Goal: Task Accomplishment & Management: Manage account settings

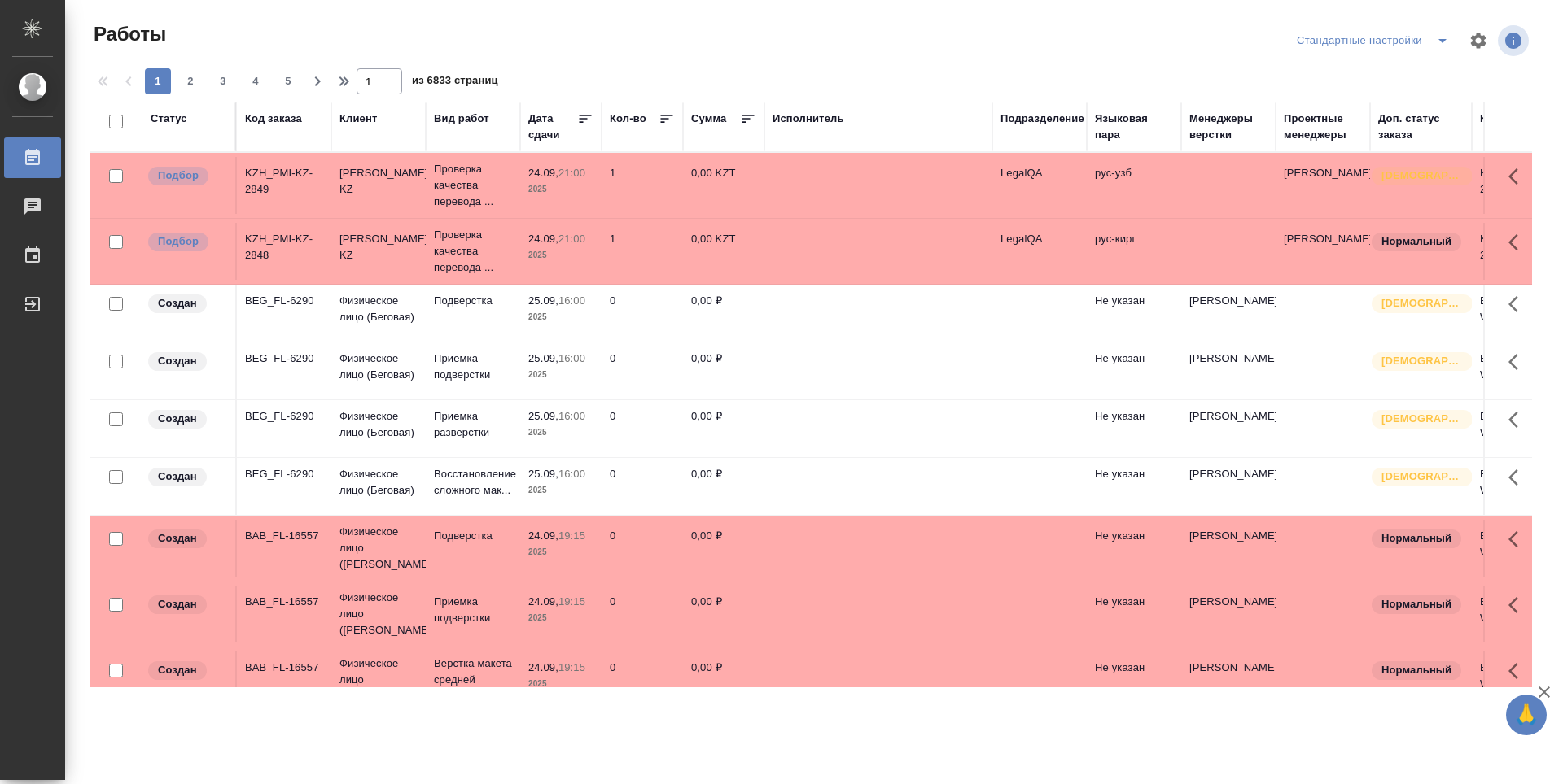
click at [1035, 119] on div "Подразделение" at bounding box center [1043, 119] width 84 height 16
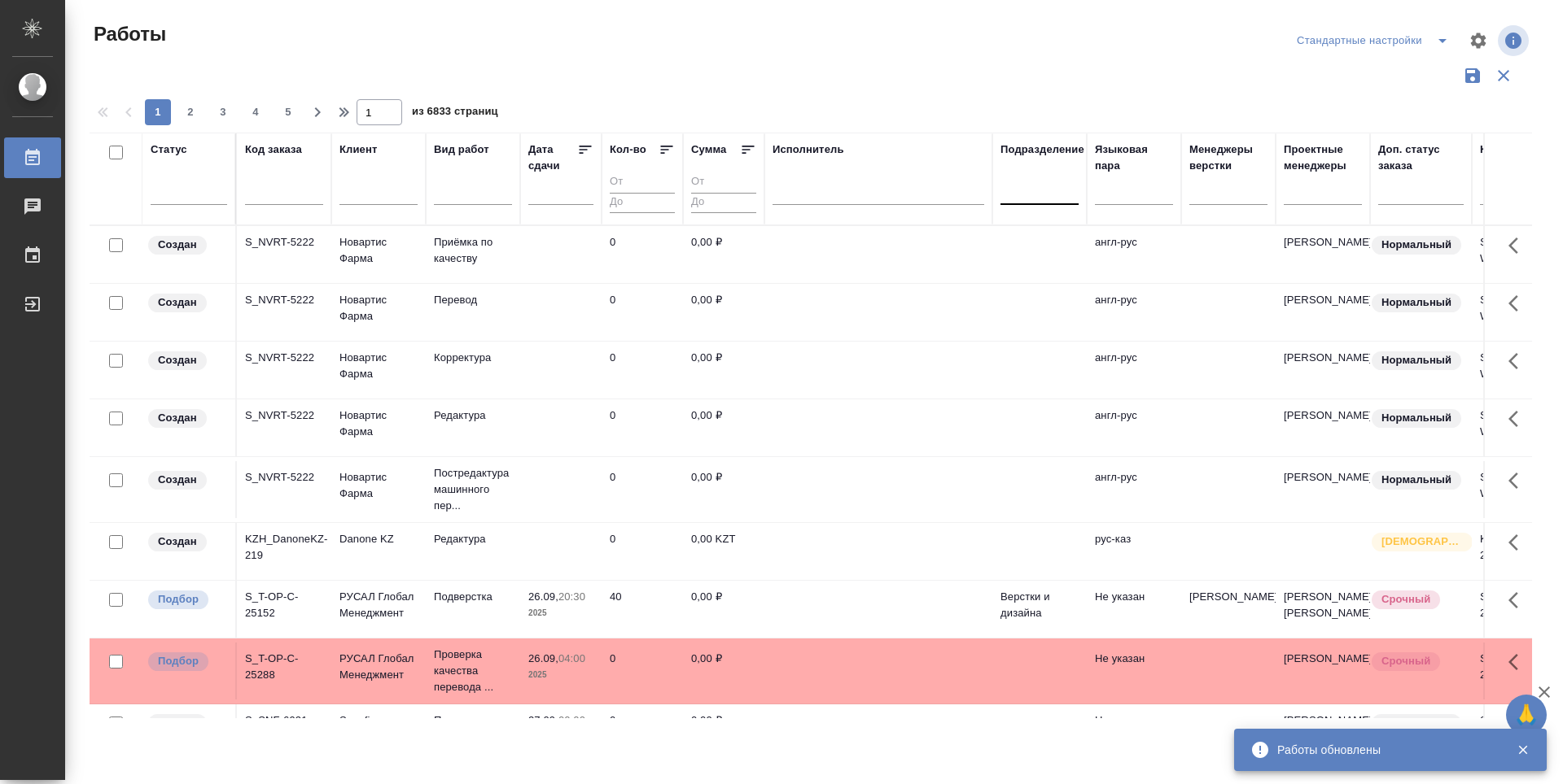
click at [1067, 191] on div at bounding box center [1040, 188] width 78 height 24
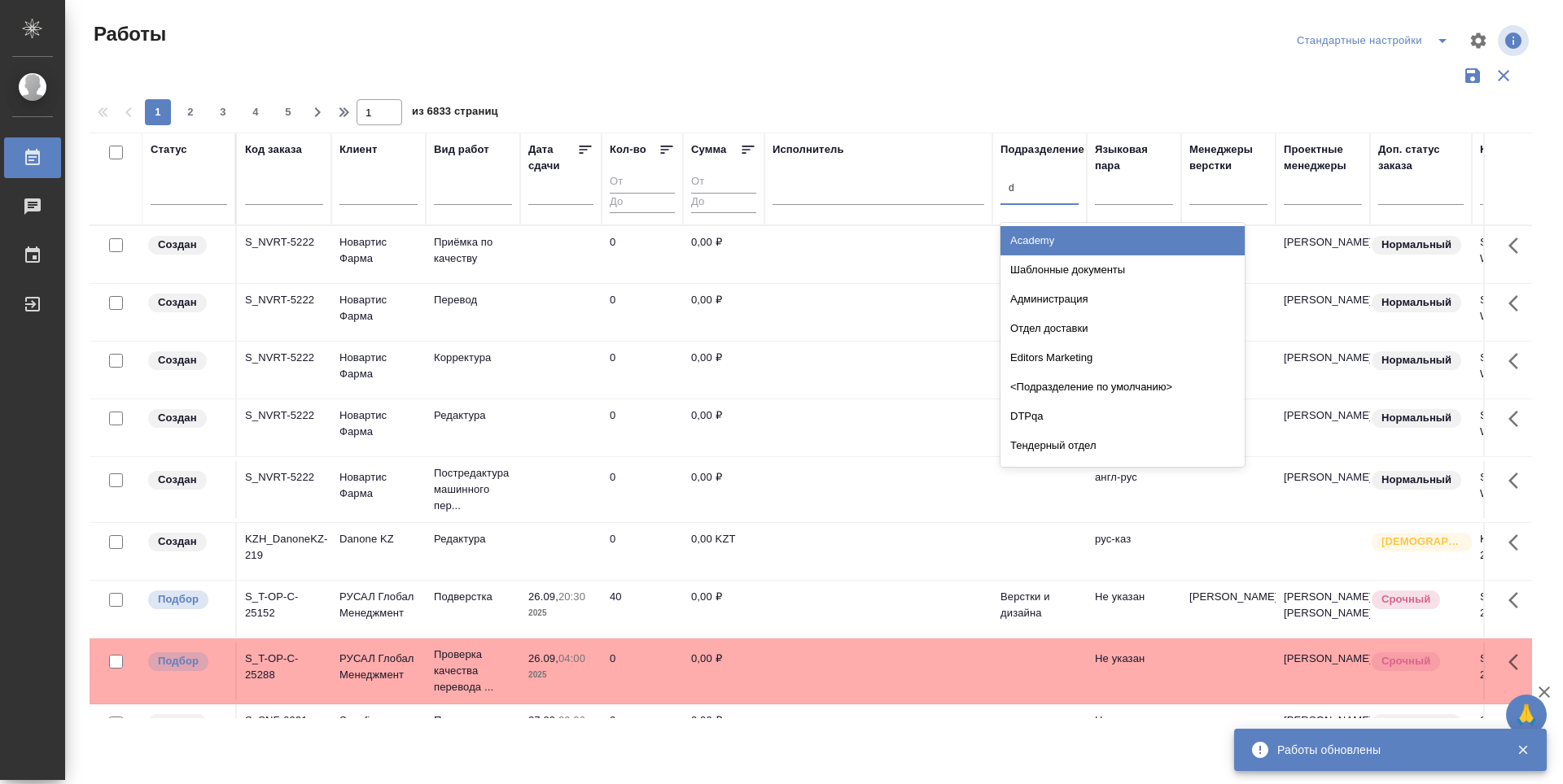
type input "dt"
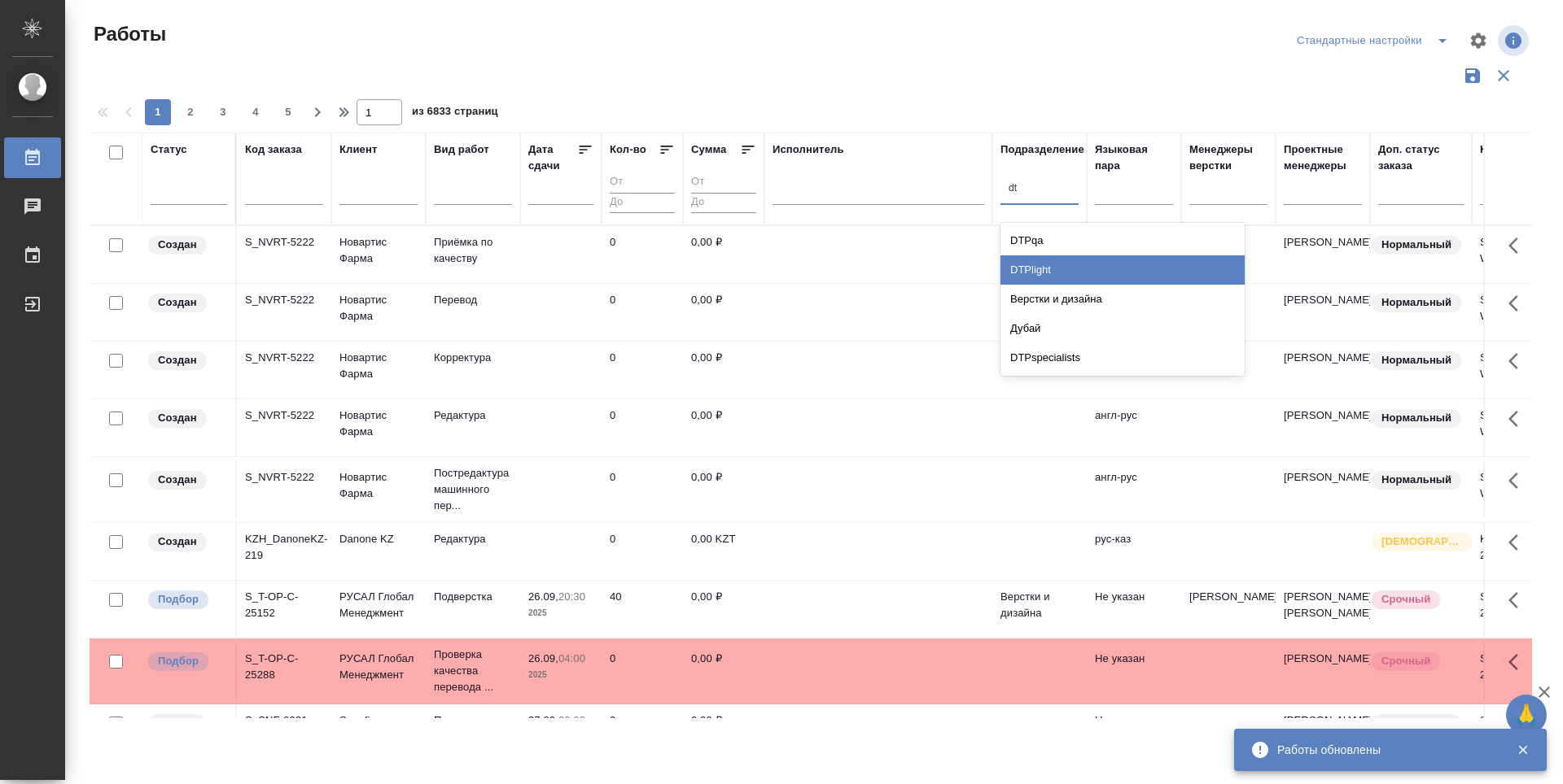
click at [1060, 263] on div "DTPlight" at bounding box center [1122, 269] width 244 height 29
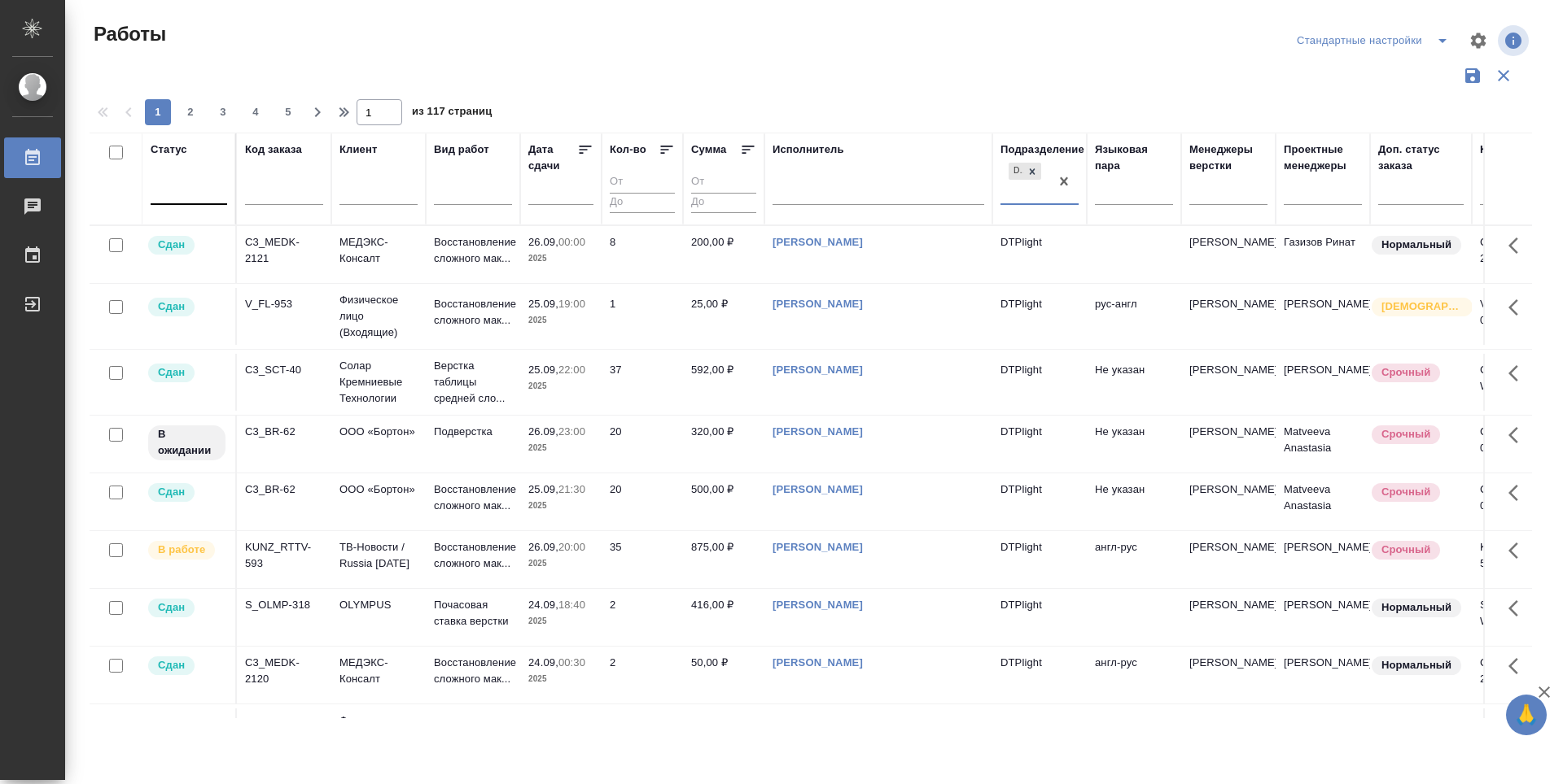
click at [208, 194] on div at bounding box center [188, 188] width 77 height 24
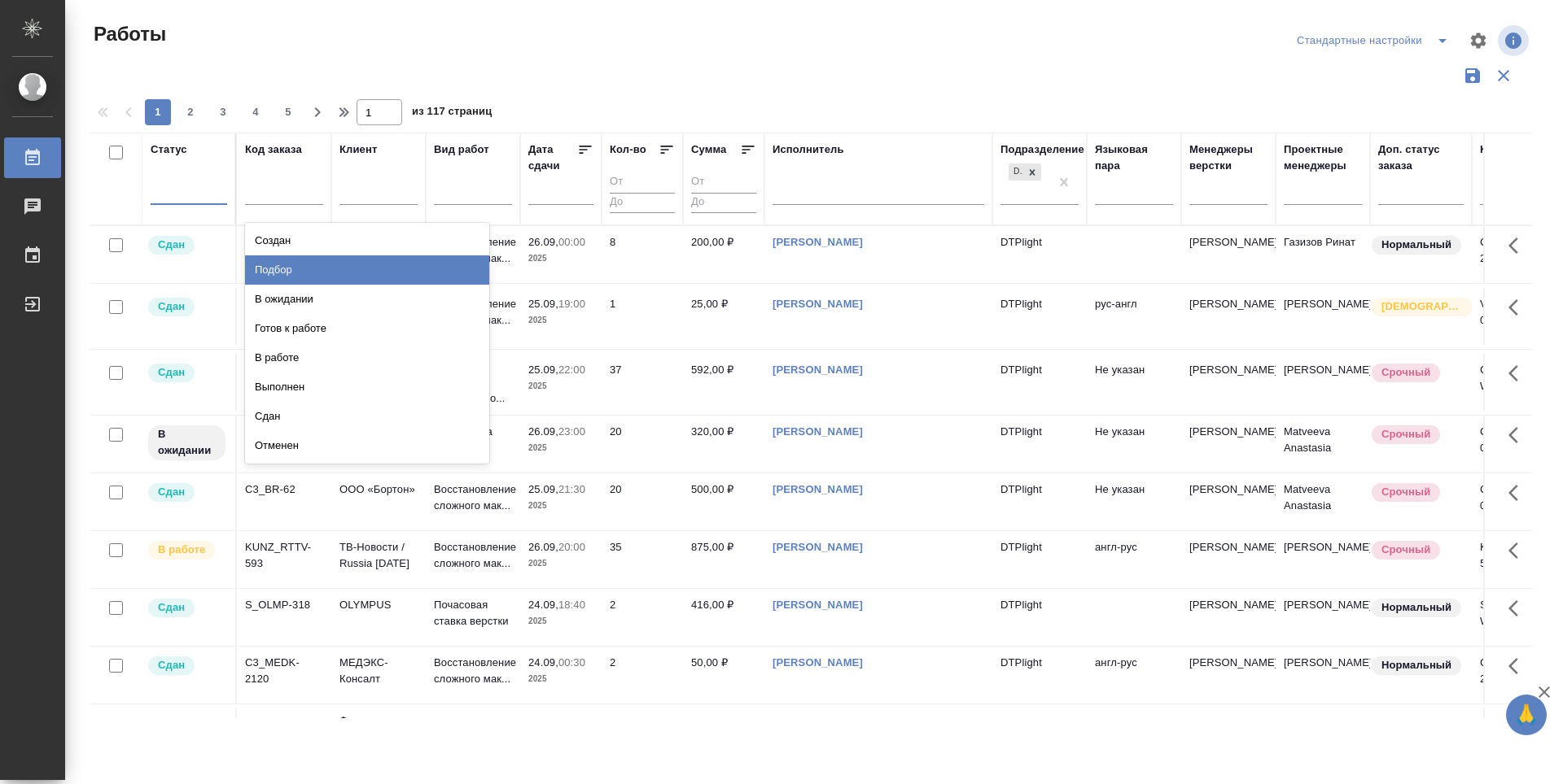
click at [455, 267] on div "Подбор" at bounding box center [367, 269] width 244 height 29
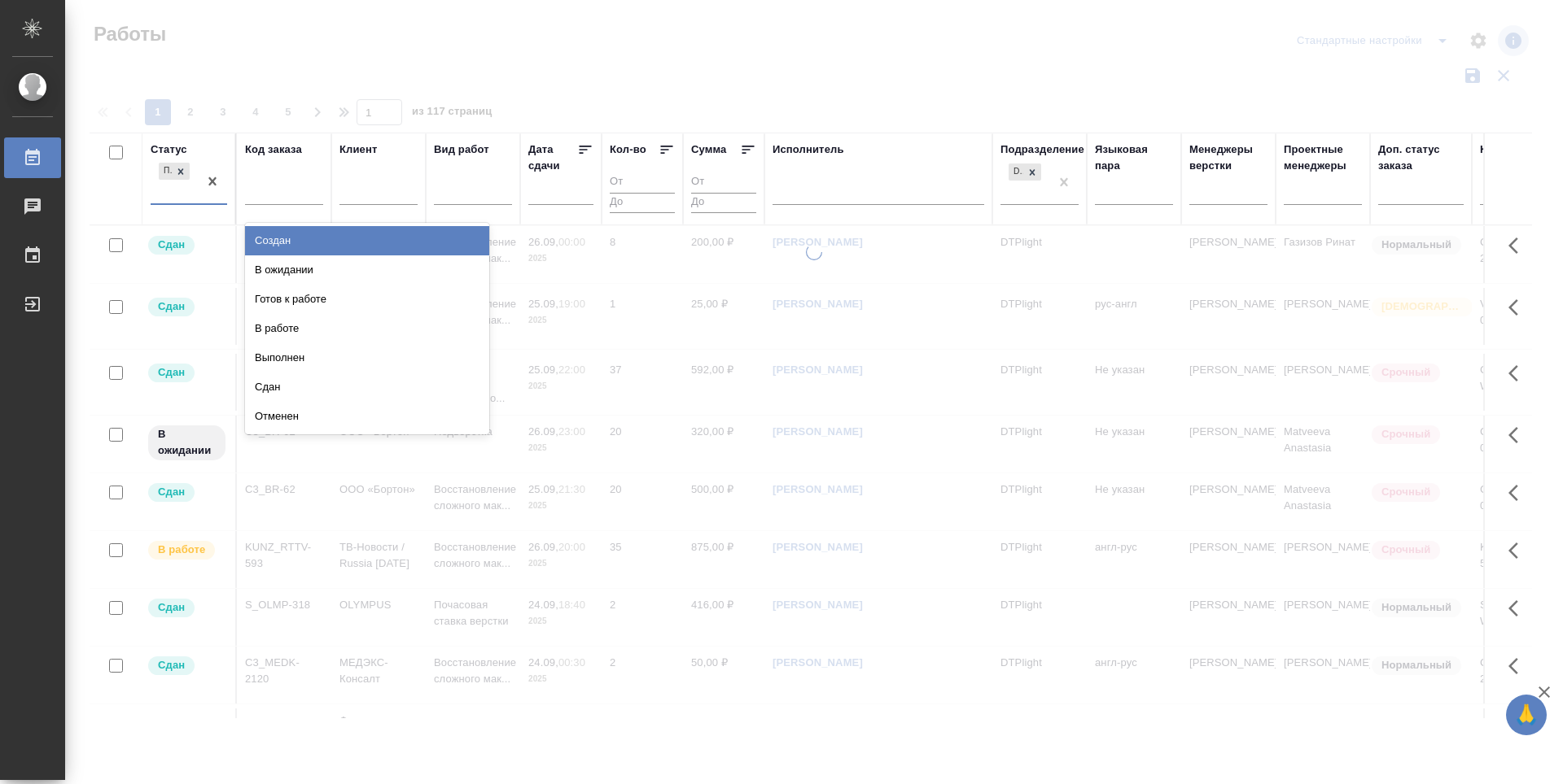
click at [163, 191] on div "Подбор" at bounding box center [173, 181] width 47 height 44
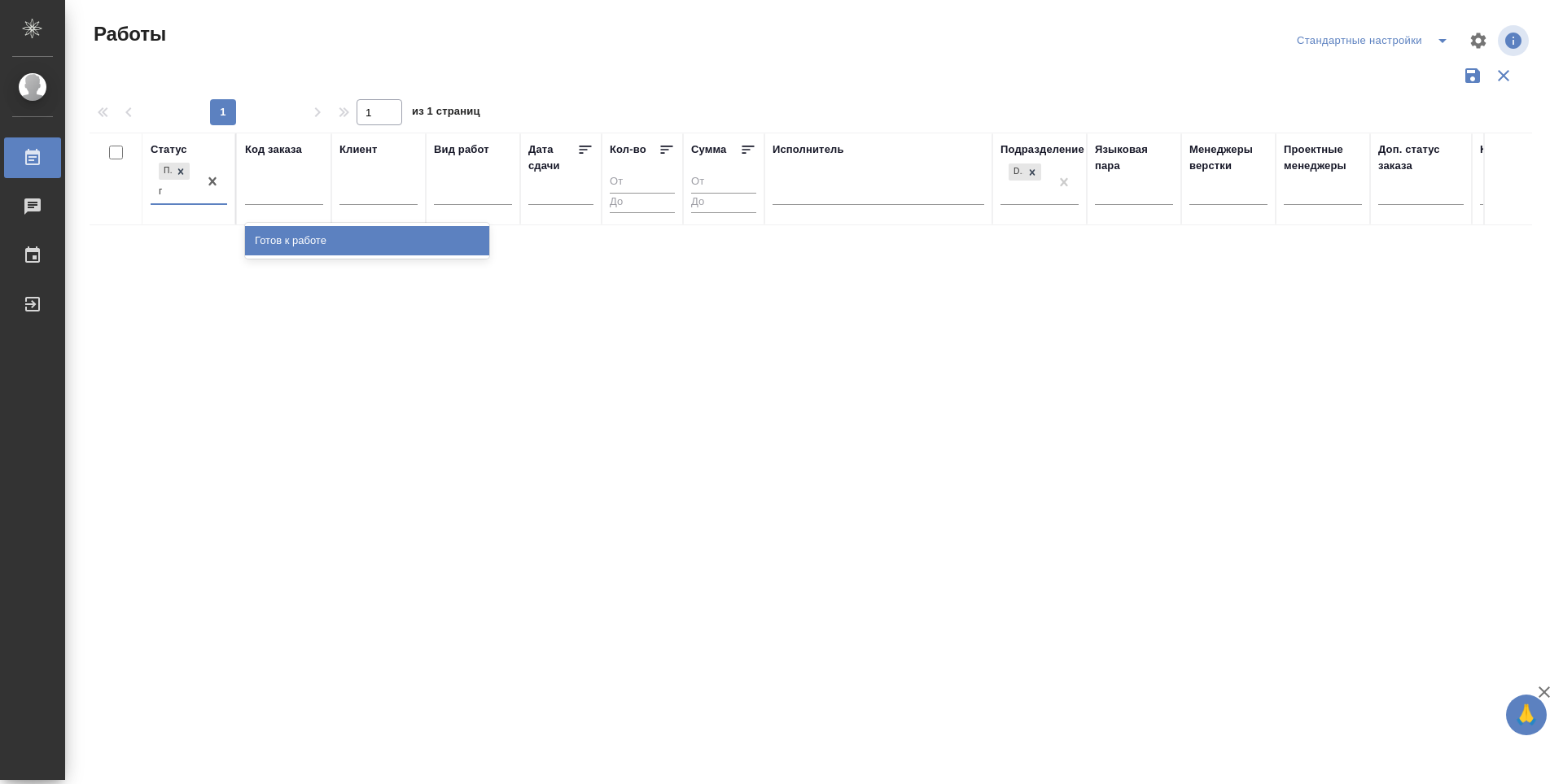
type input "го"
click at [292, 236] on div "Готов к работе" at bounding box center [367, 240] width 244 height 29
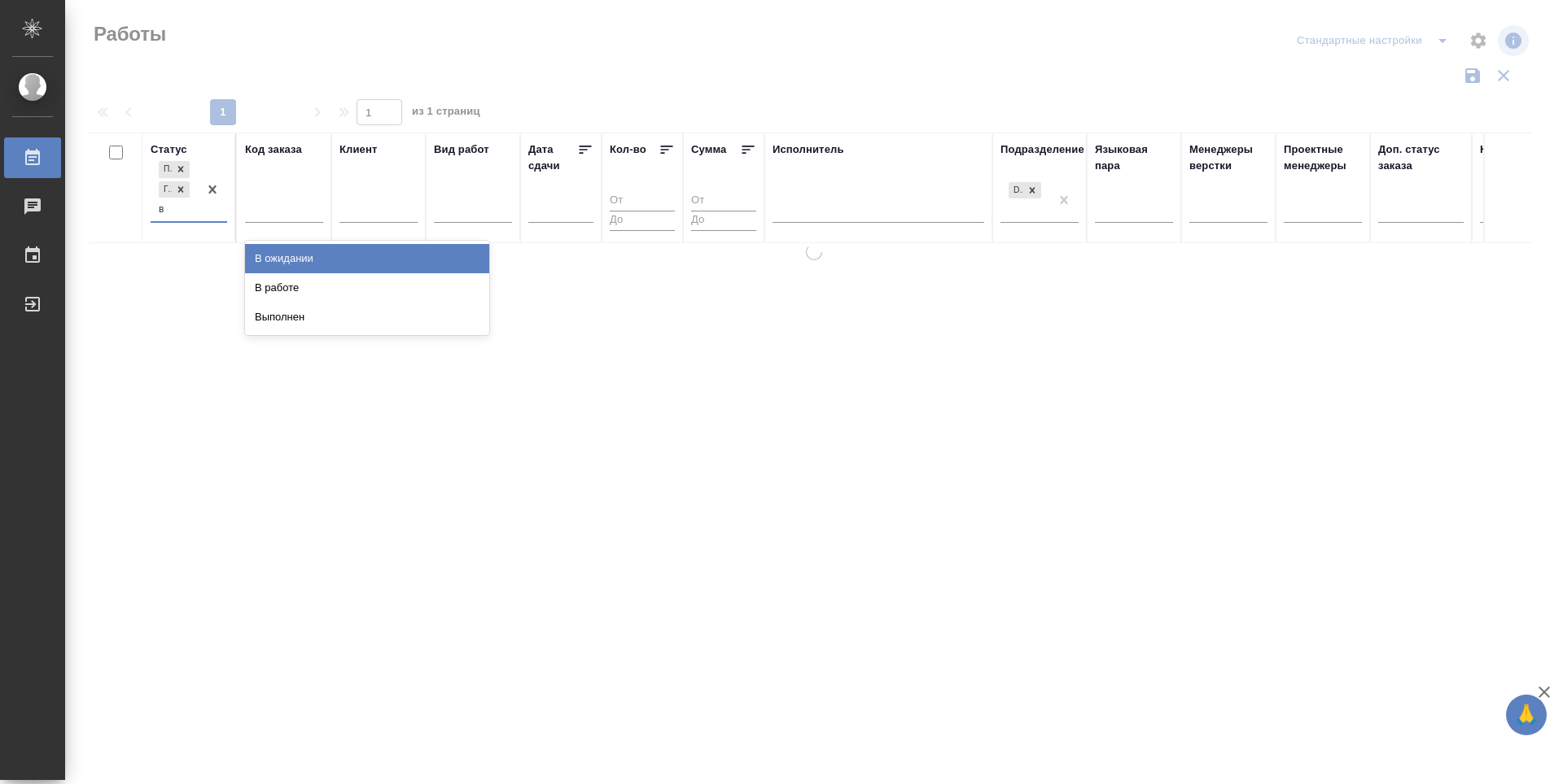
type input "в р"
click at [300, 257] on div "В работе" at bounding box center [367, 258] width 244 height 29
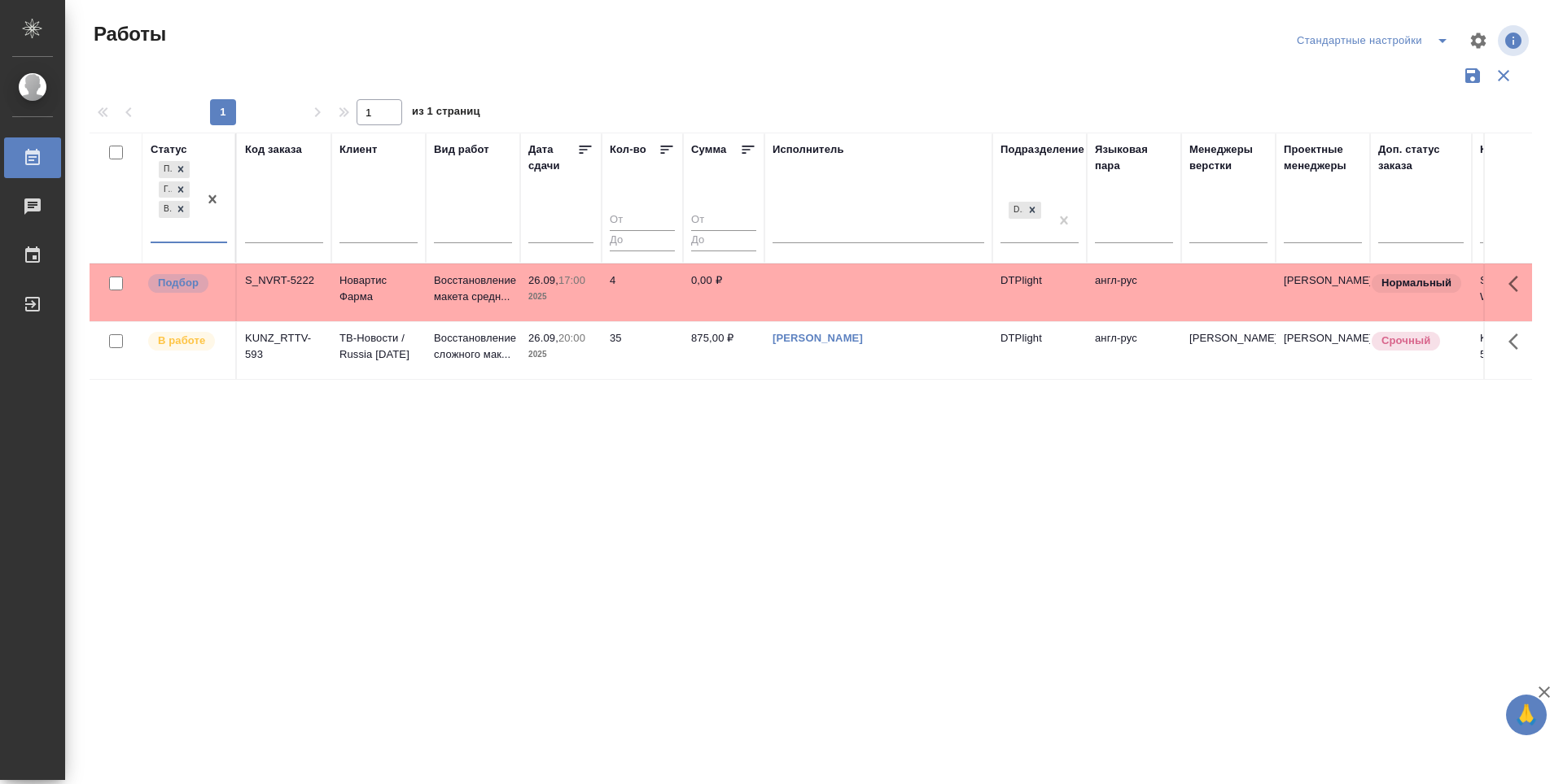
drag, startPoint x: 584, startPoint y: 470, endPoint x: 536, endPoint y: 490, distance: 52.0
click at [584, 472] on div "Статус option В работе, selected. 0 results available. Select is focused ,type …" at bounding box center [810, 425] width 1442 height 586
drag, startPoint x: 493, startPoint y: 562, endPoint x: 393, endPoint y: 445, distance: 153.9
click at [493, 562] on div "Статус Подбор Готов к работе В работе Код заказа Клиент Вид работ Дата сдачи Ко…" at bounding box center [810, 425] width 1442 height 586
click at [188, 286] on p "Подбор" at bounding box center [177, 282] width 41 height 16
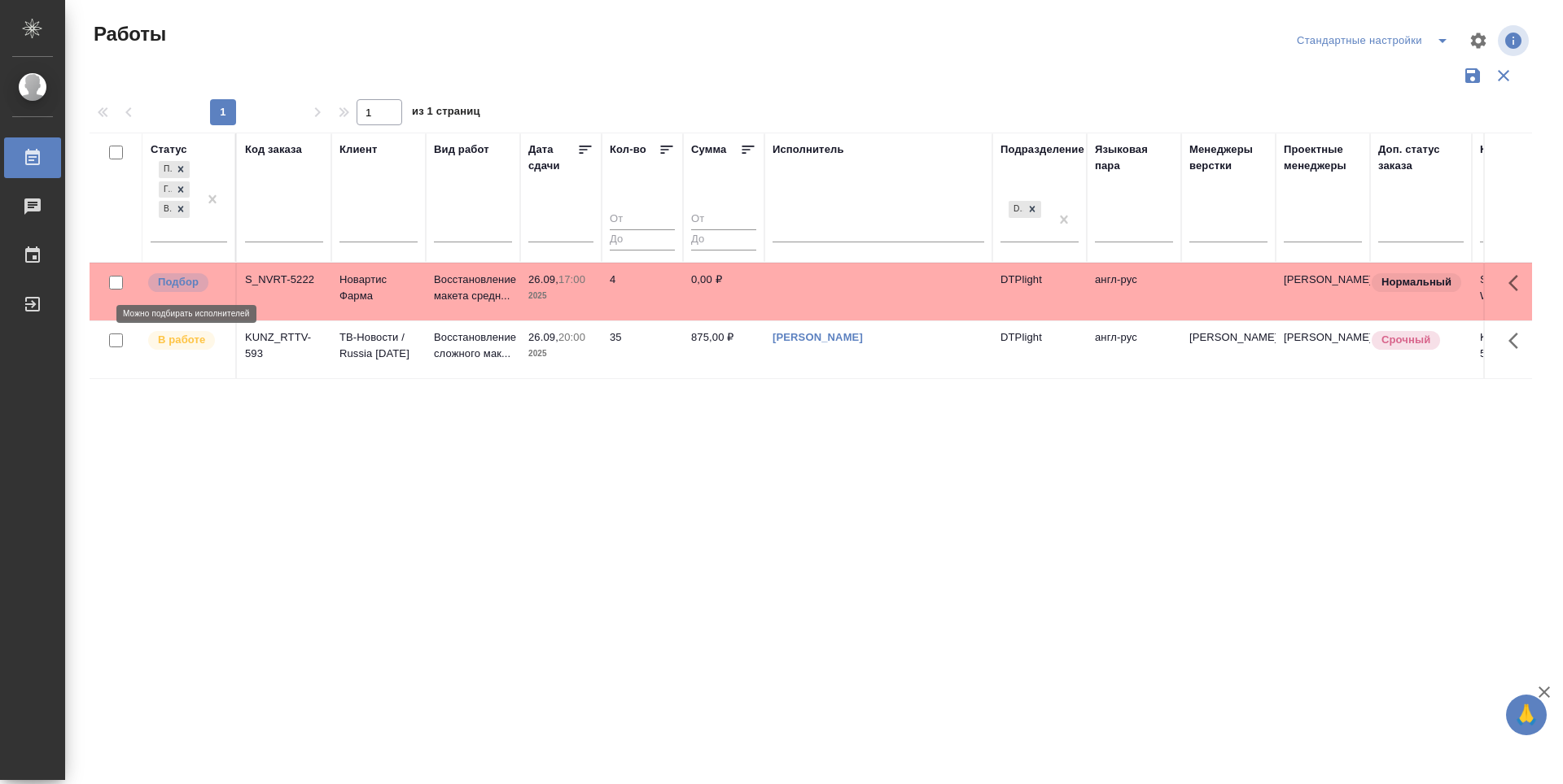
click at [188, 286] on p "Подбор" at bounding box center [177, 282] width 41 height 16
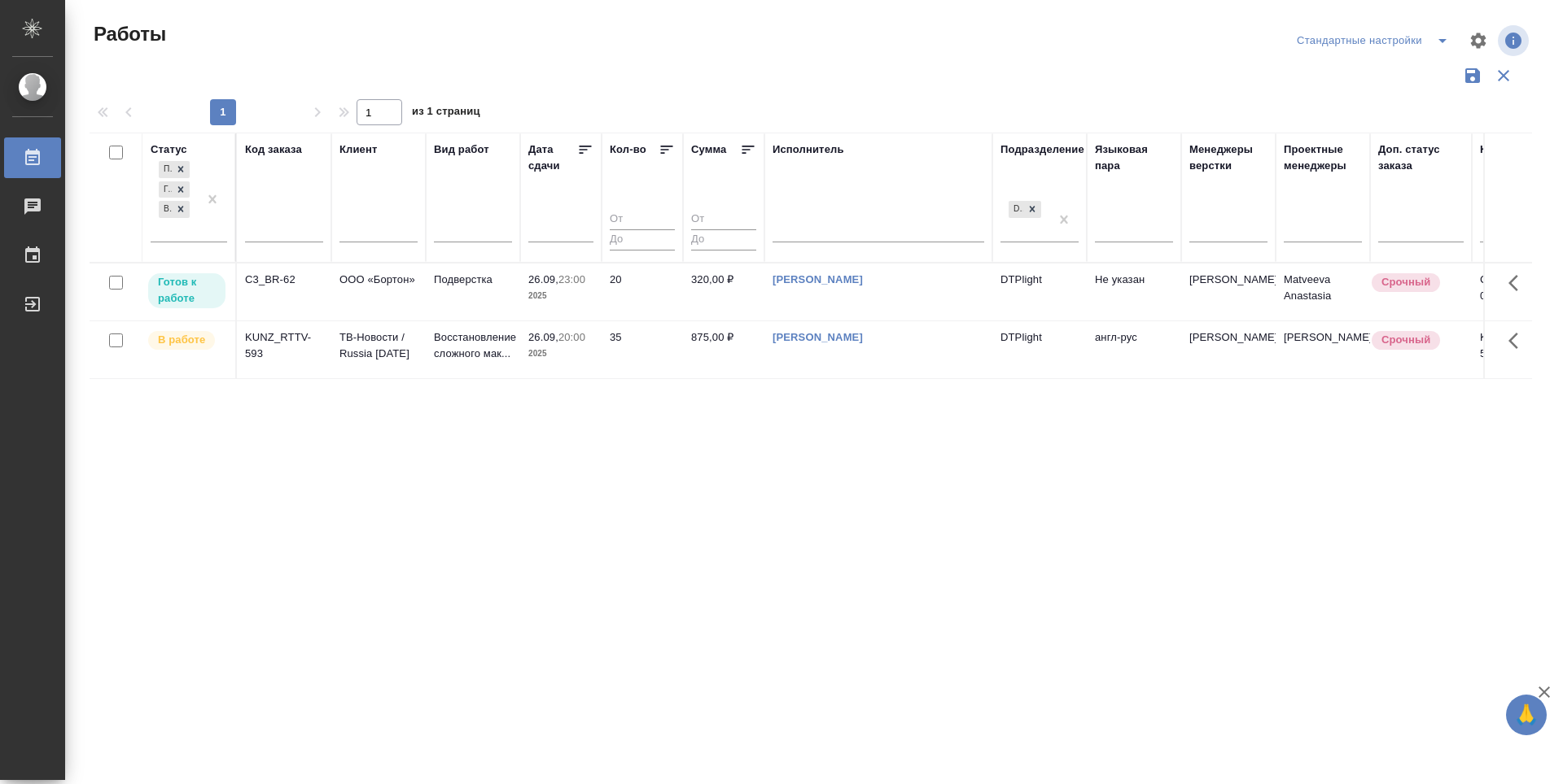
click at [166, 291] on p "Готов к работе" at bounding box center [186, 290] width 58 height 33
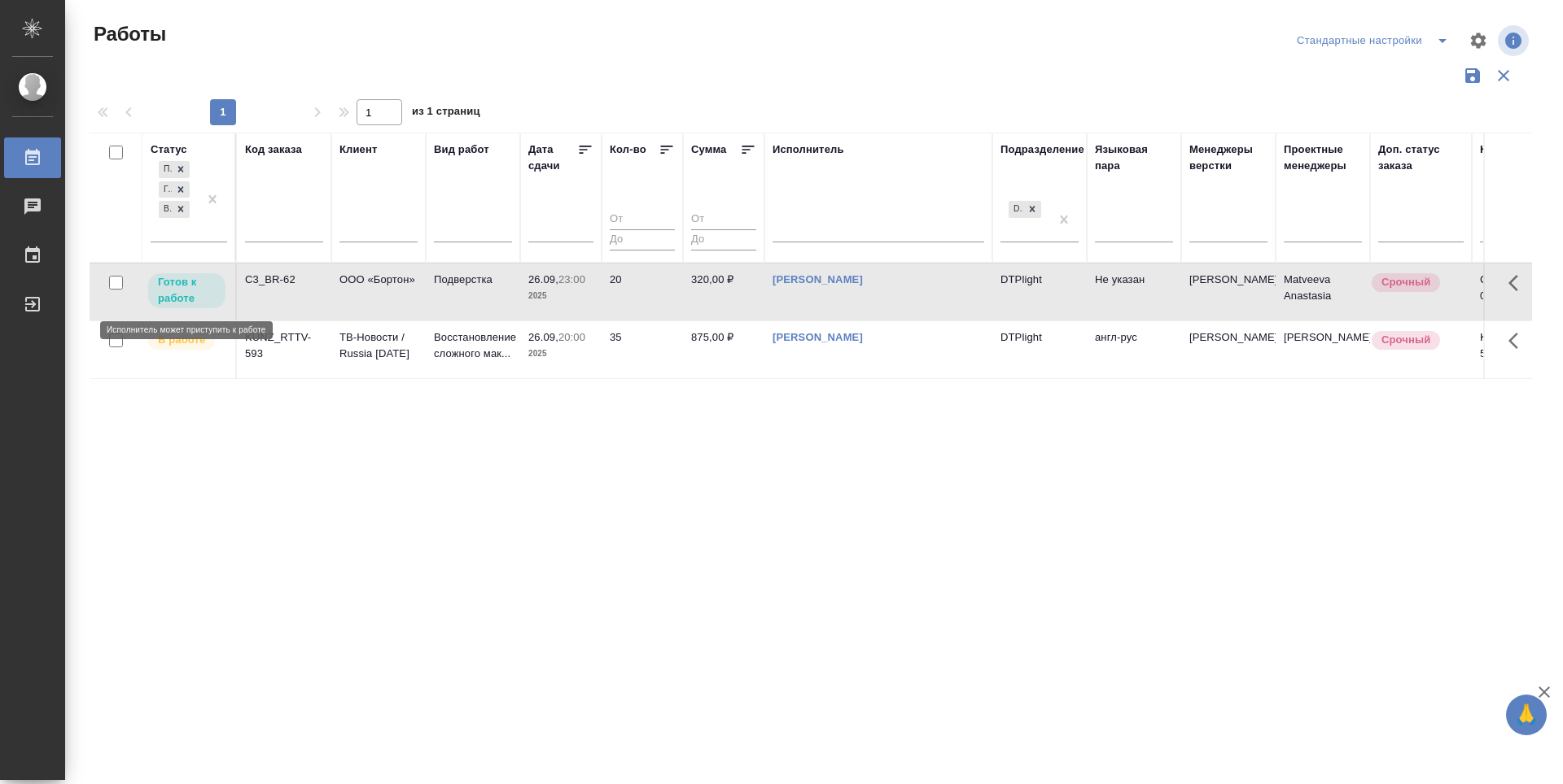
click at [166, 291] on p "Готов к работе" at bounding box center [186, 290] width 58 height 33
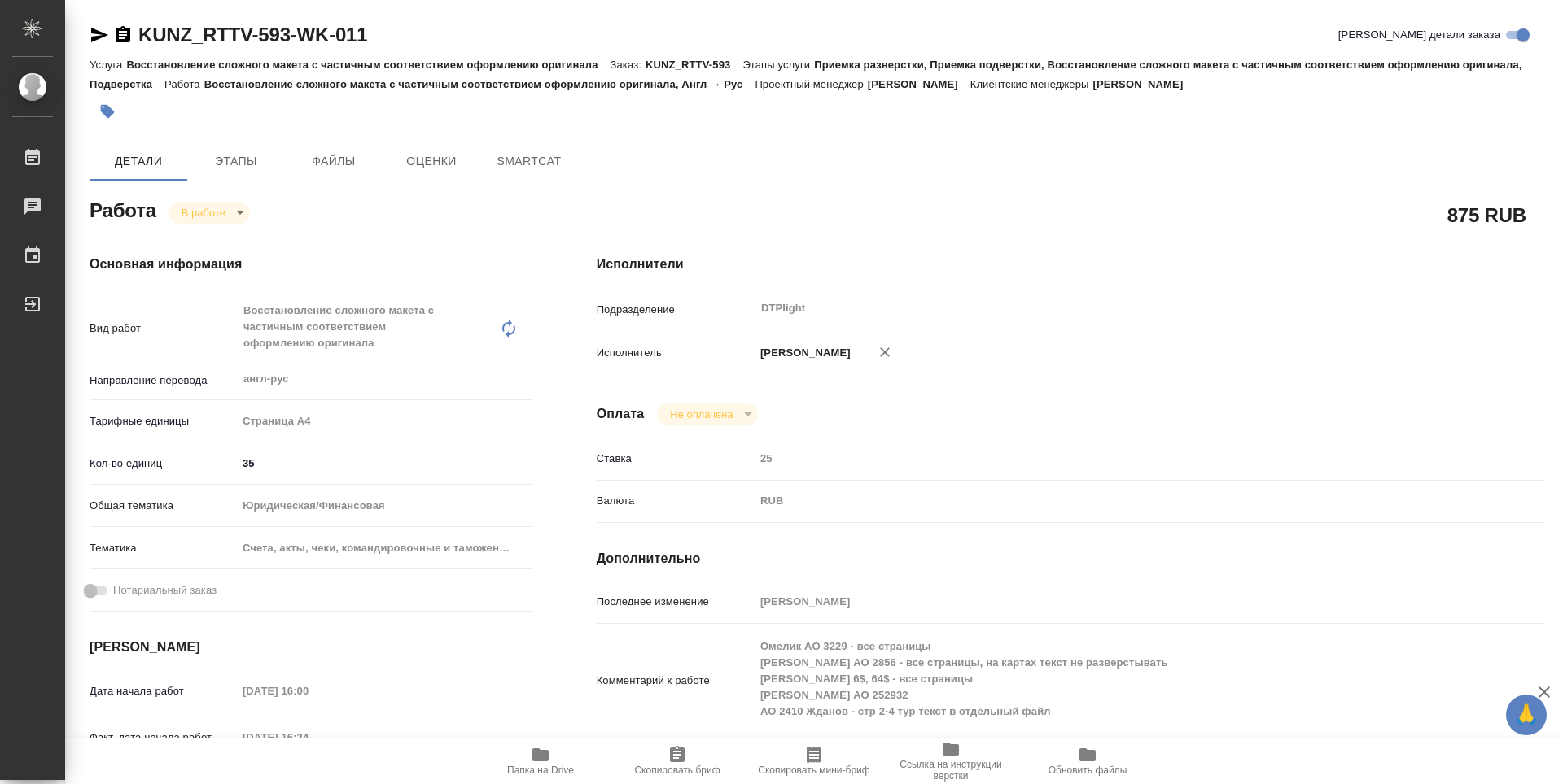
type textarea "x"
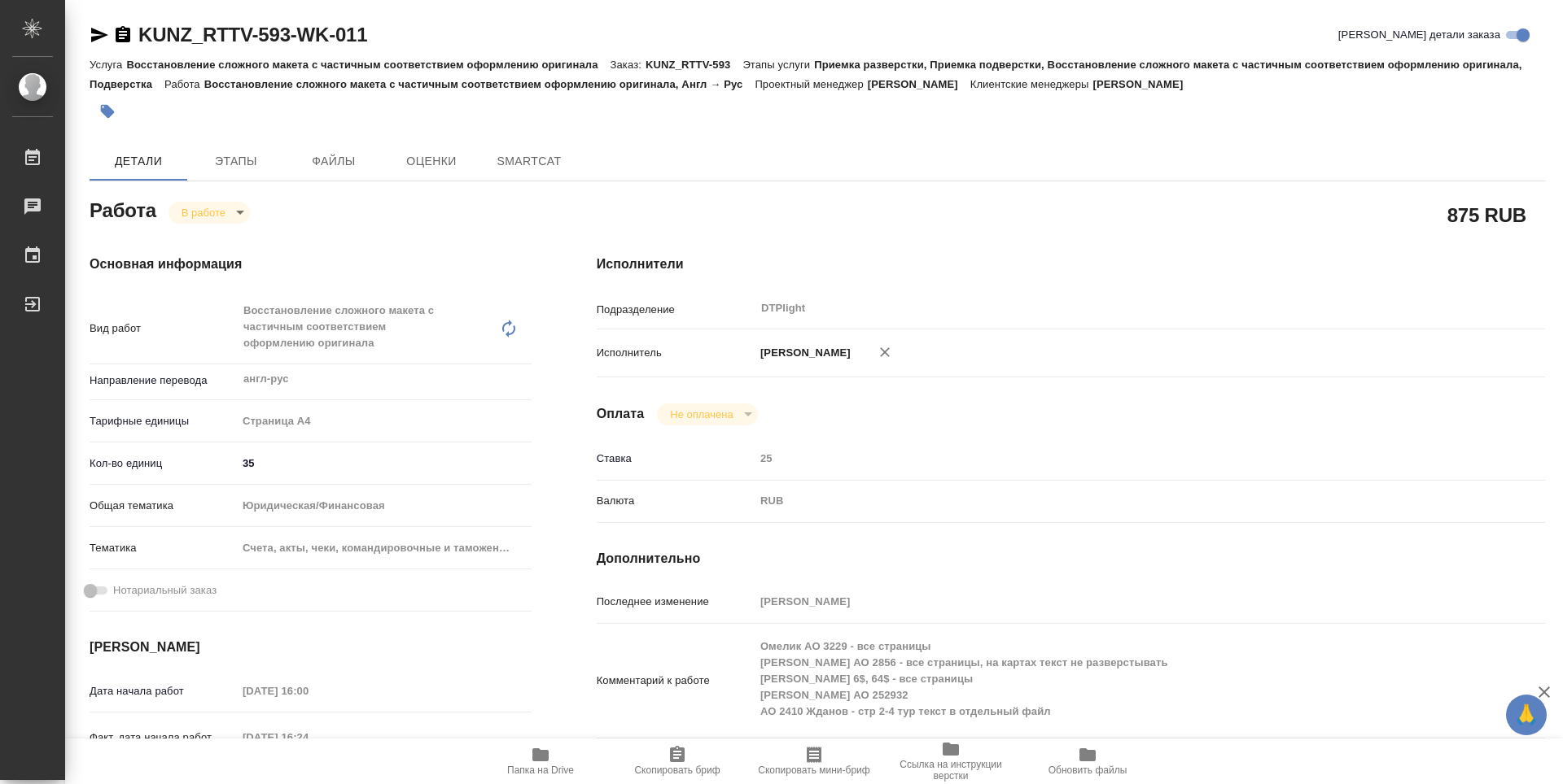
type textarea "x"
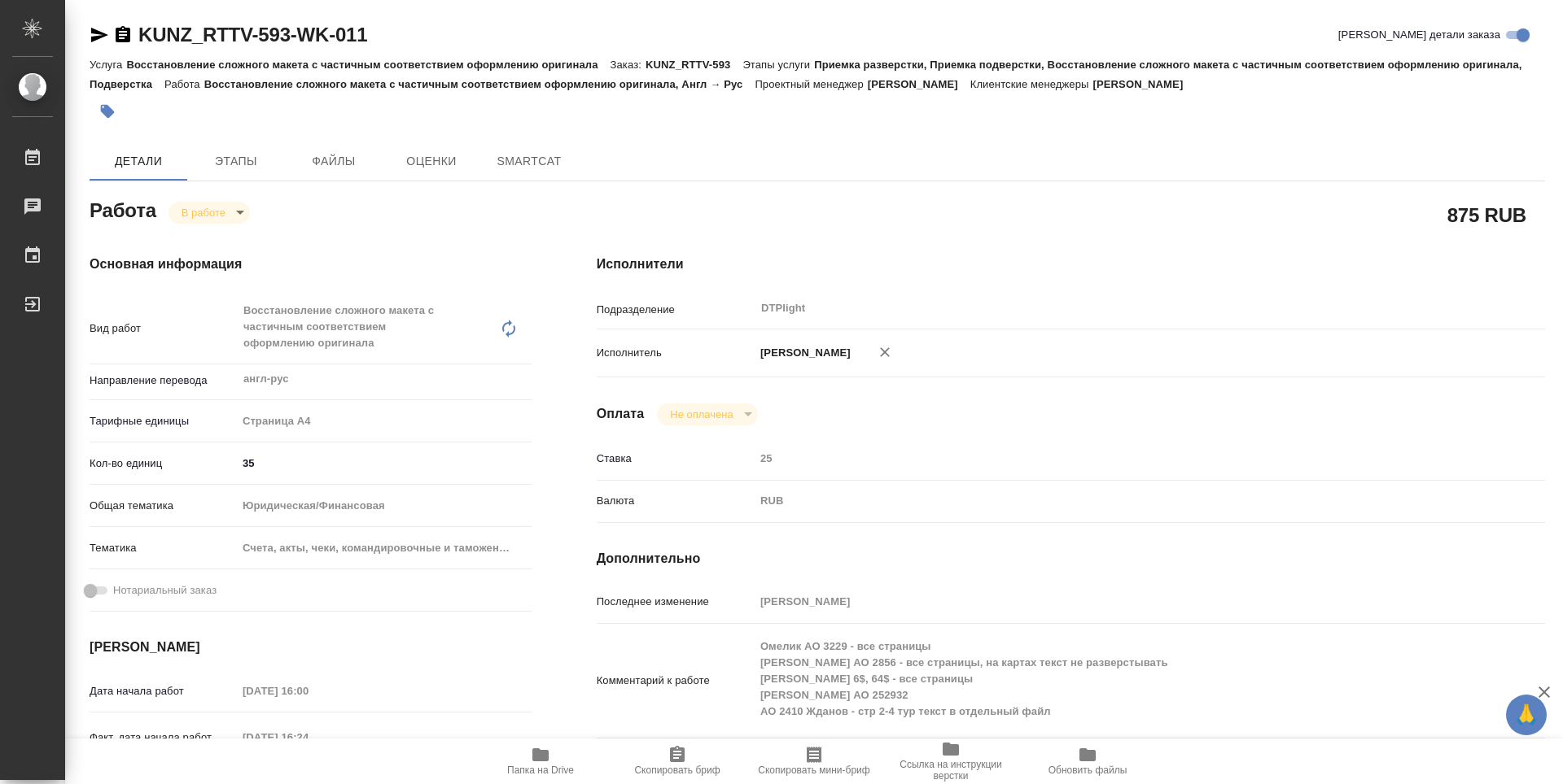
type textarea "x"
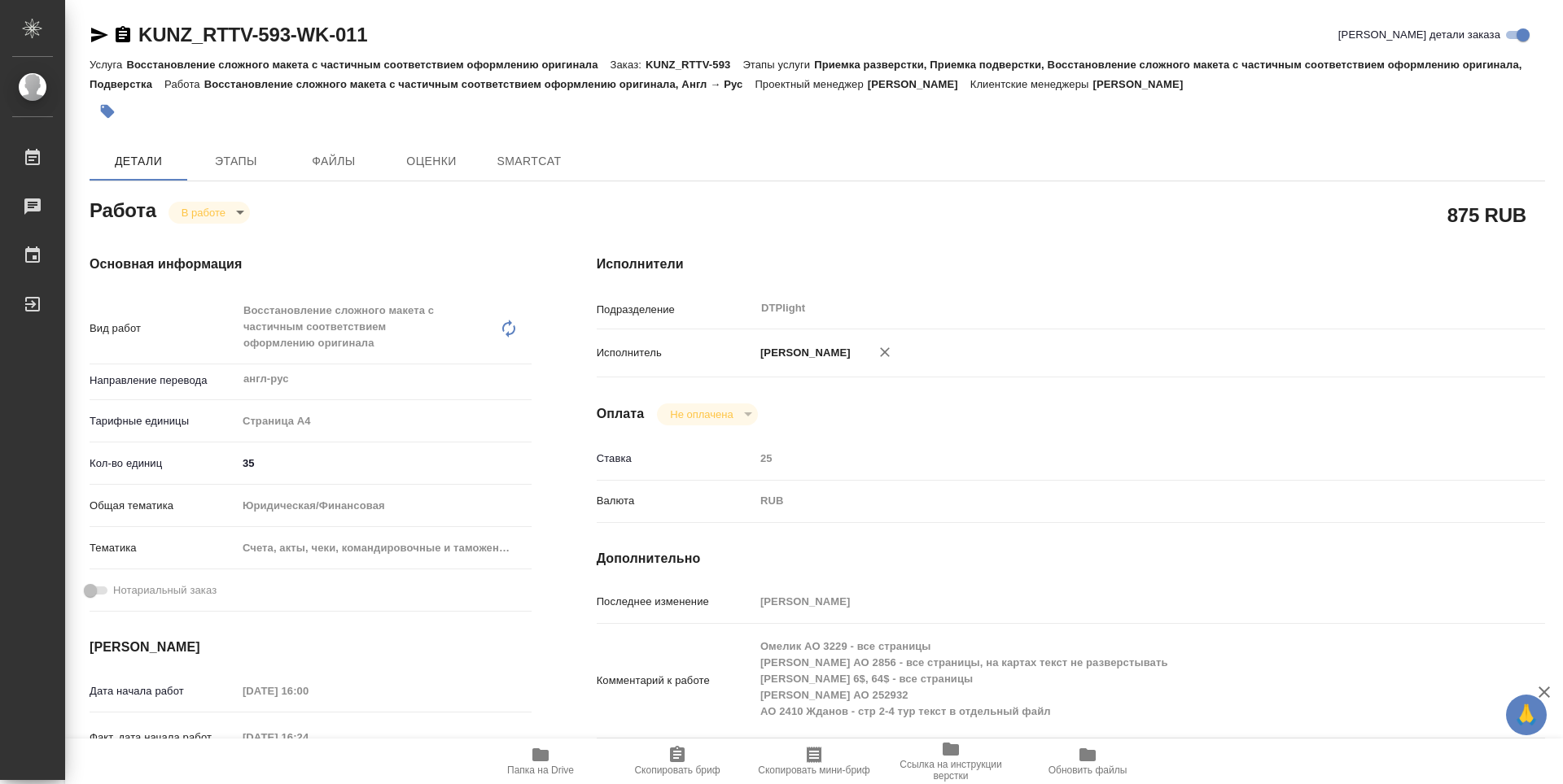
type textarea "x"
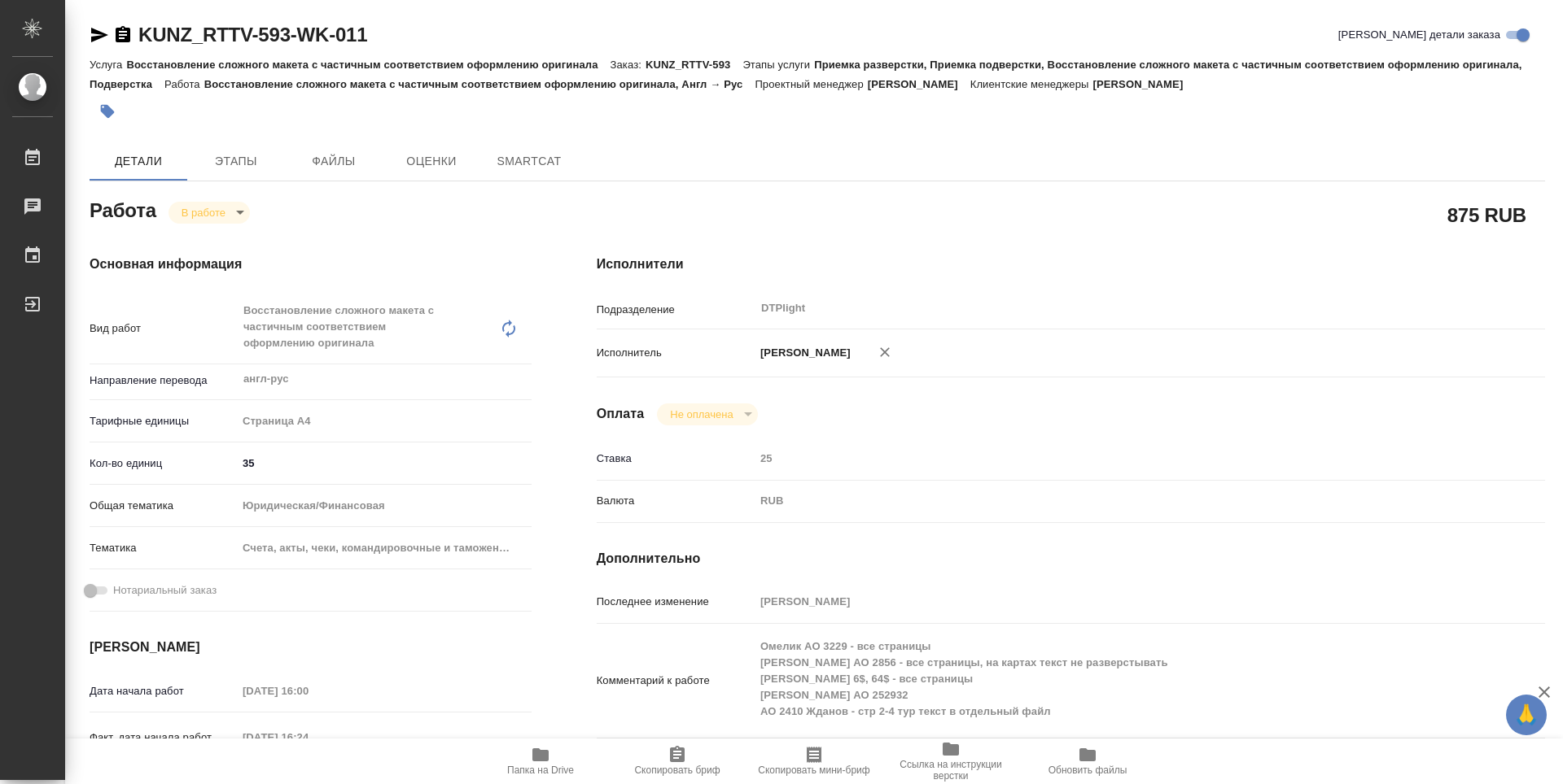
type textarea "x"
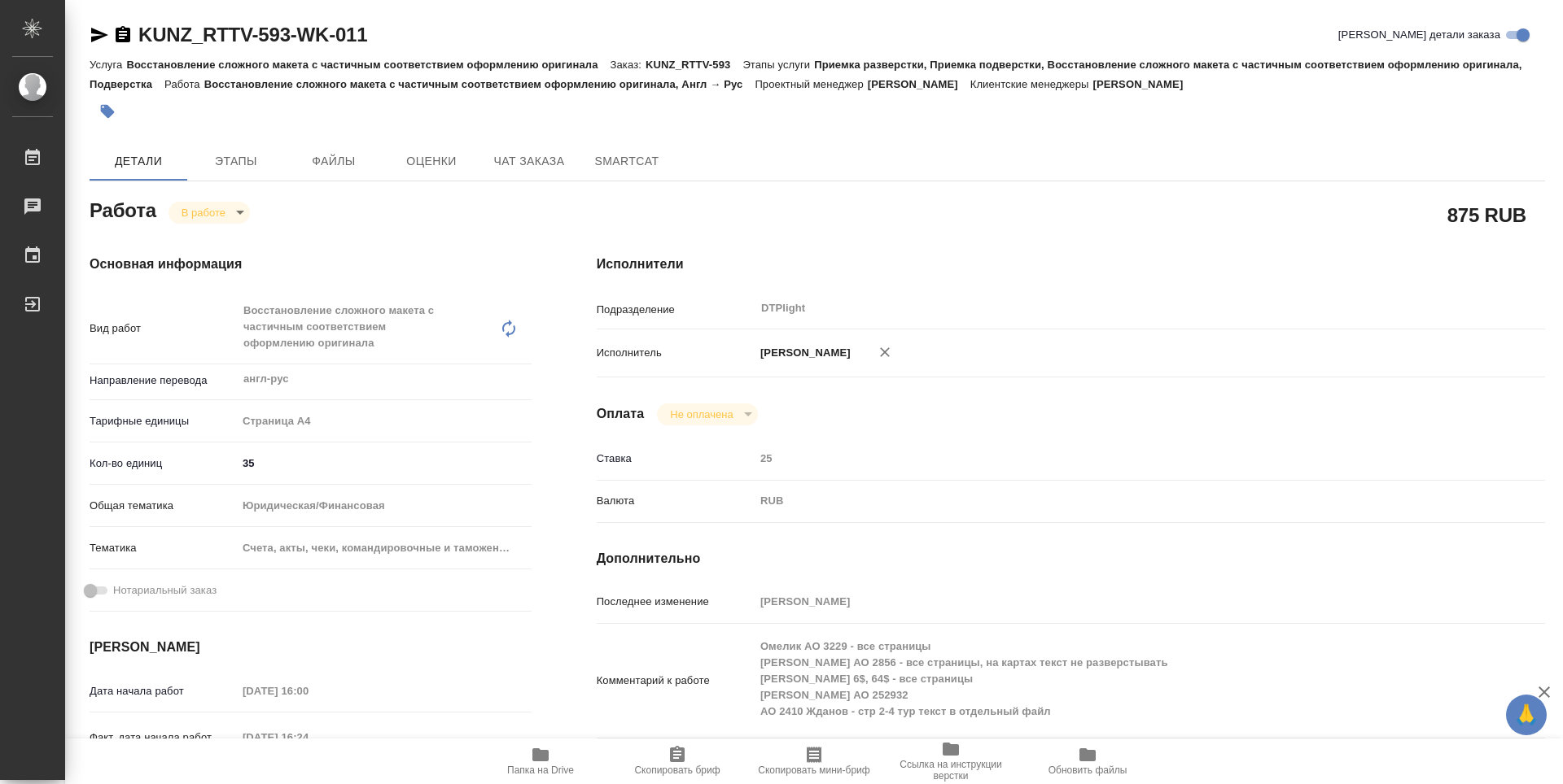
type textarea "x"
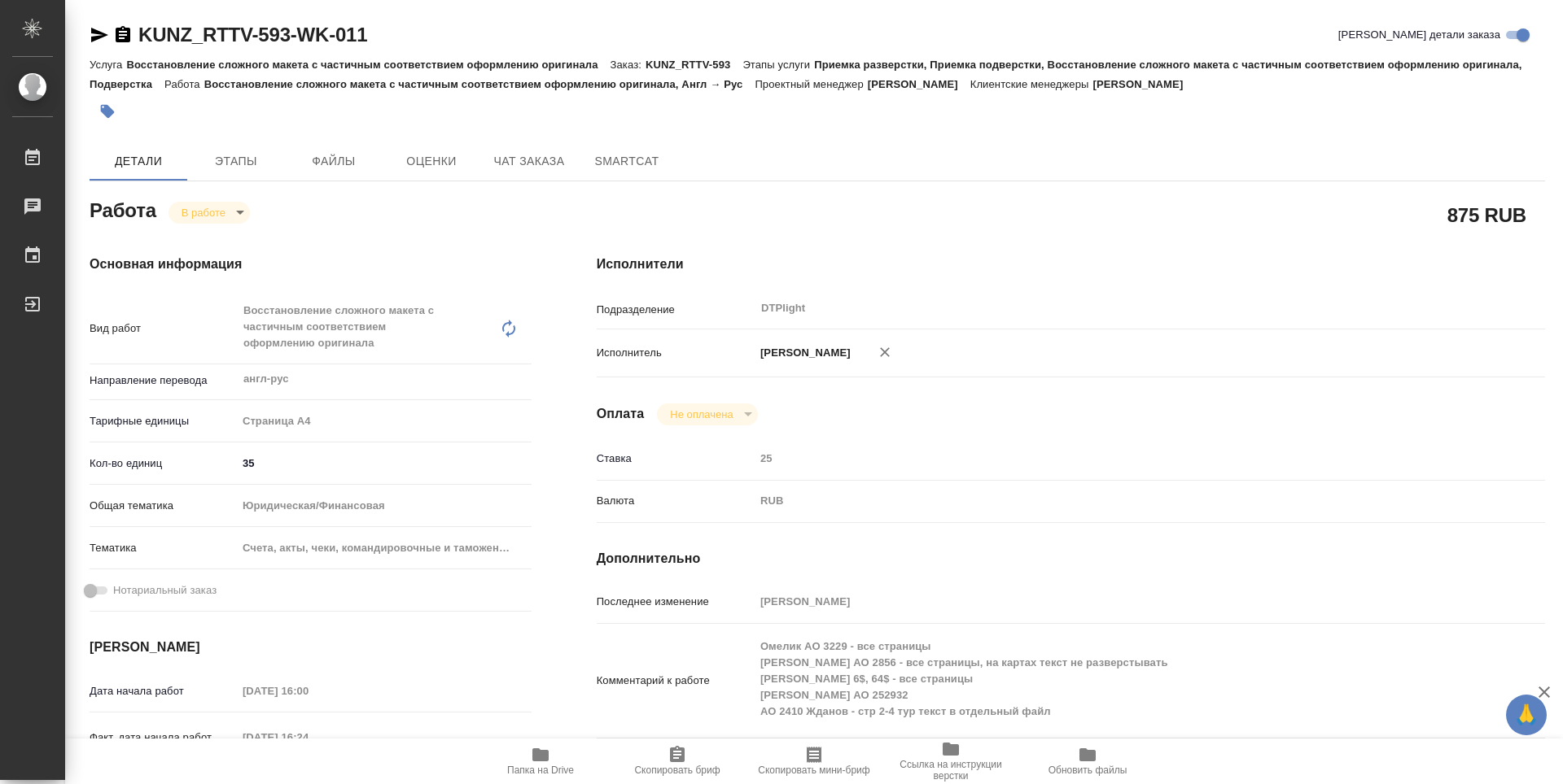
type textarea "x"
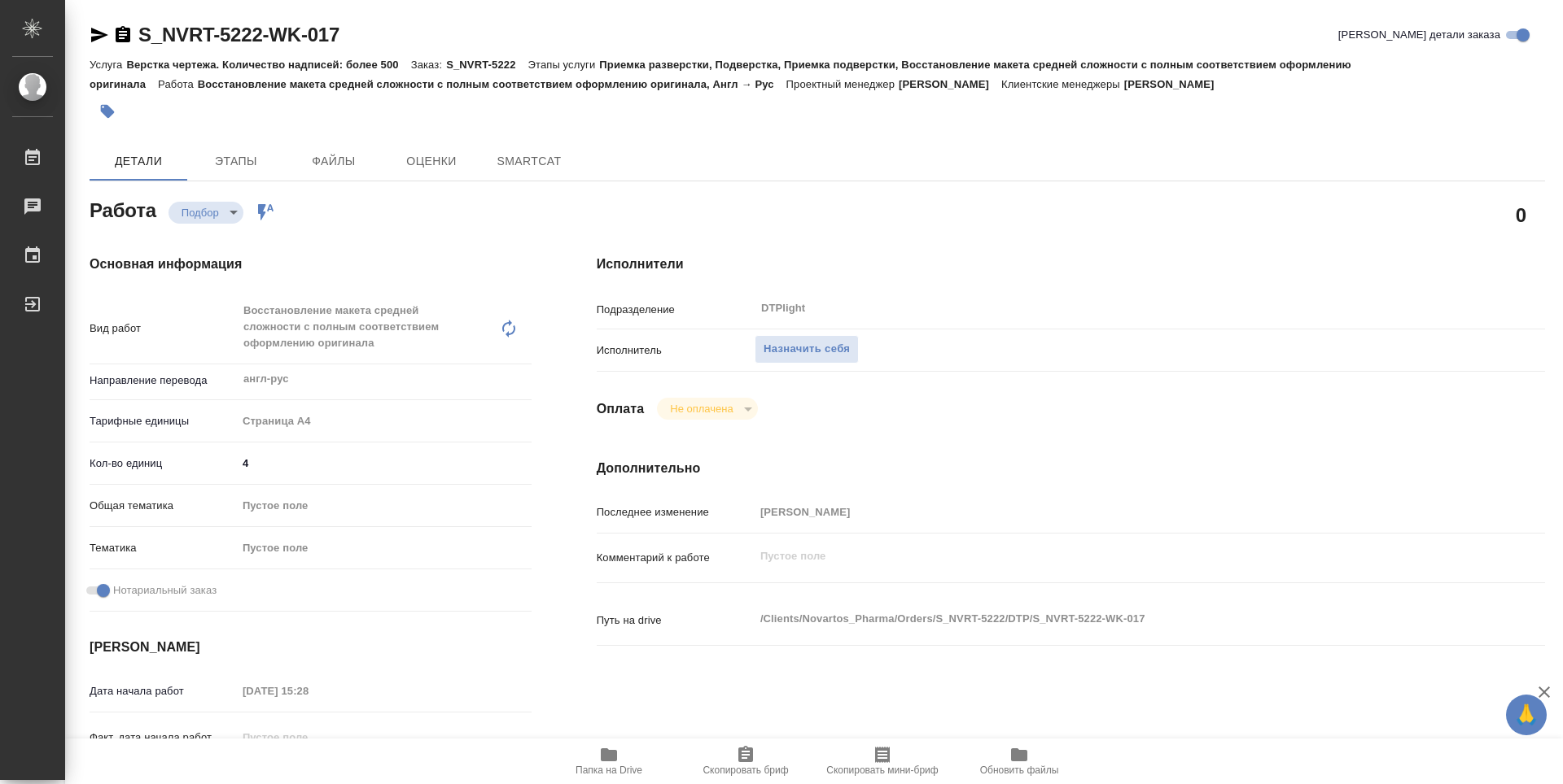
type textarea "x"
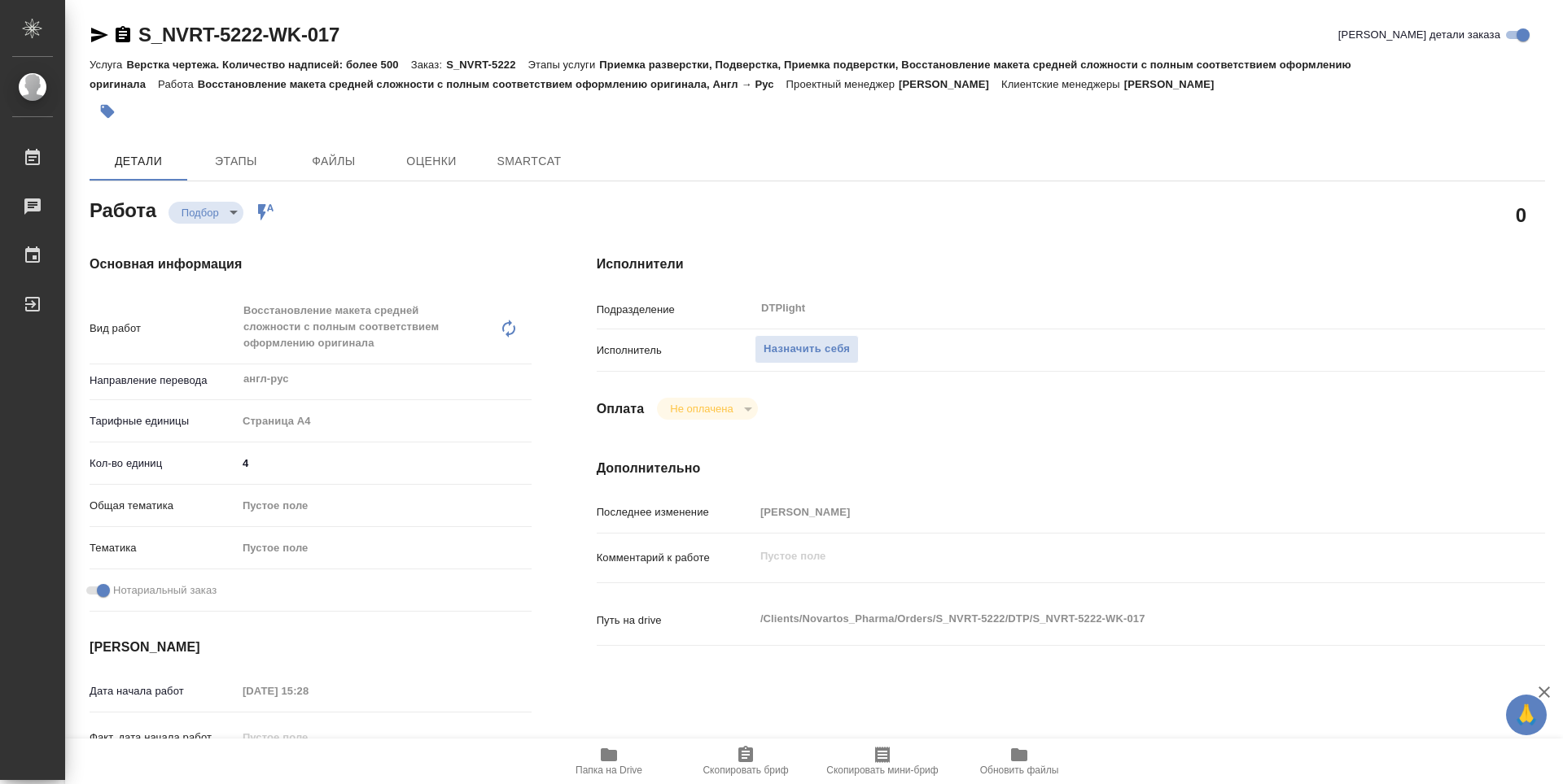
type textarea "x"
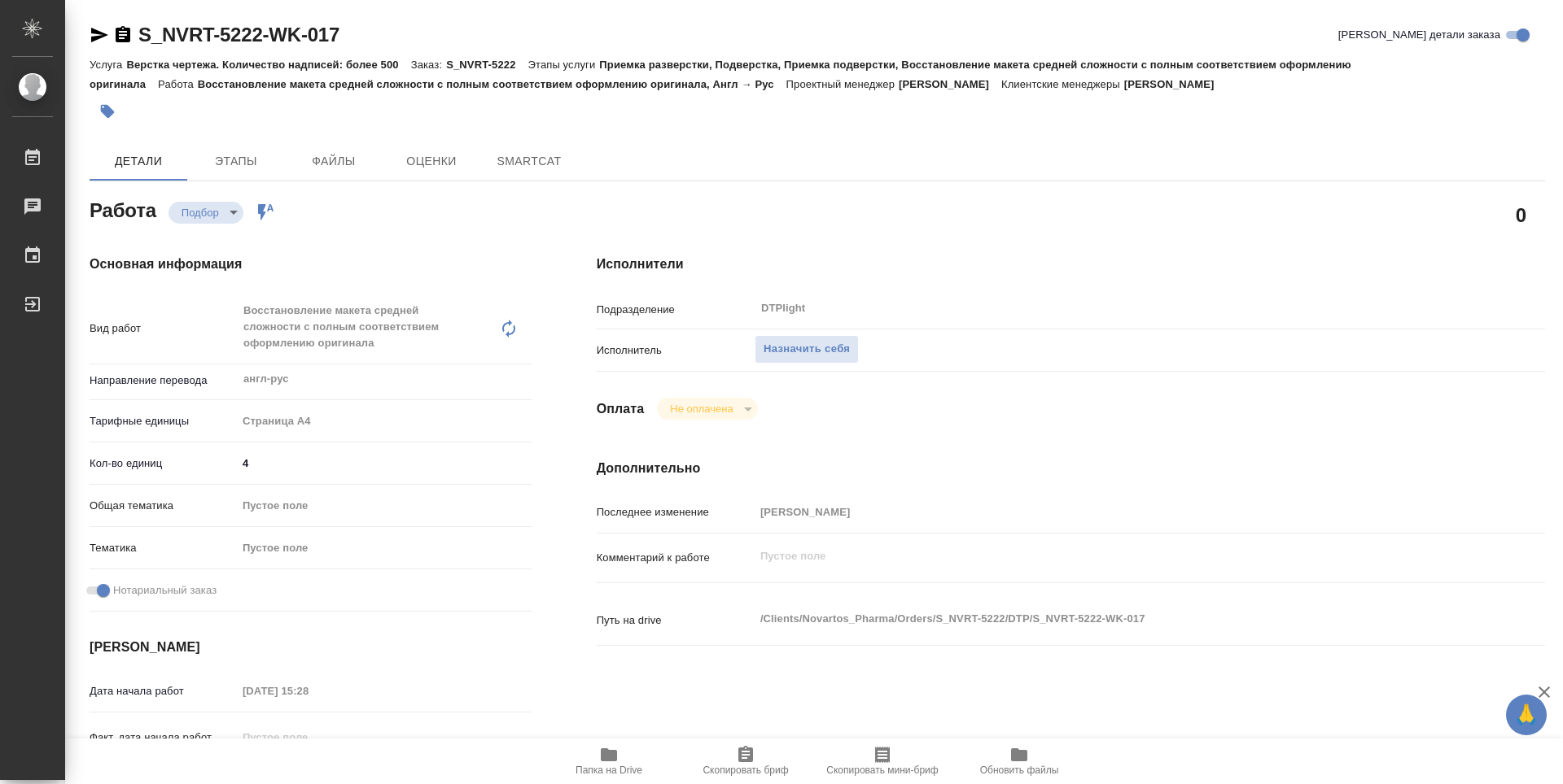
type textarea "x"
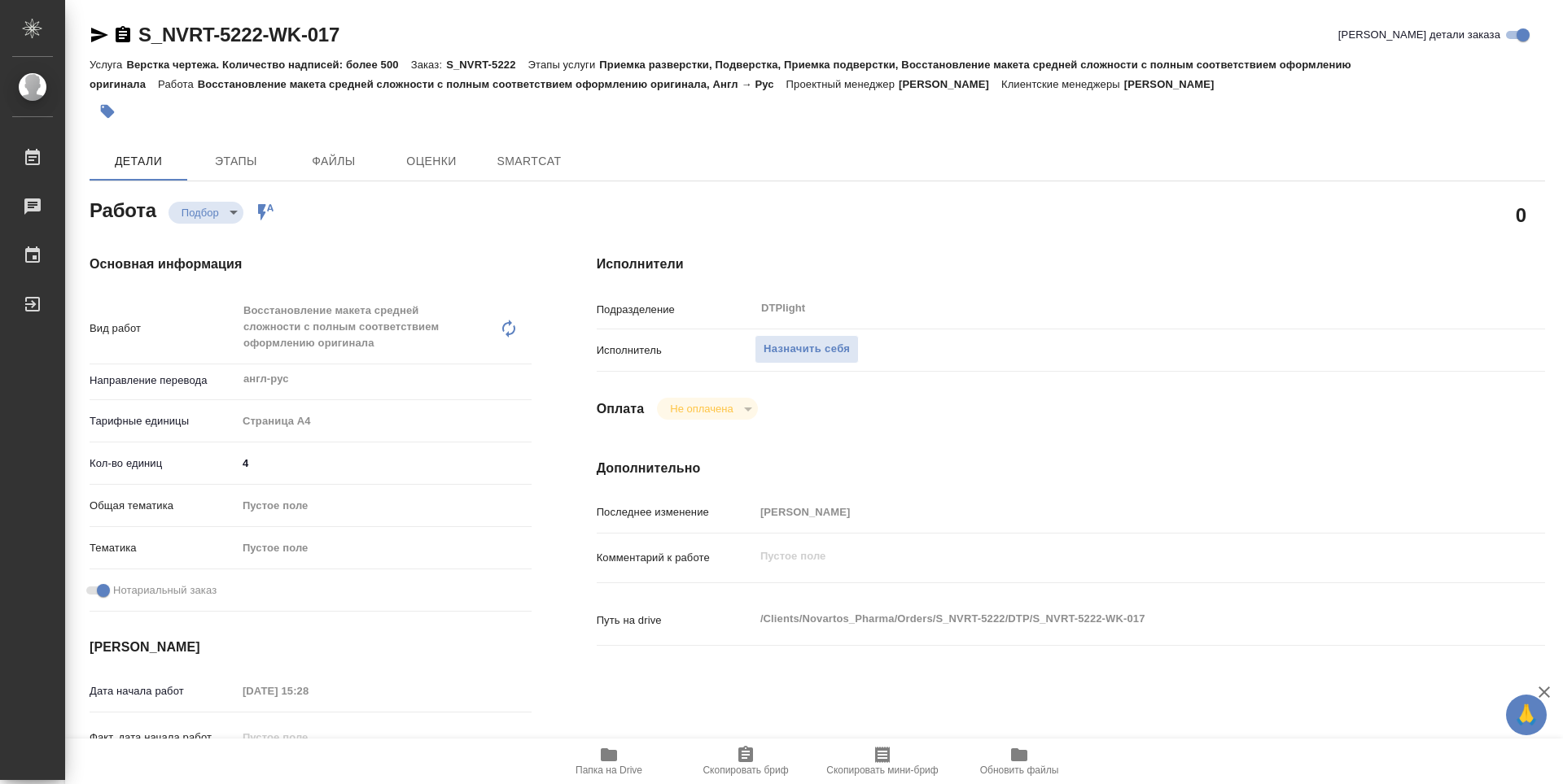
type textarea "x"
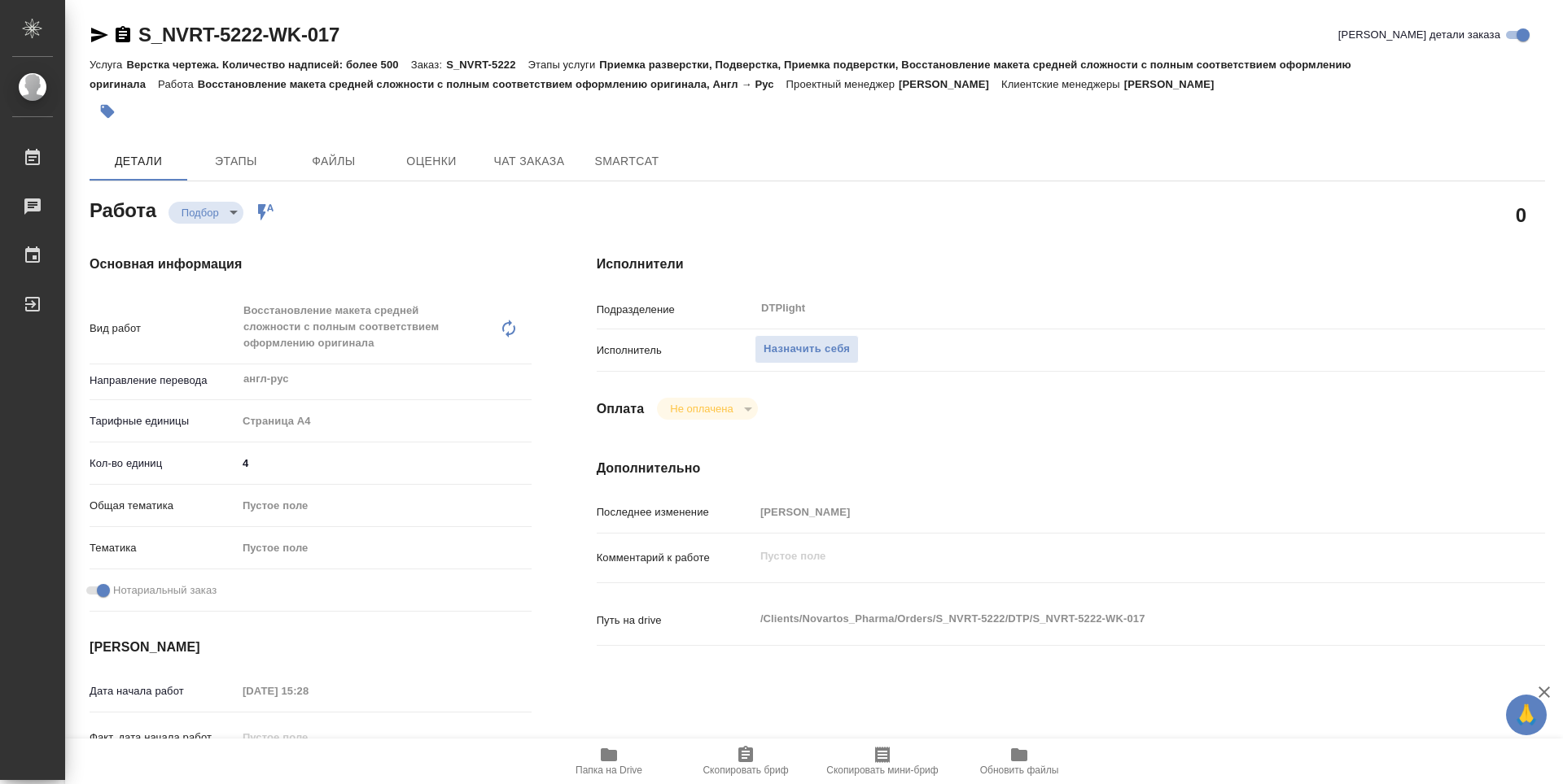
type textarea "x"
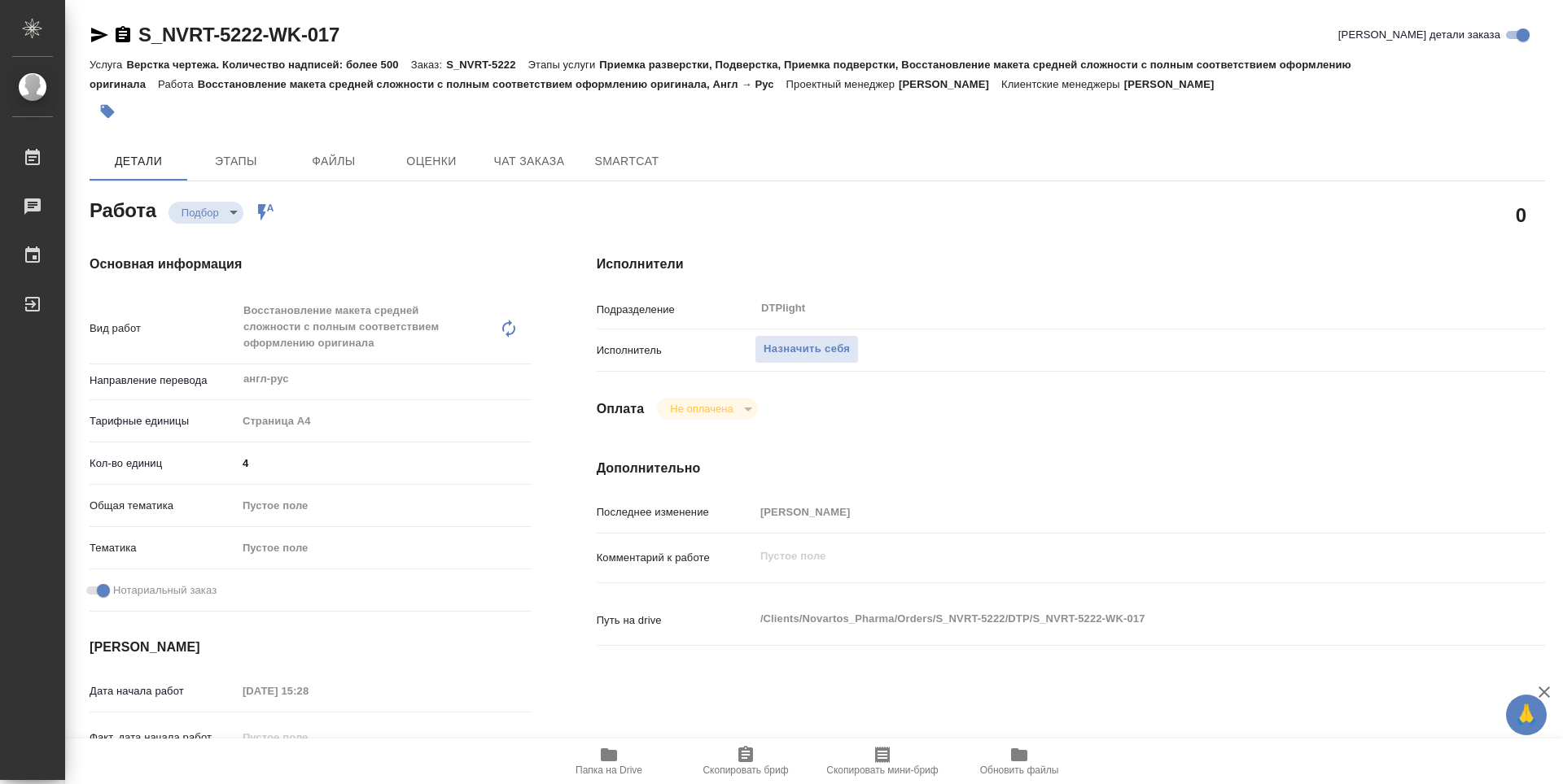
type textarea "x"
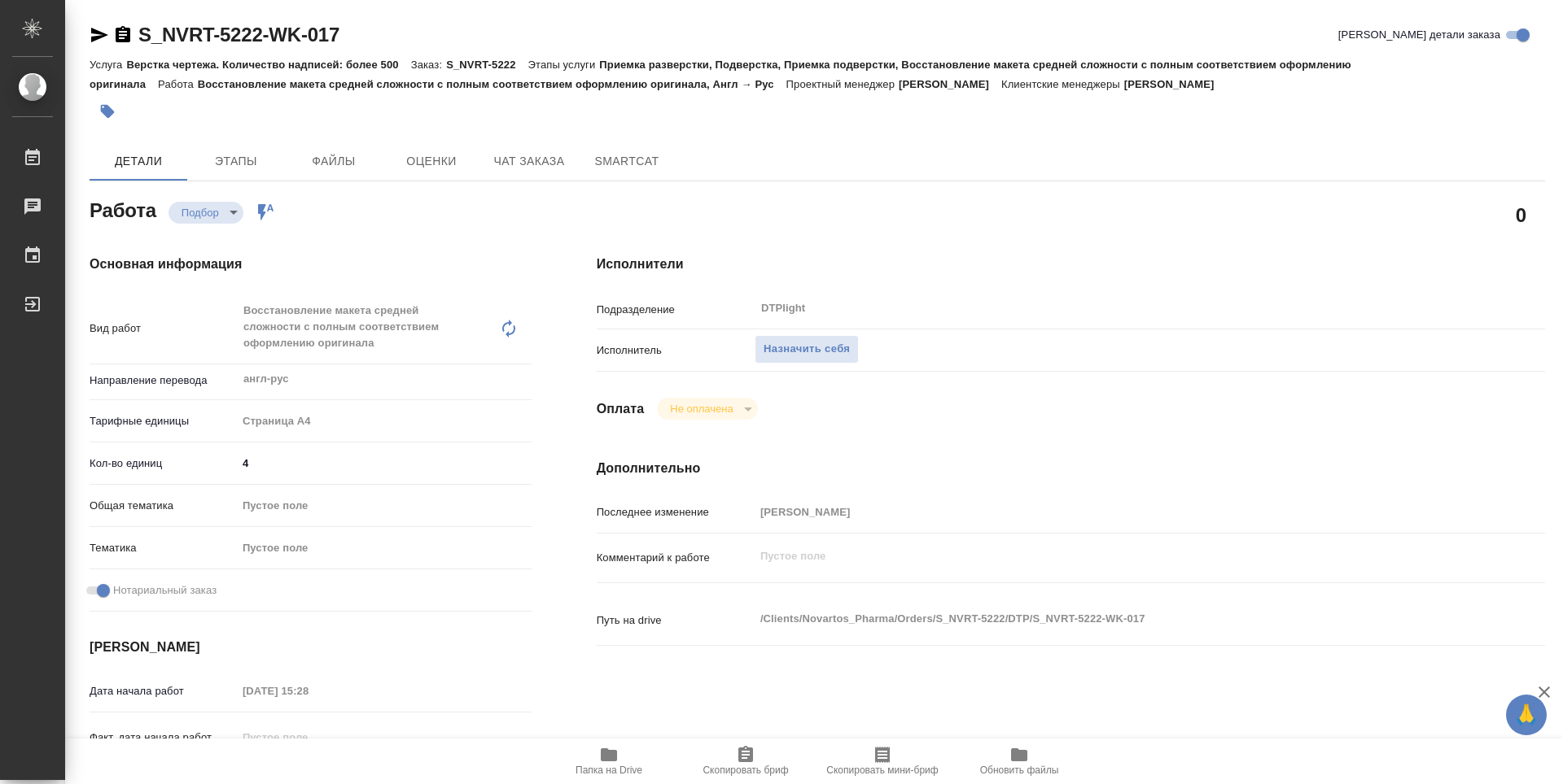
click at [606, 762] on icon "button" at bounding box center [609, 754] width 16 height 13
click at [624, 750] on span "Папка на Drive" at bounding box center [609, 760] width 118 height 31
click at [815, 340] on span "Назначить себя" at bounding box center [806, 349] width 87 height 19
type textarea "x"
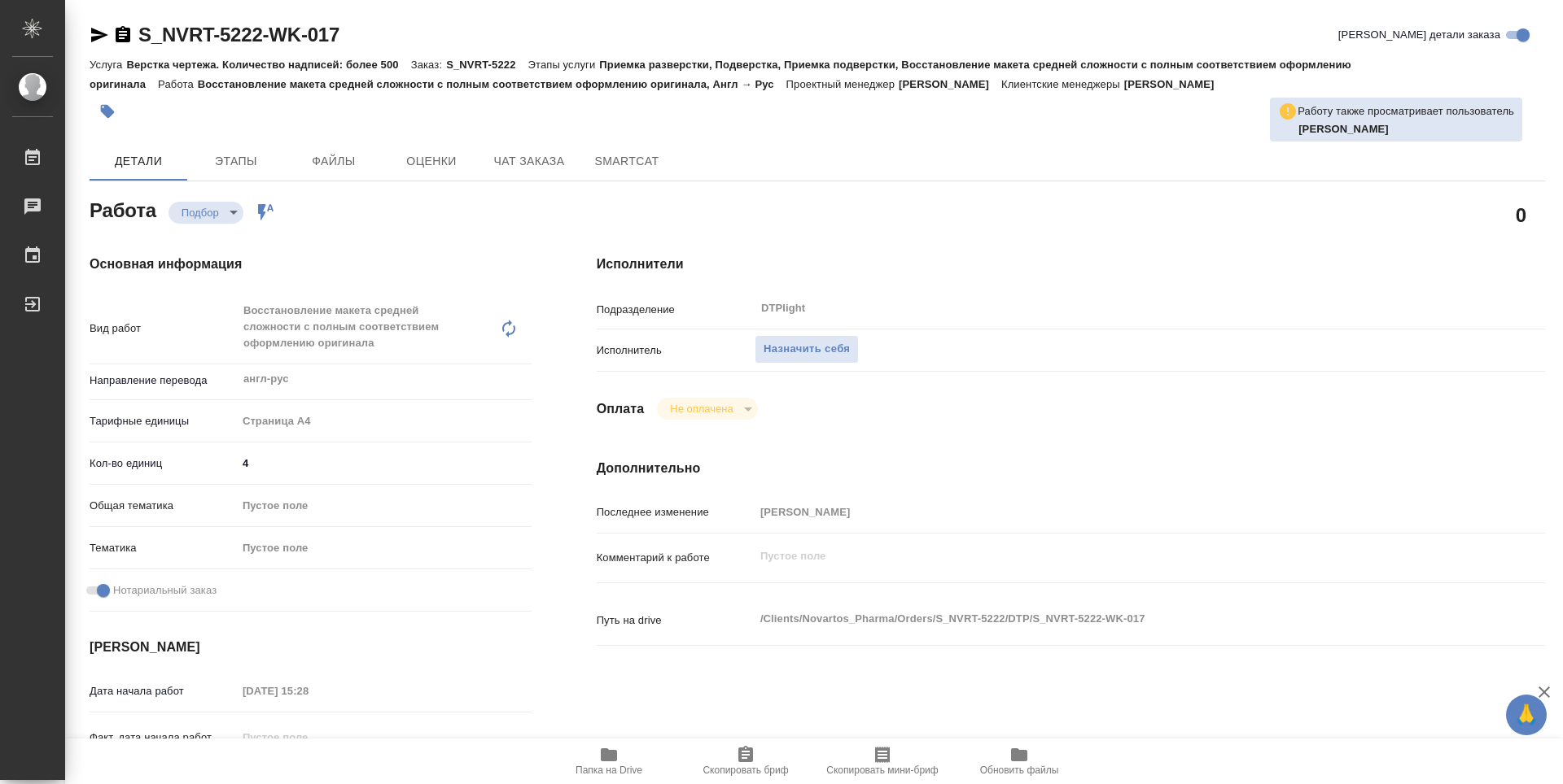
type textarea "x"
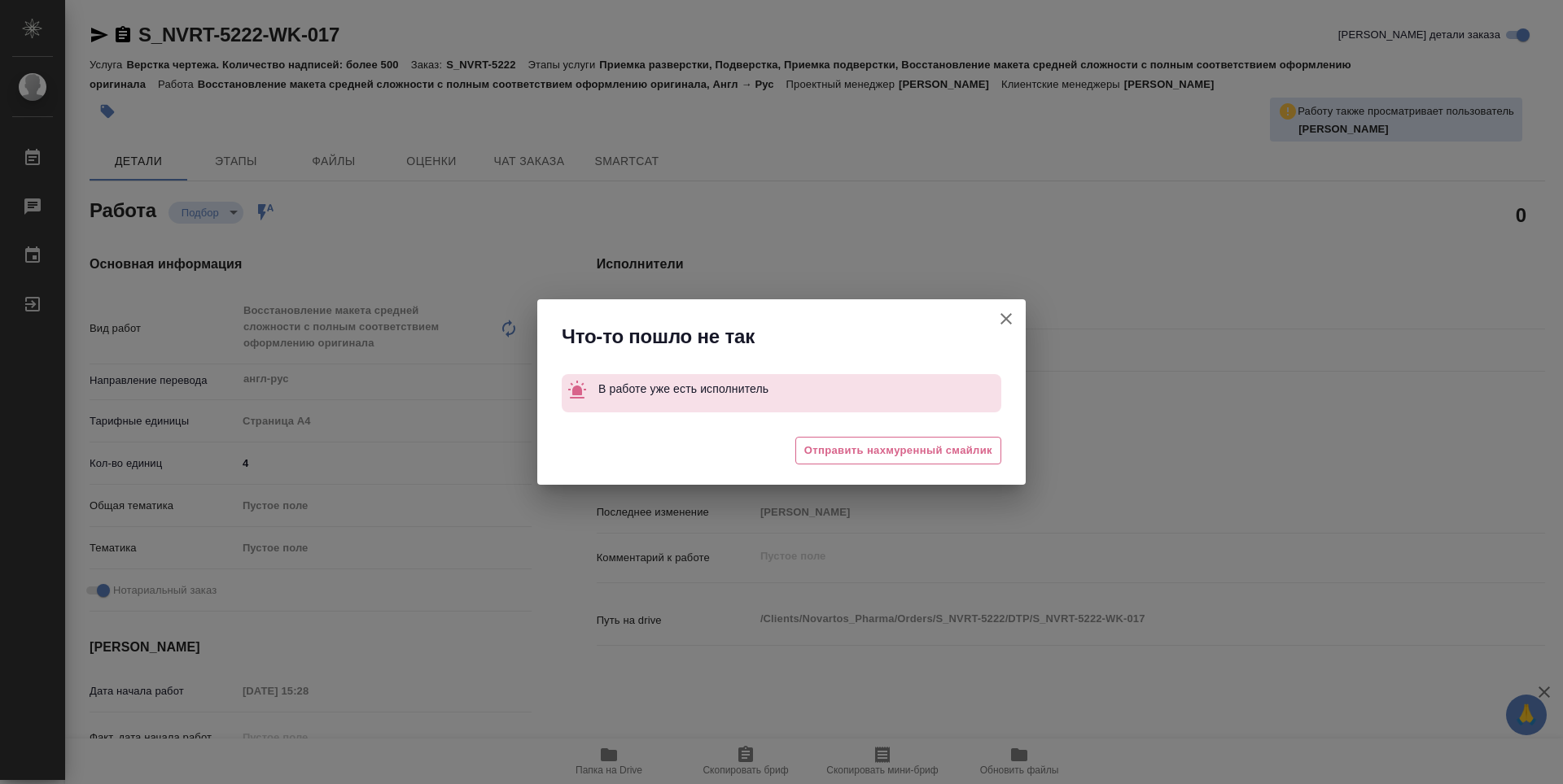
click at [1023, 320] on button "Кратко детали заказа" at bounding box center [1006, 319] width 39 height 39
type textarea "x"
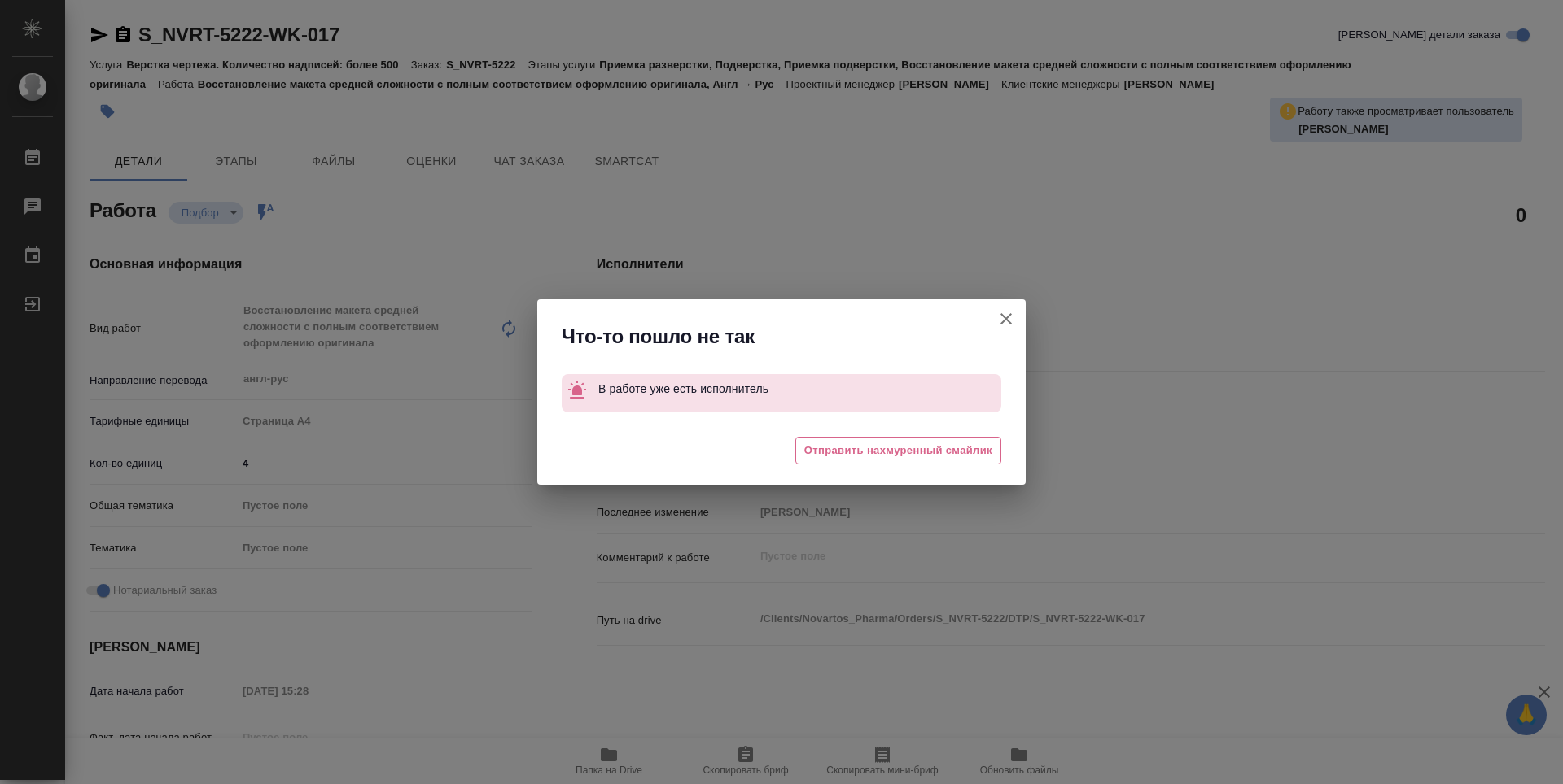
type textarea "x"
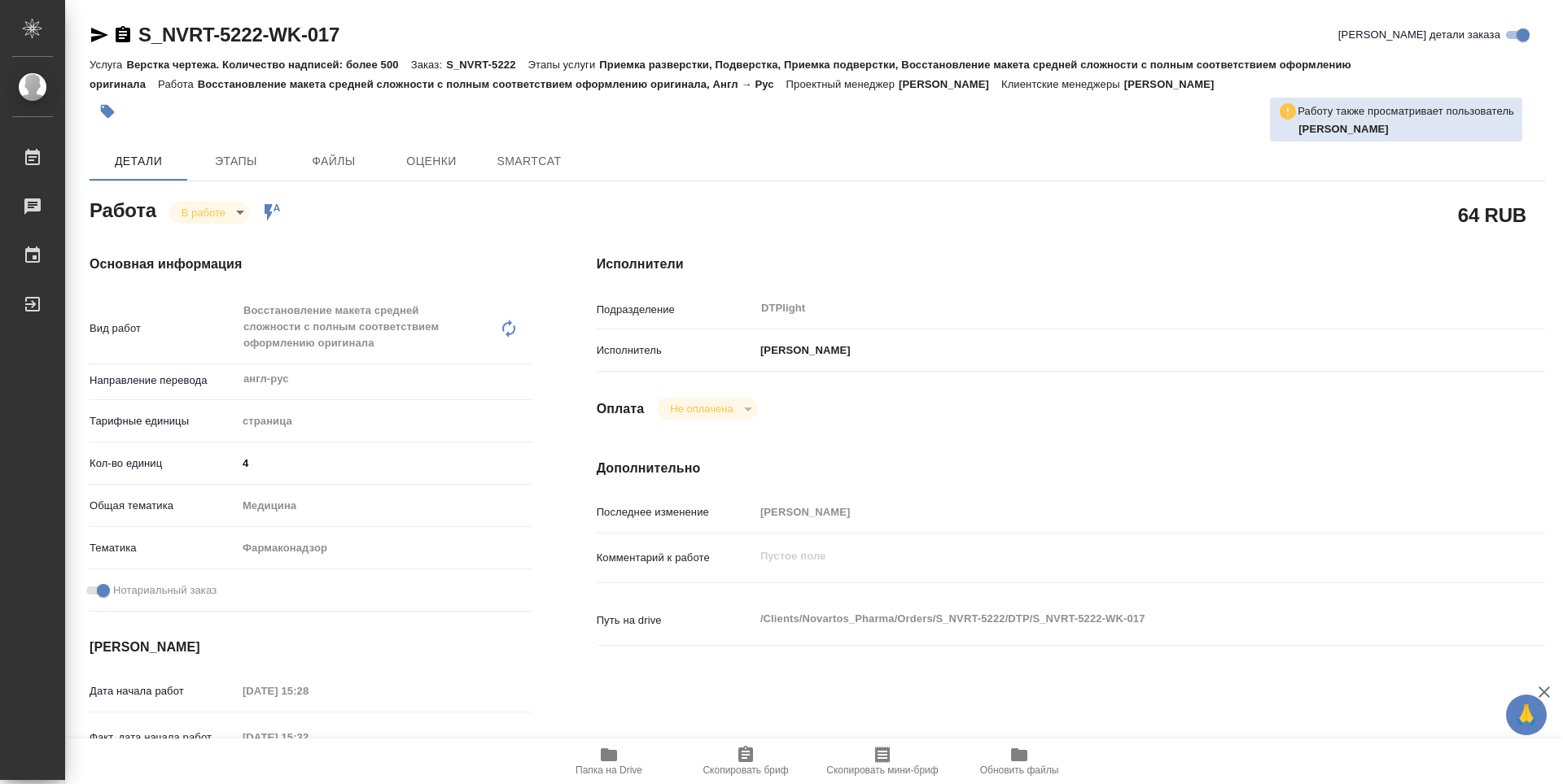
type textarea "x"
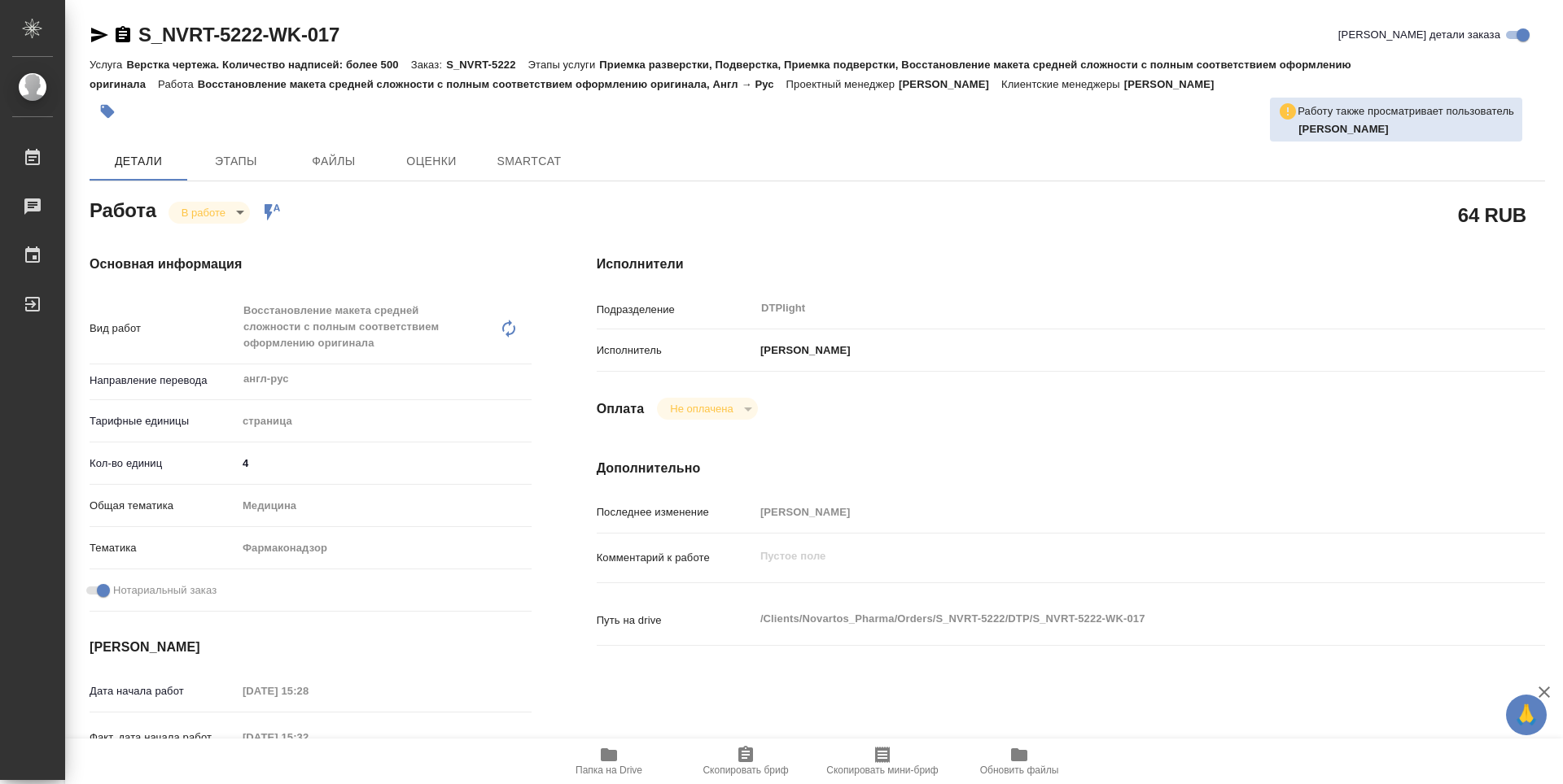
type textarea "x"
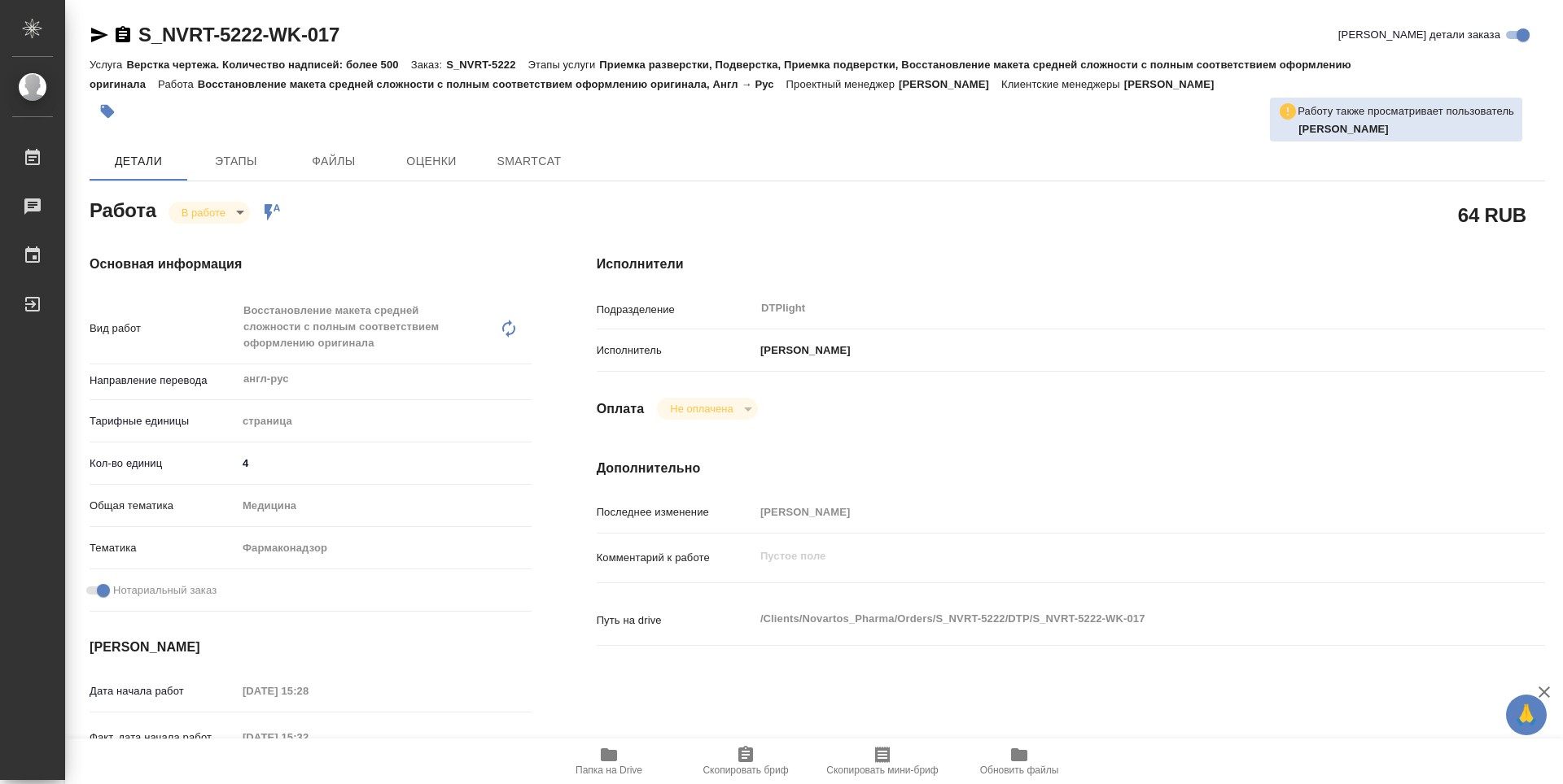
type textarea "x"
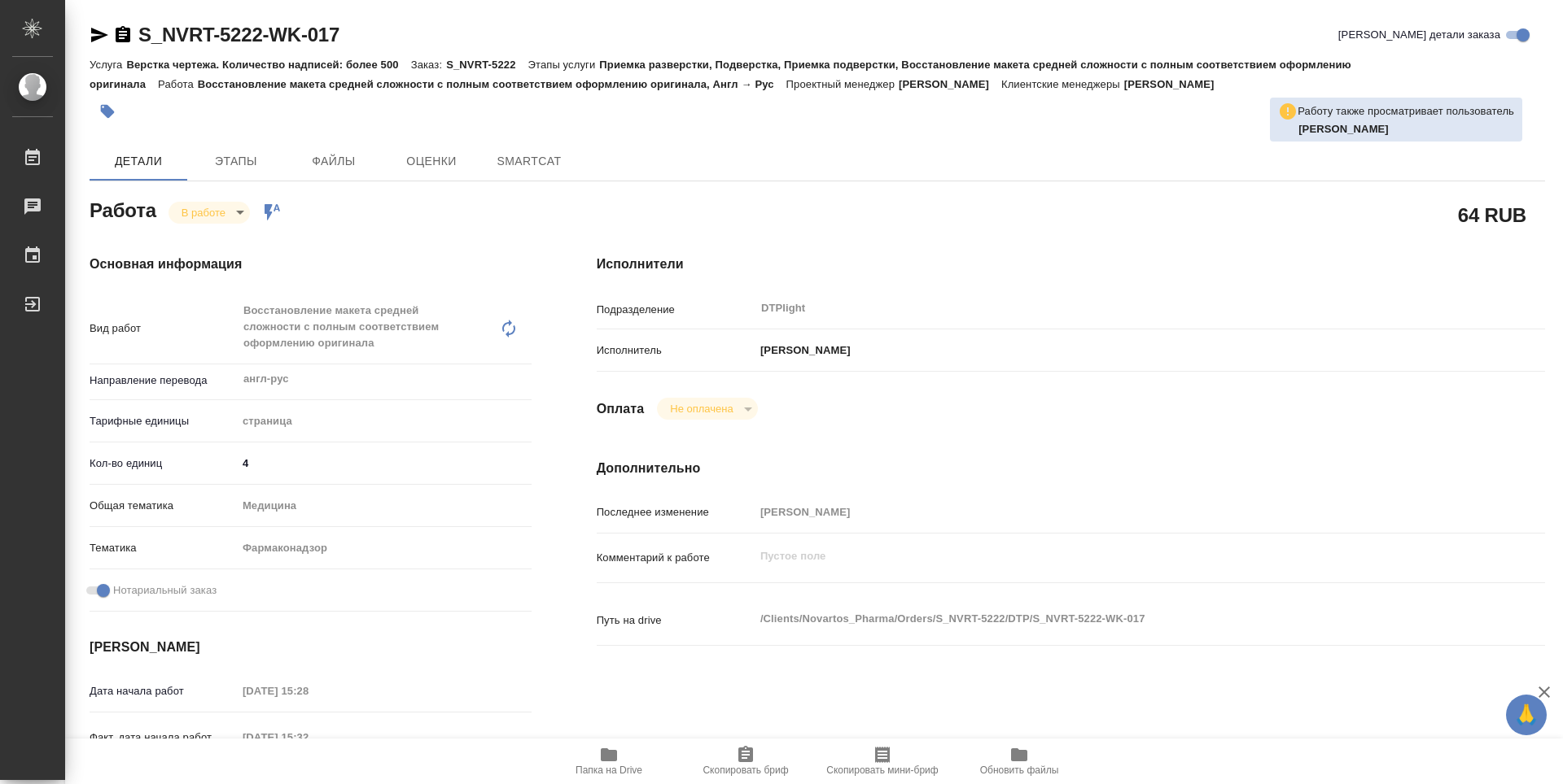
type textarea "x"
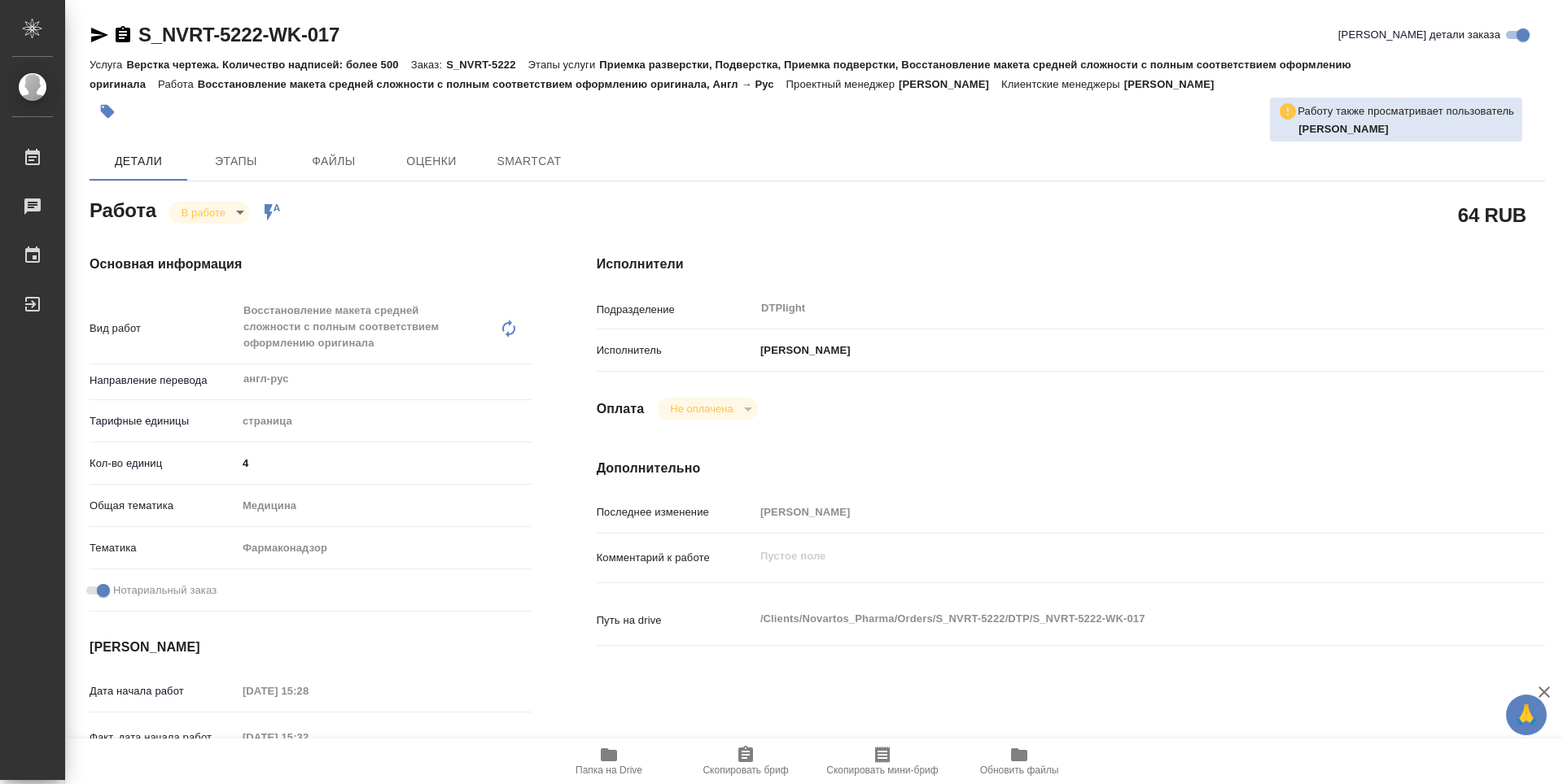
type textarea "x"
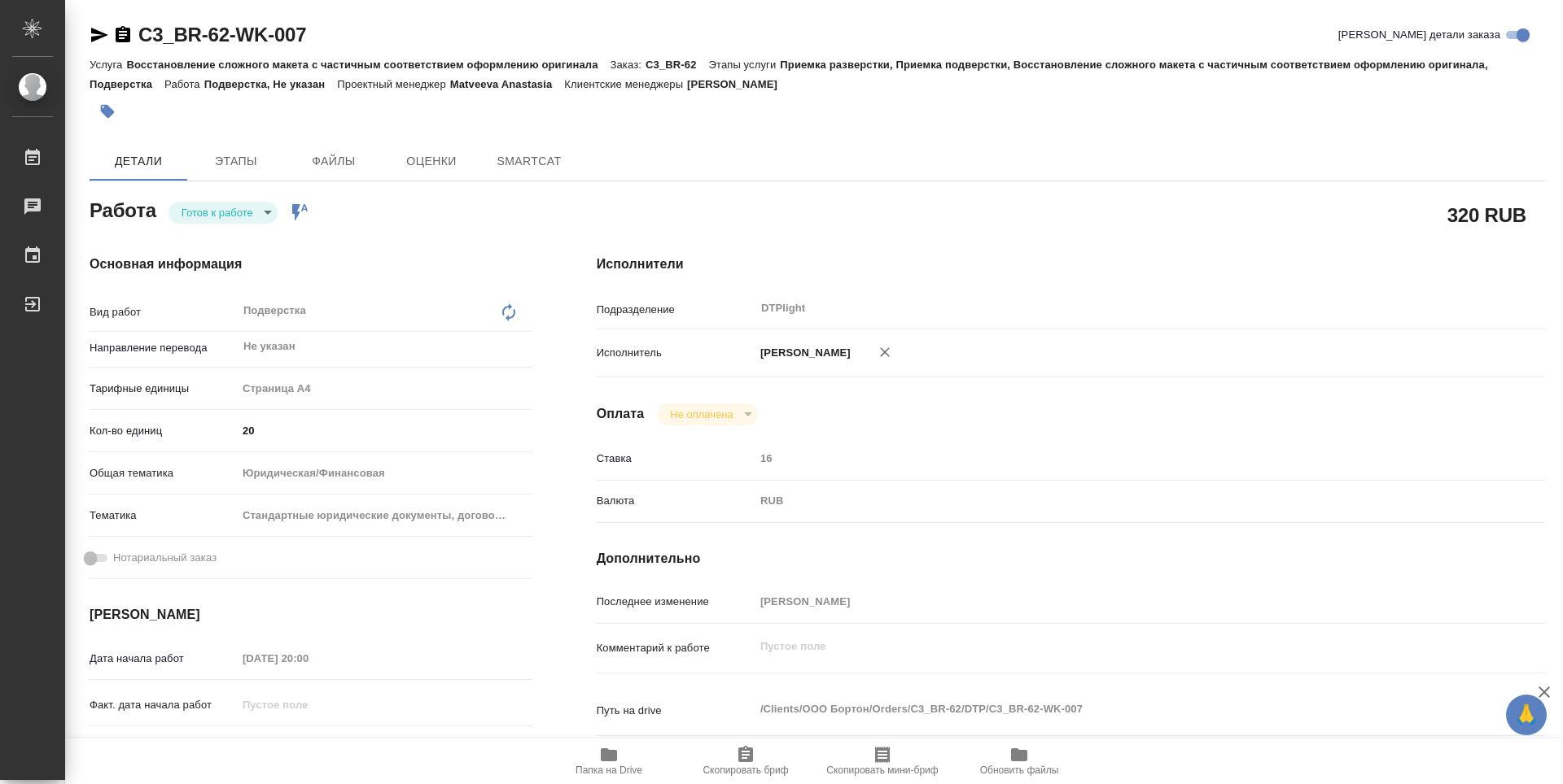
type textarea "x"
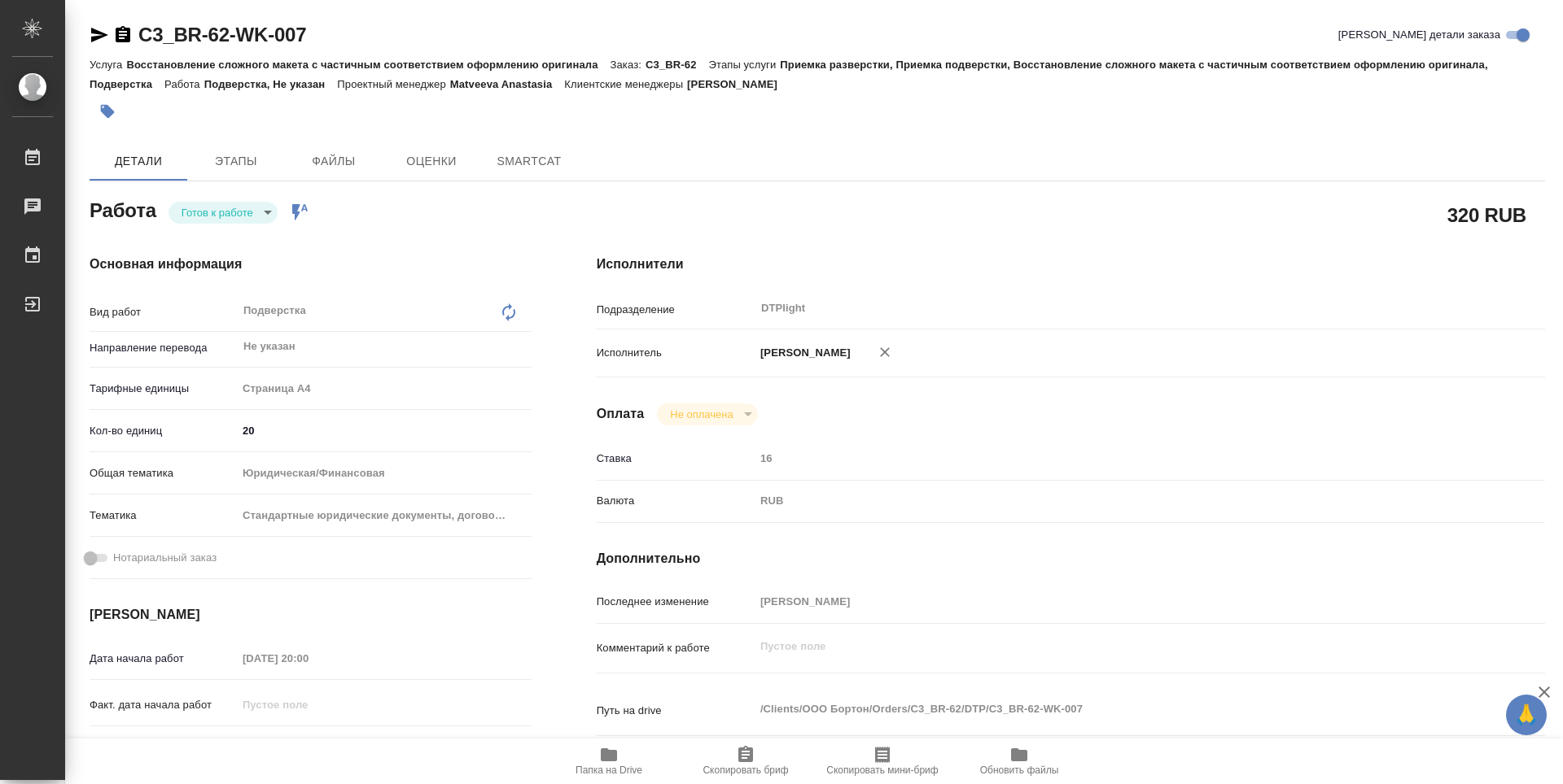
type textarea "x"
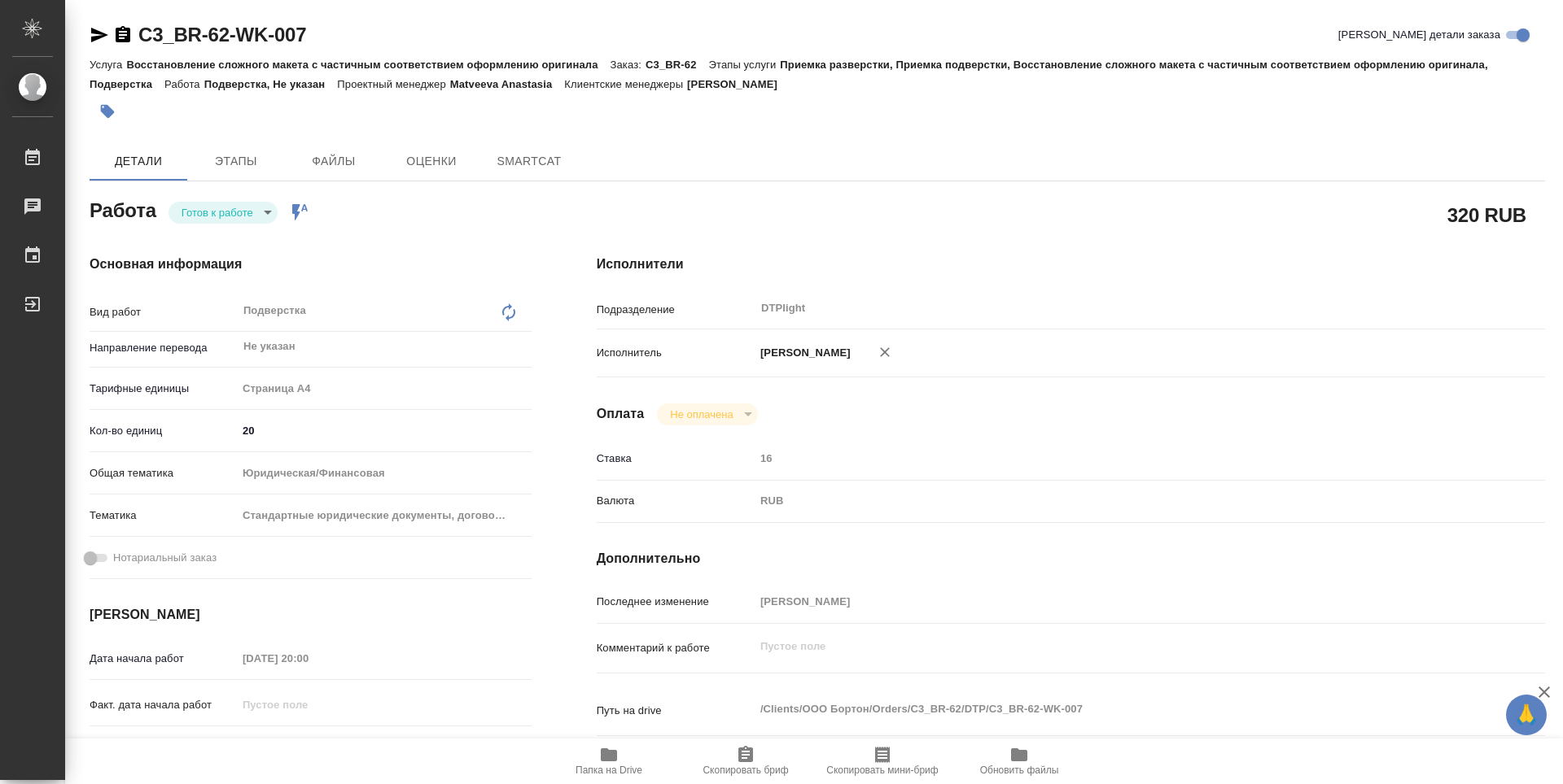
type textarea "x"
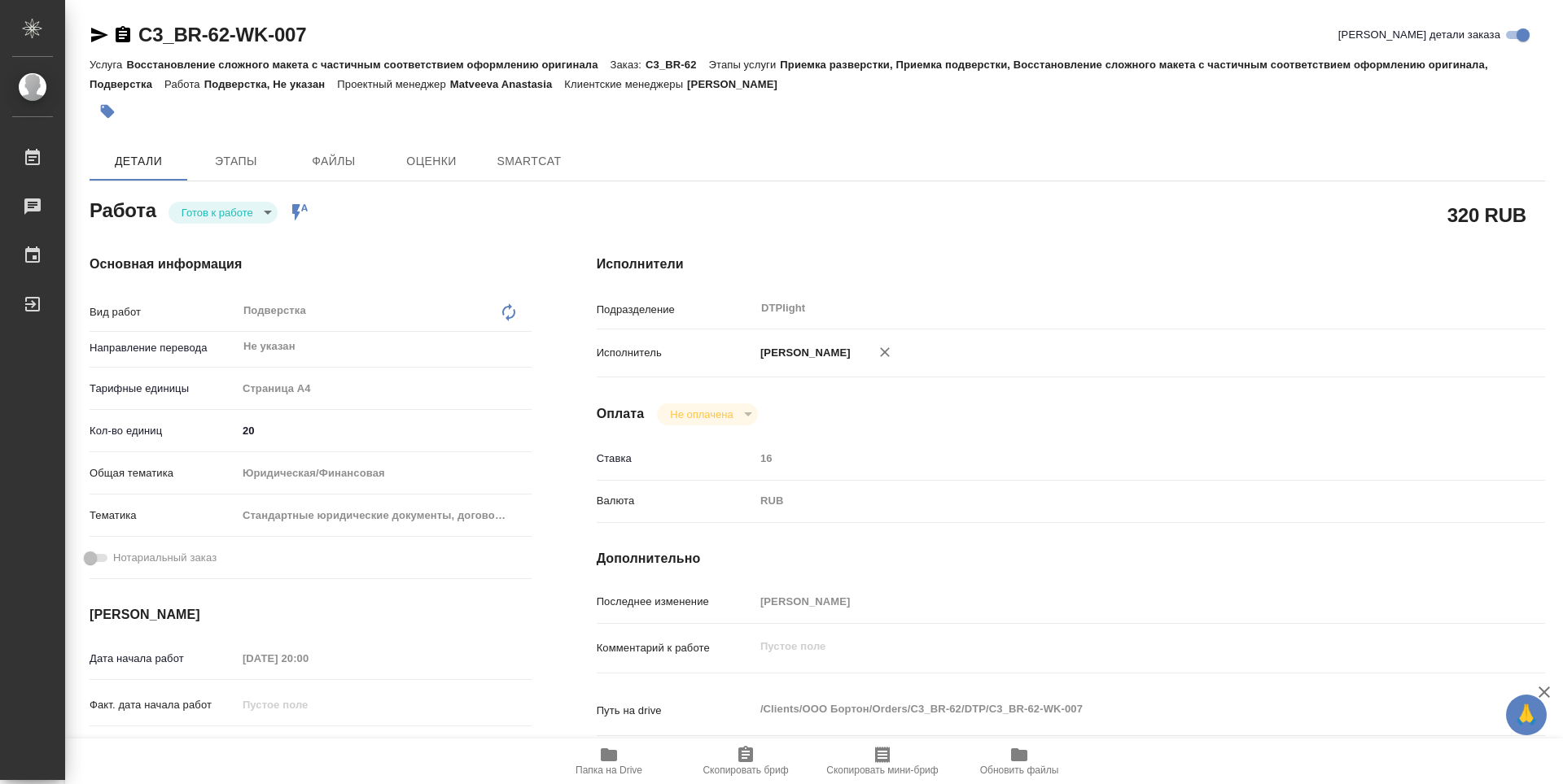
type textarea "x"
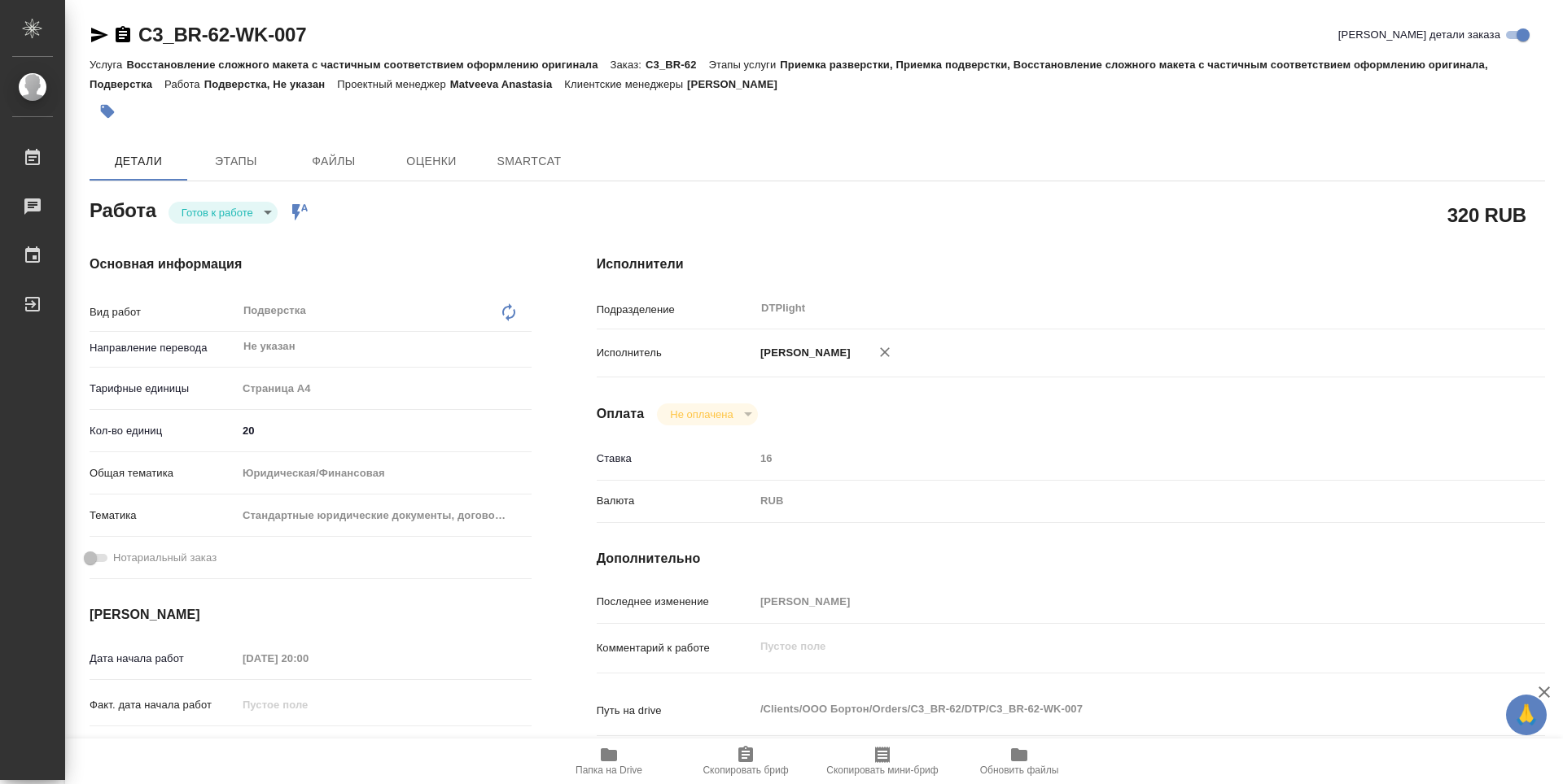
type textarea "x"
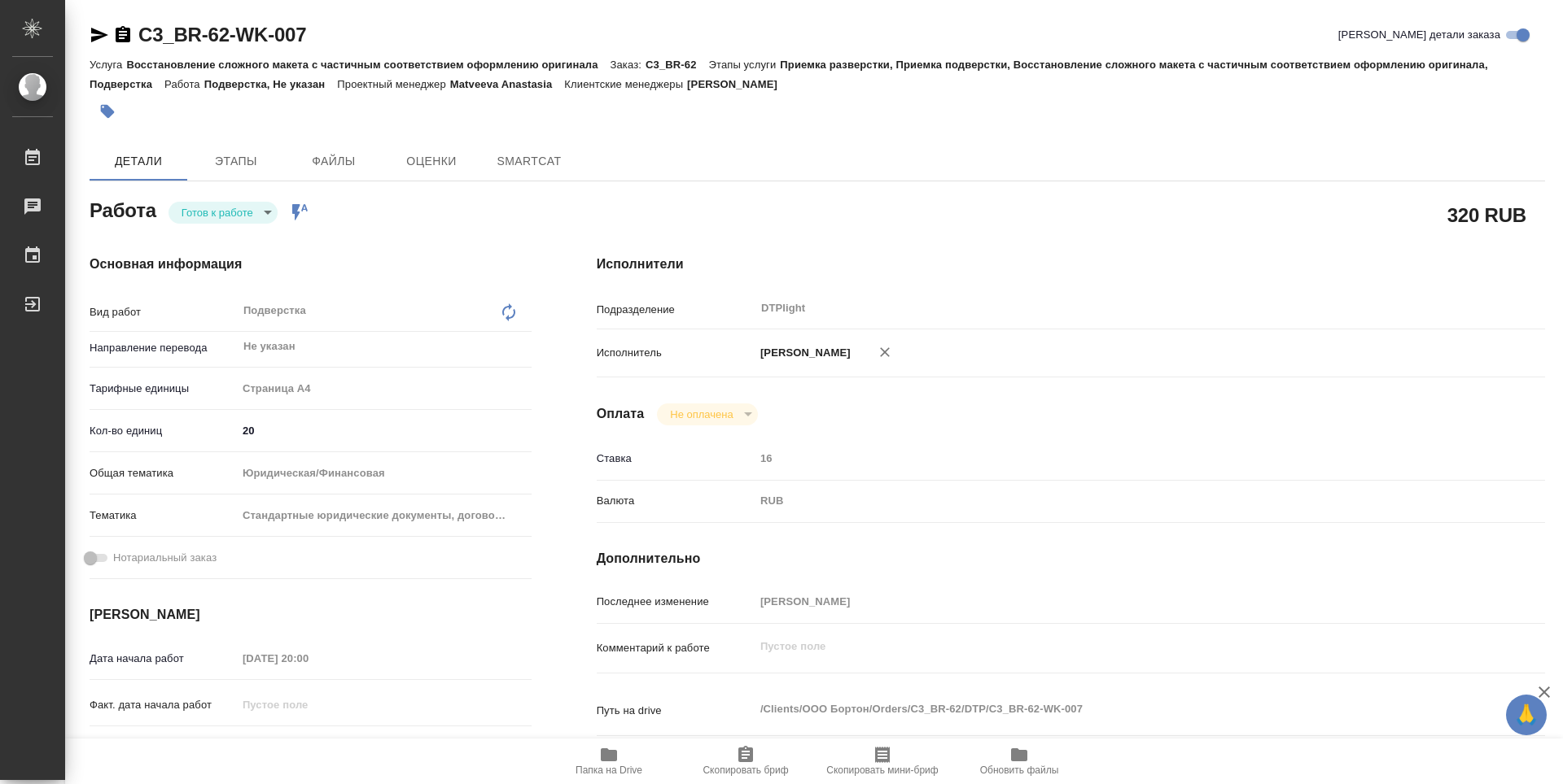
type textarea "x"
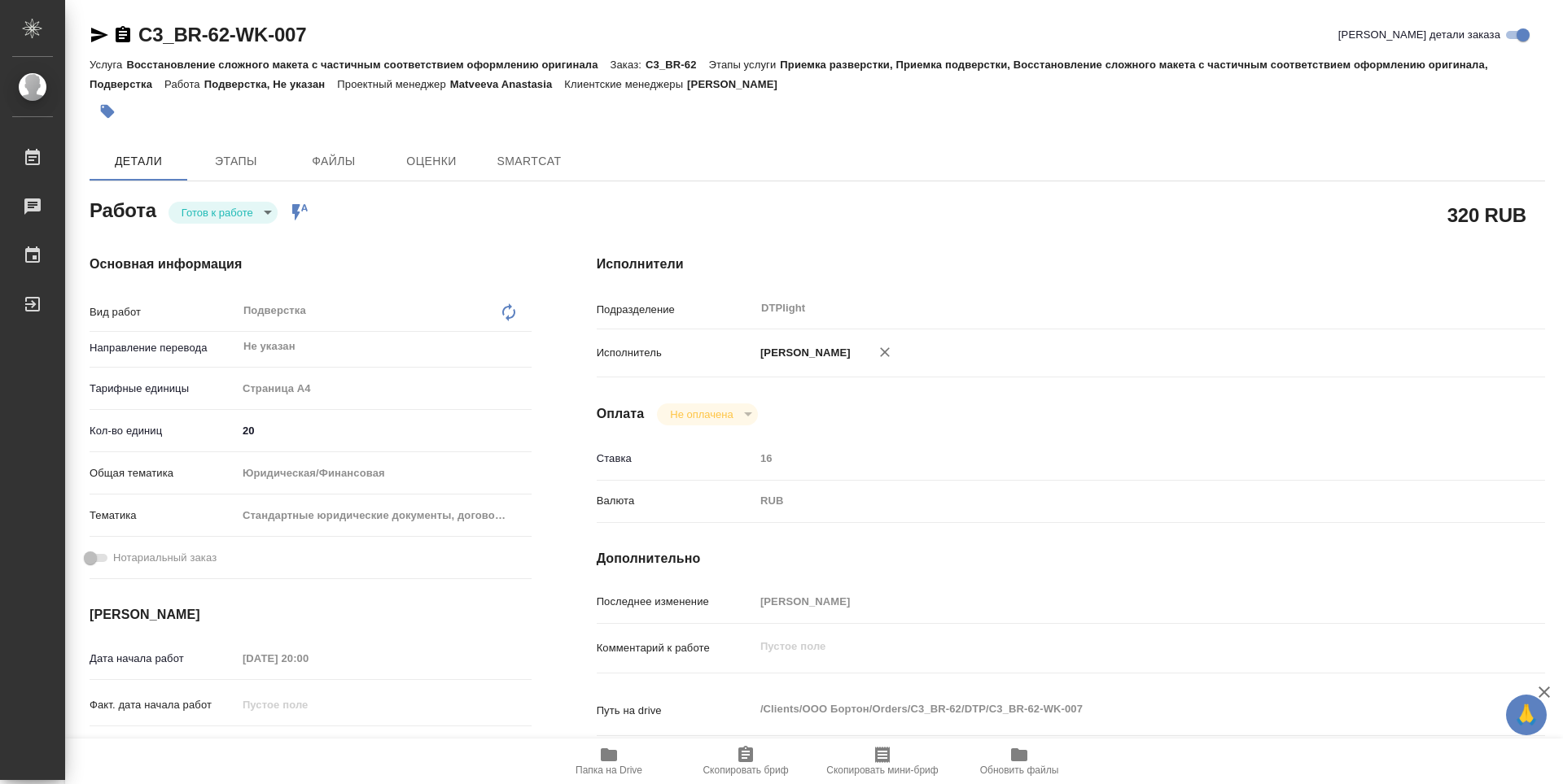
type textarea "x"
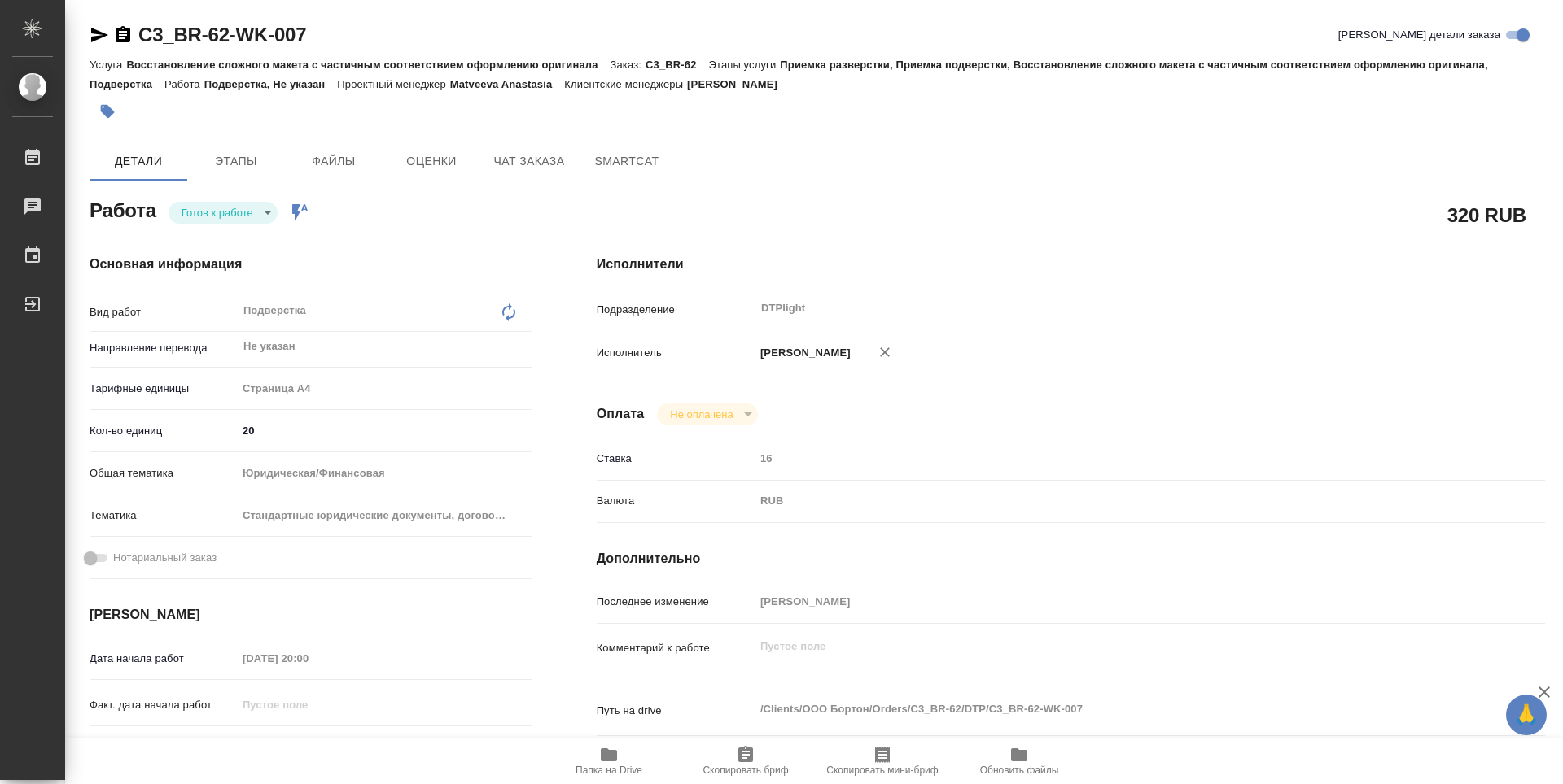
type textarea "x"
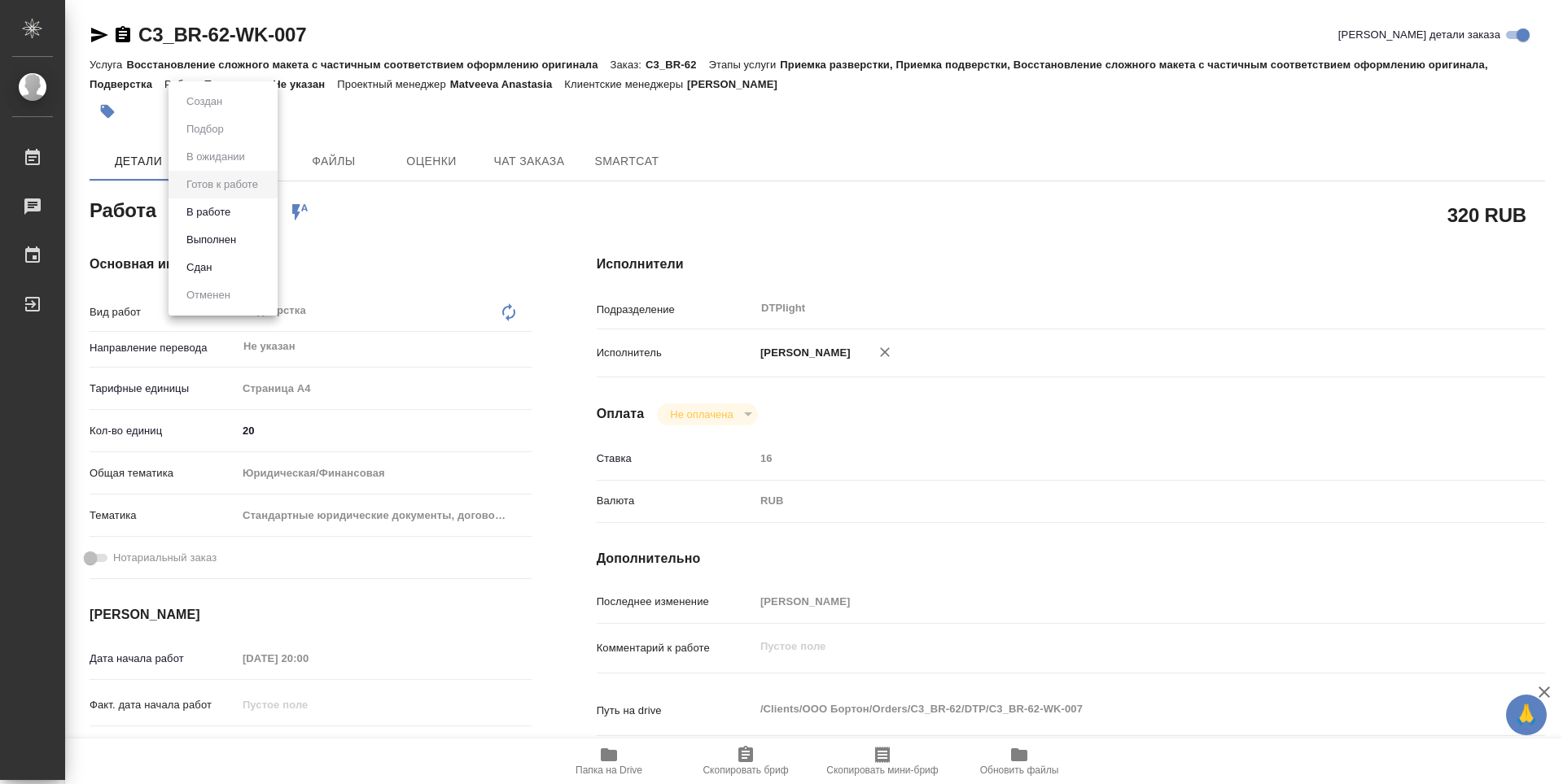
click at [238, 211] on body "🙏 .cls-1 fill:#fff; AWATERA Zubakova Viktoriya Работы Чаты График Выйти C3_BR-6…" at bounding box center [782, 392] width 1563 height 784
type textarea "x"
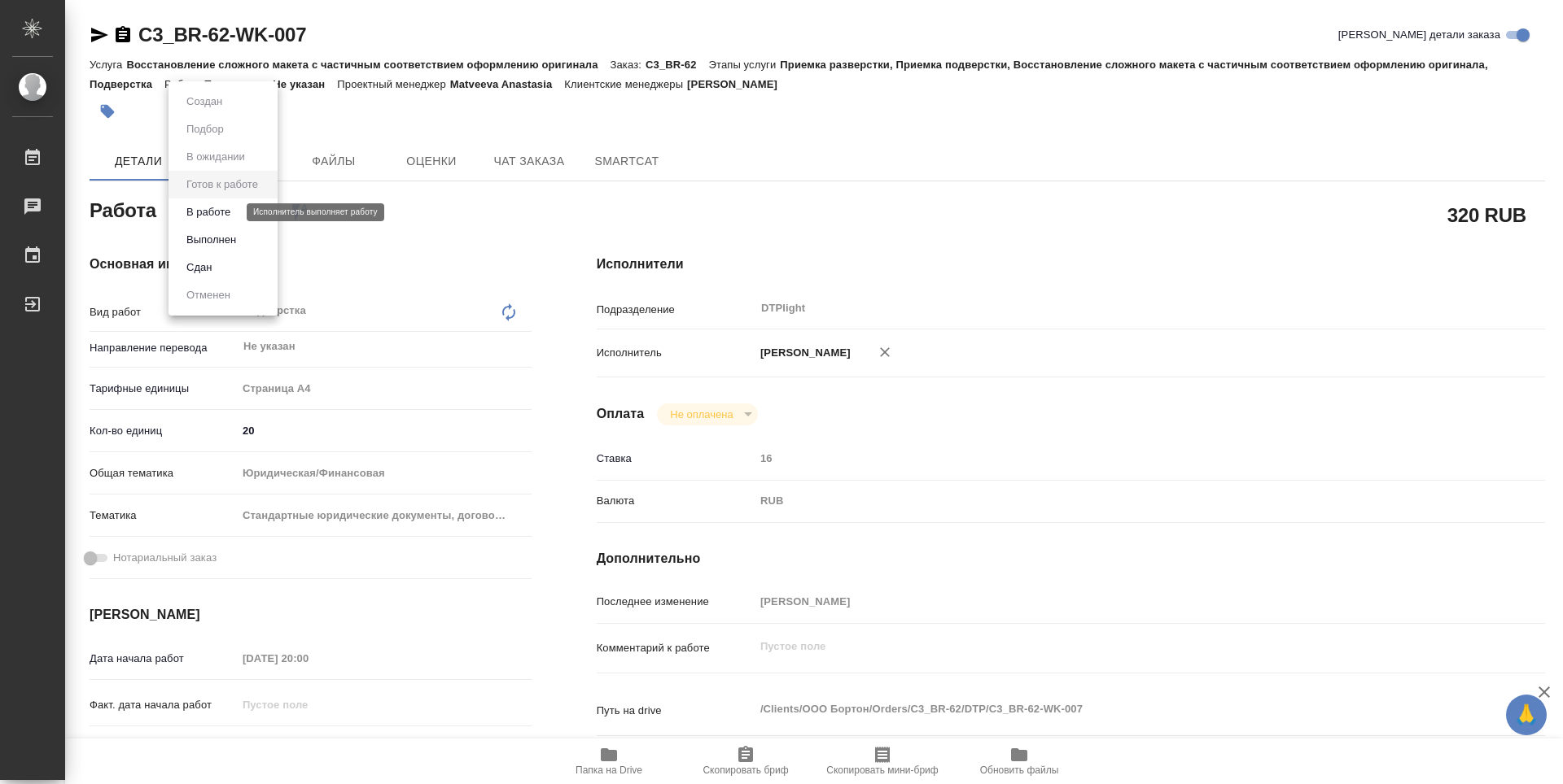
type textarea "x"
click at [229, 214] on button "В работе" at bounding box center [208, 212] width 54 height 18
type textarea "x"
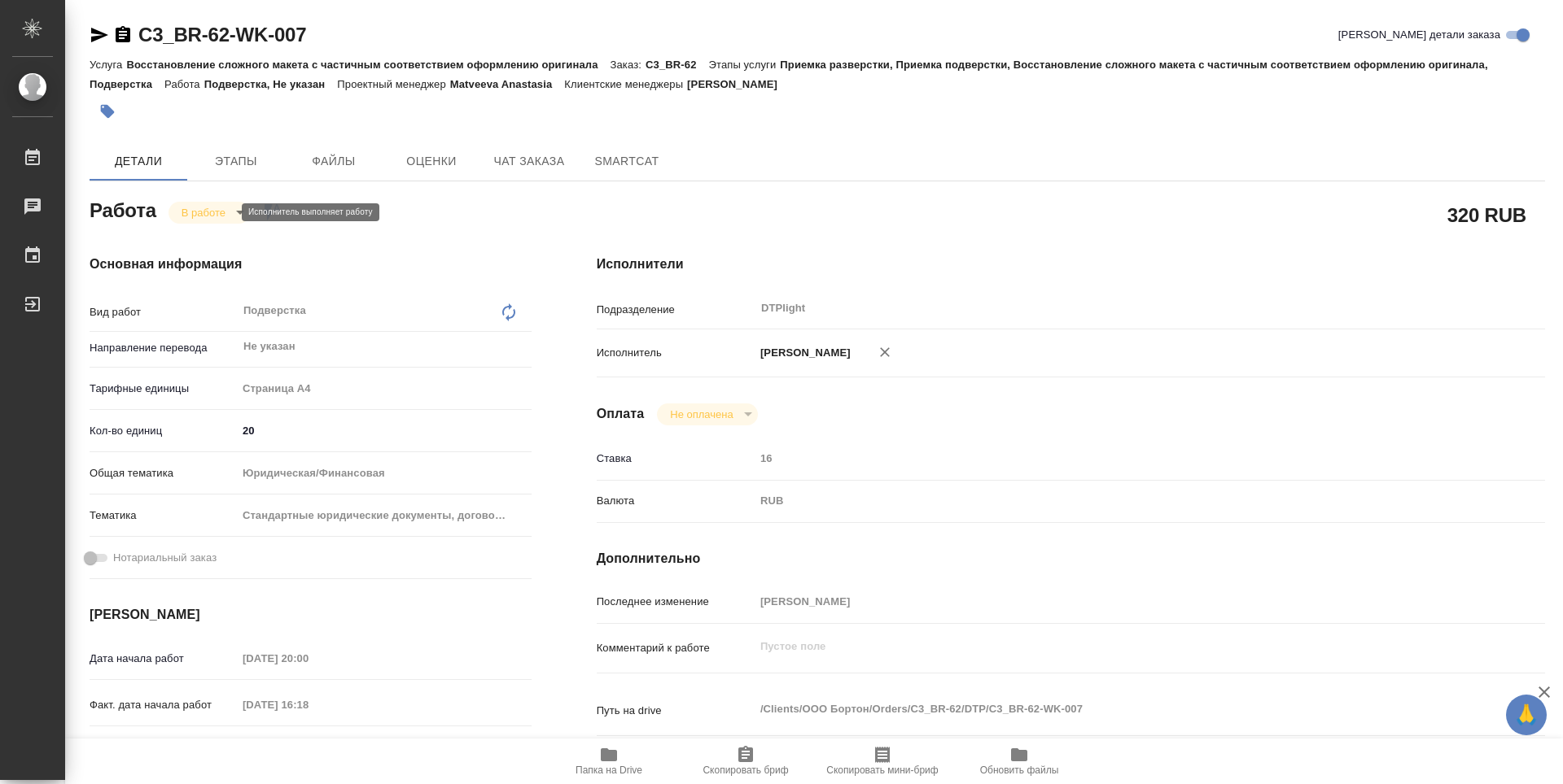
type textarea "x"
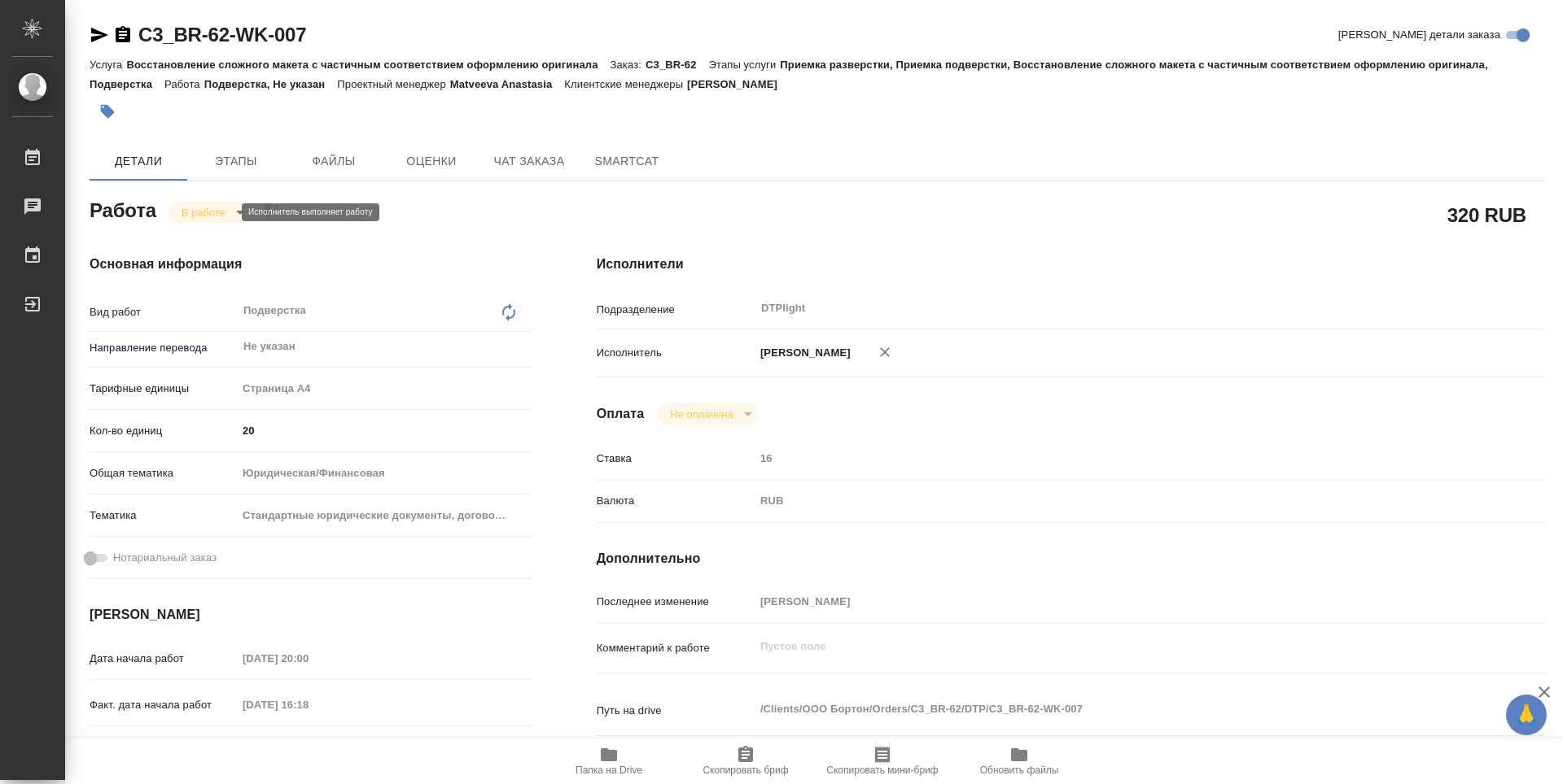
type textarea "x"
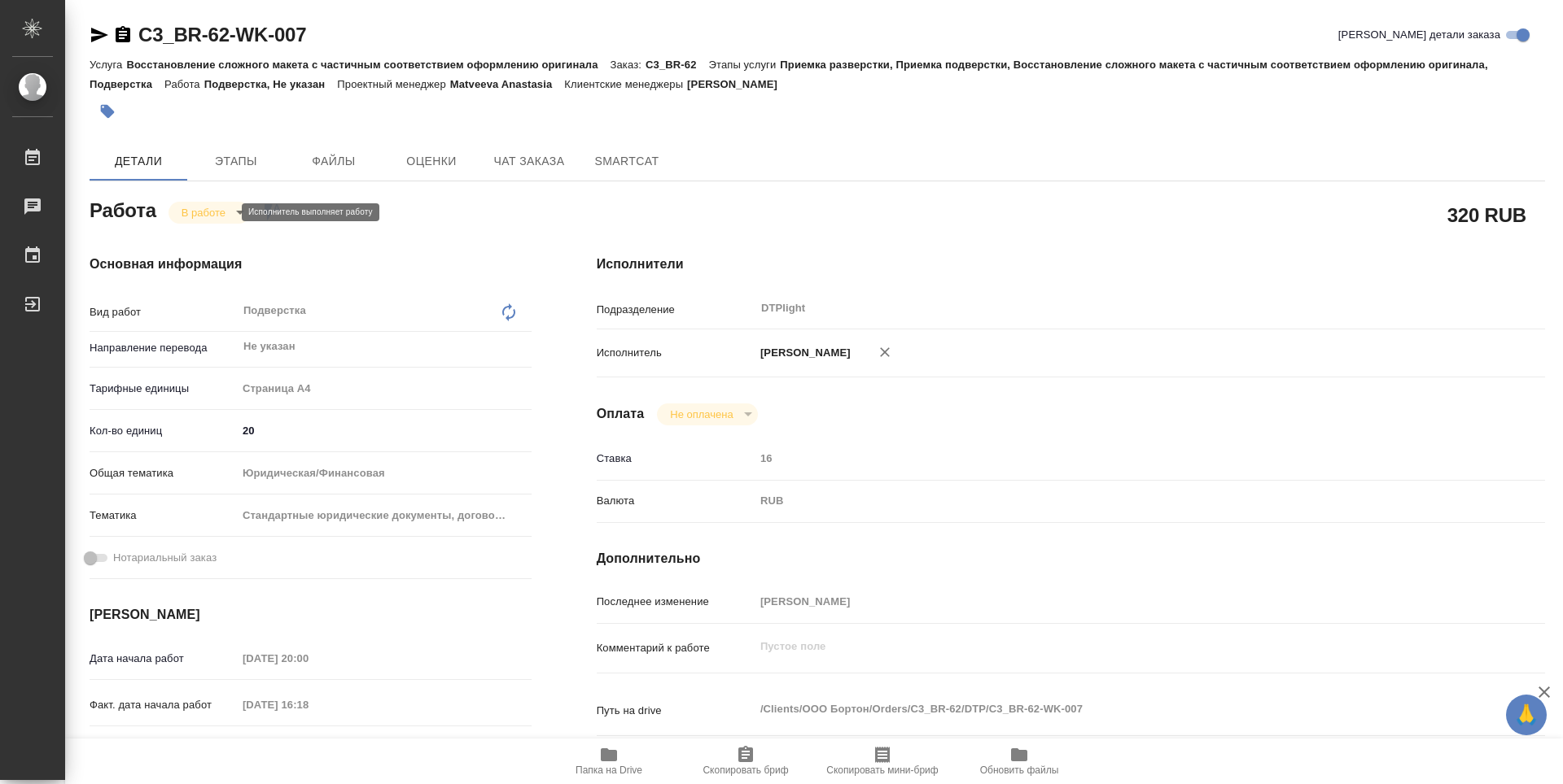
type textarea "x"
click at [620, 757] on span "Папка на Drive" at bounding box center [609, 760] width 118 height 31
drag, startPoint x: 380, startPoint y: 43, endPoint x: 105, endPoint y: 34, distance: 275.1
click at [105, 34] on div "C3_BR-62-WK-007 Кратко детали заказа" at bounding box center [817, 35] width 1455 height 26
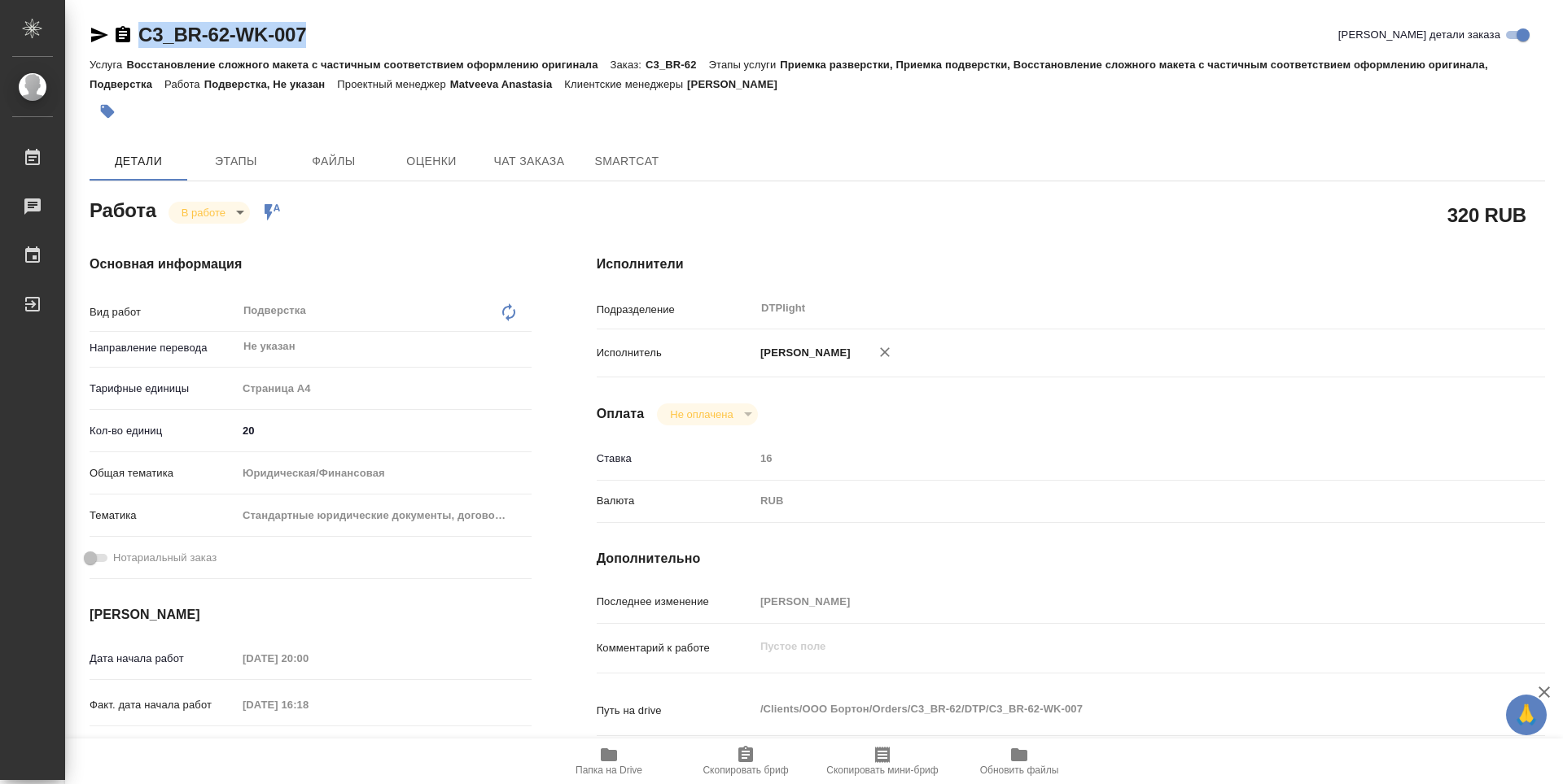
copy link "C3_BR-62-WK-007"
type textarea "x"
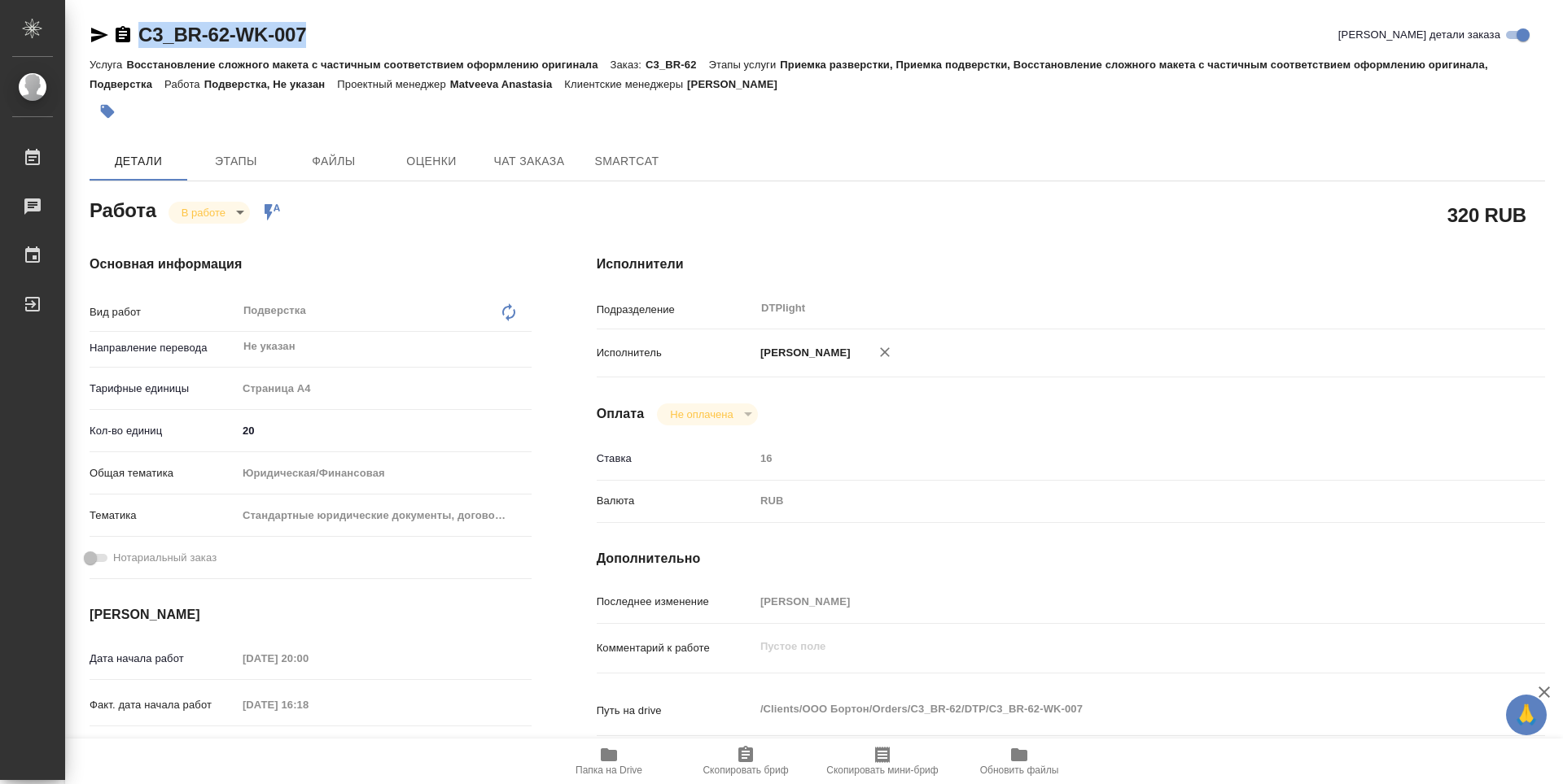
type textarea "x"
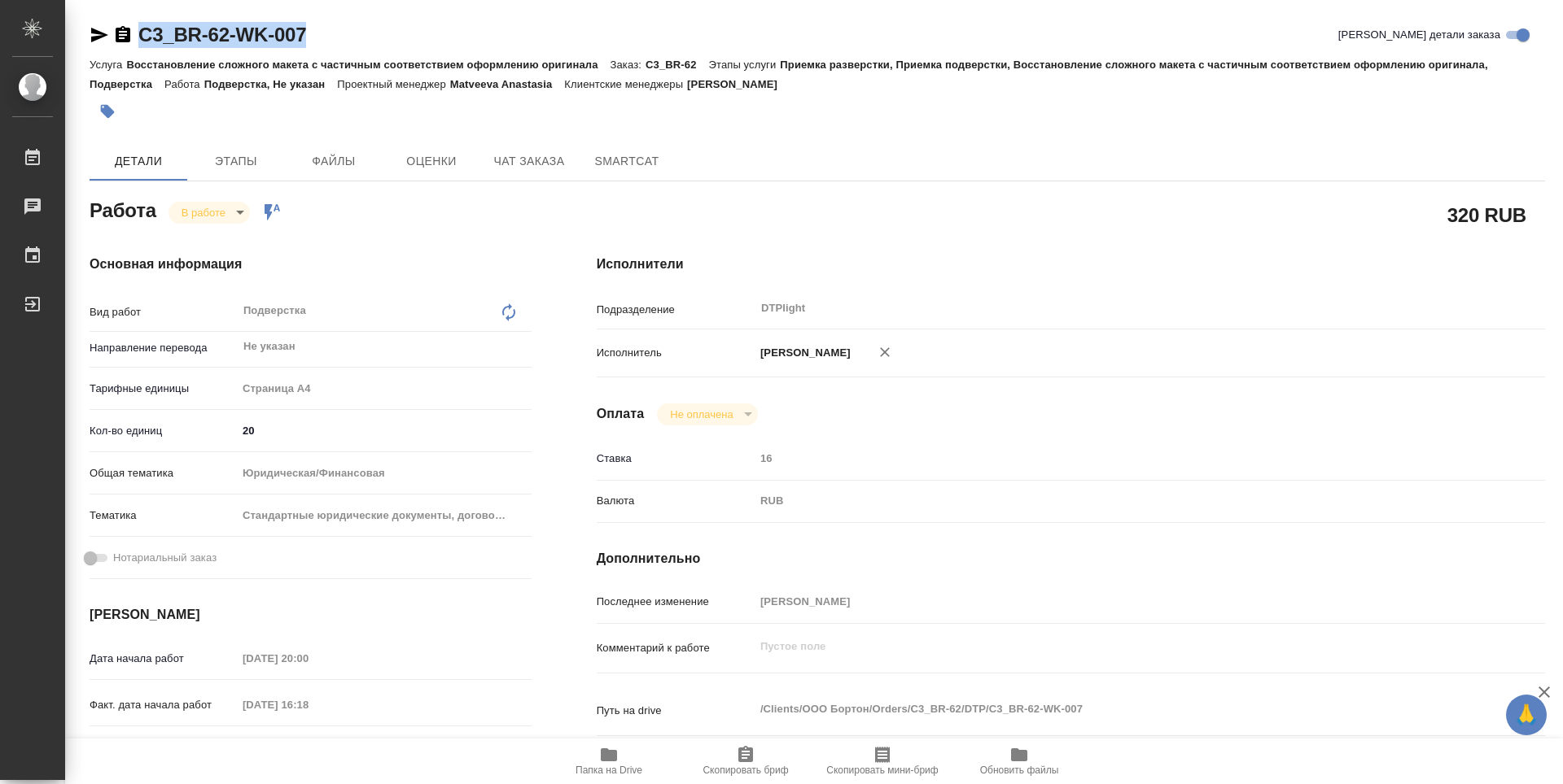
type textarea "x"
click at [594, 758] on span "Папка на Drive" at bounding box center [609, 760] width 118 height 31
click at [214, 218] on body "🙏 .cls-1 fill:#fff; AWATERA Zubakova Viktoriya Работы 0 Чаты График Выйти C3_BR…" at bounding box center [782, 392] width 1563 height 784
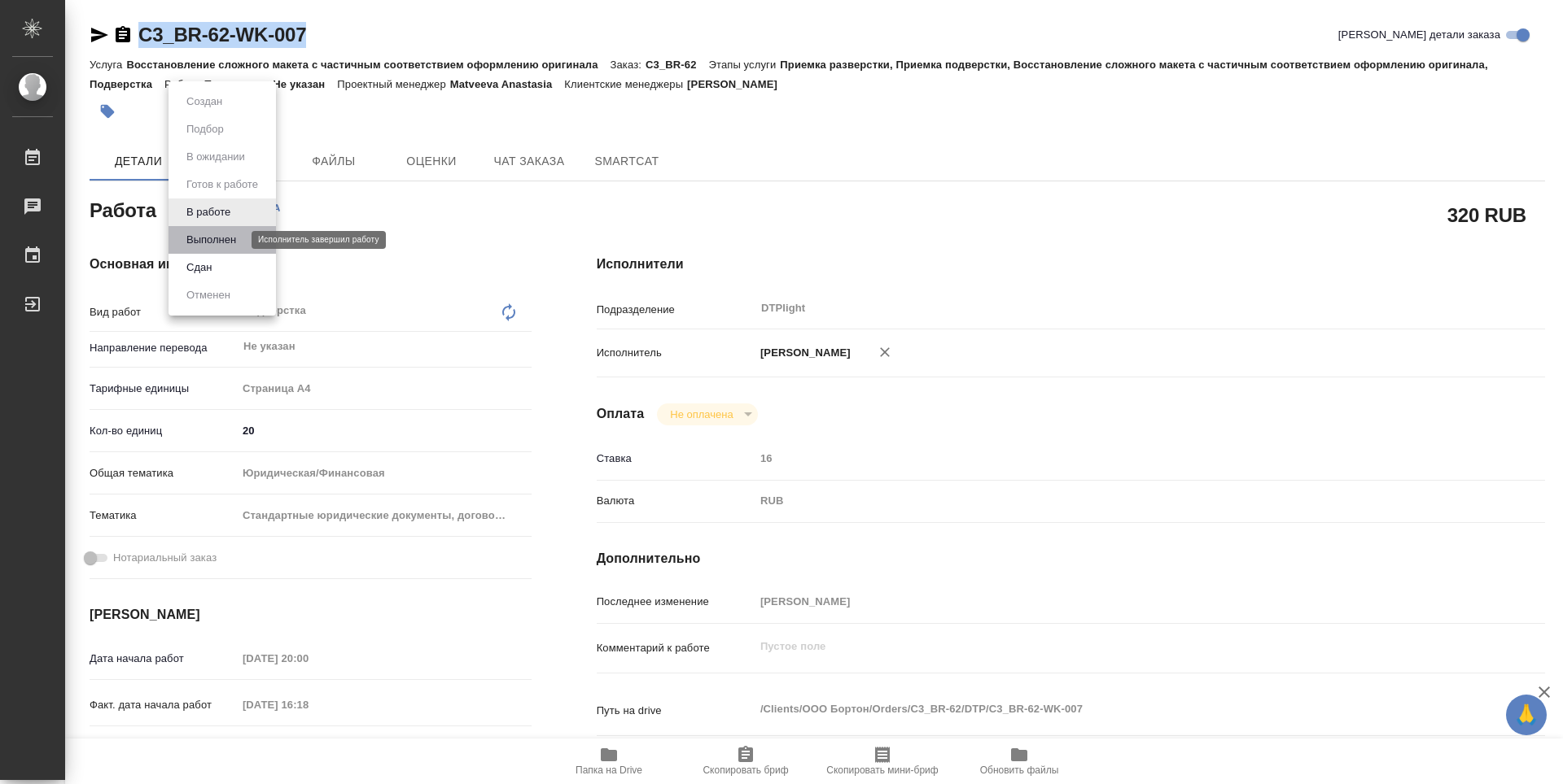
click at [205, 238] on button "Выполнен" at bounding box center [211, 240] width 60 height 18
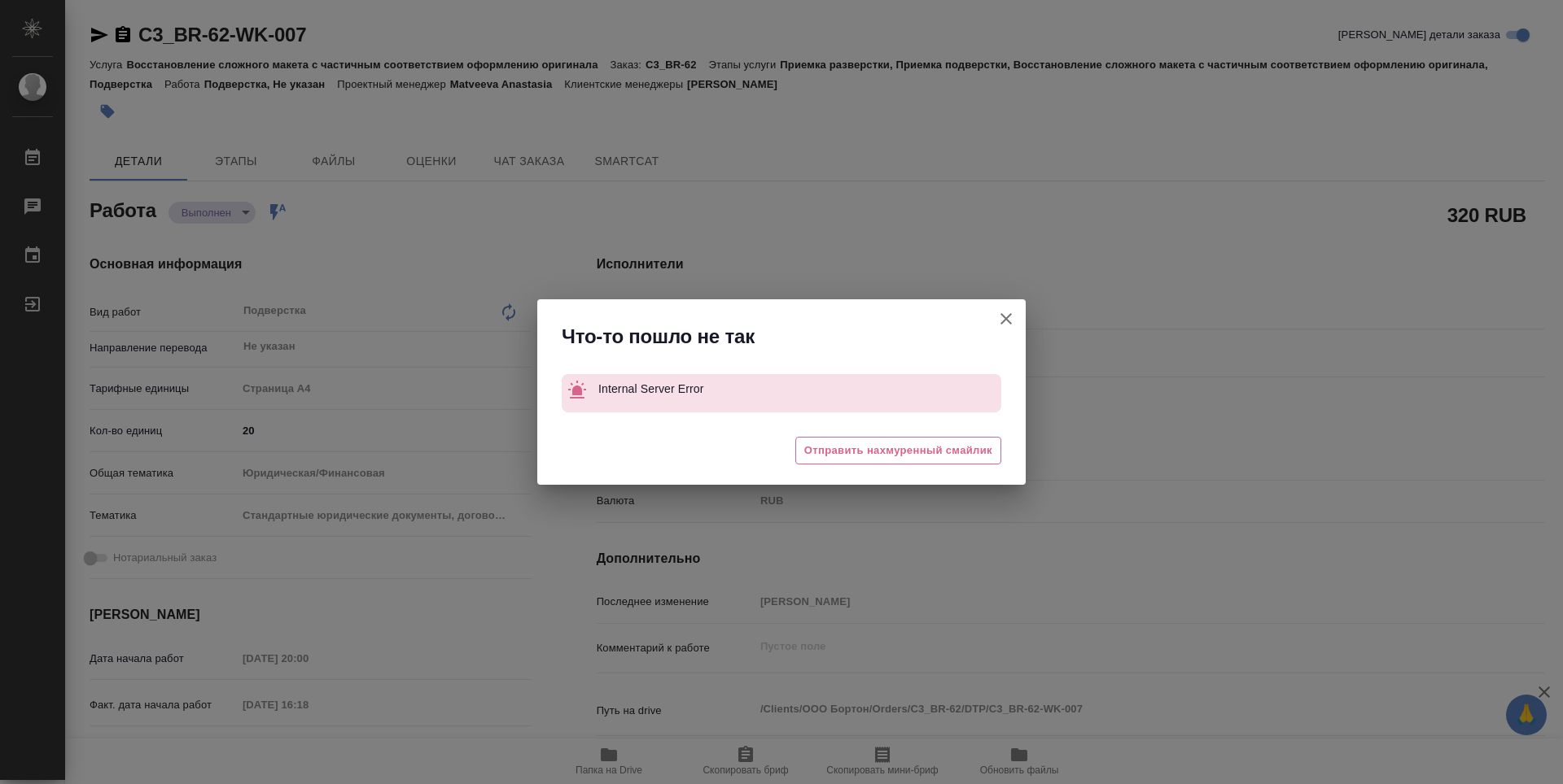
type textarea "x"
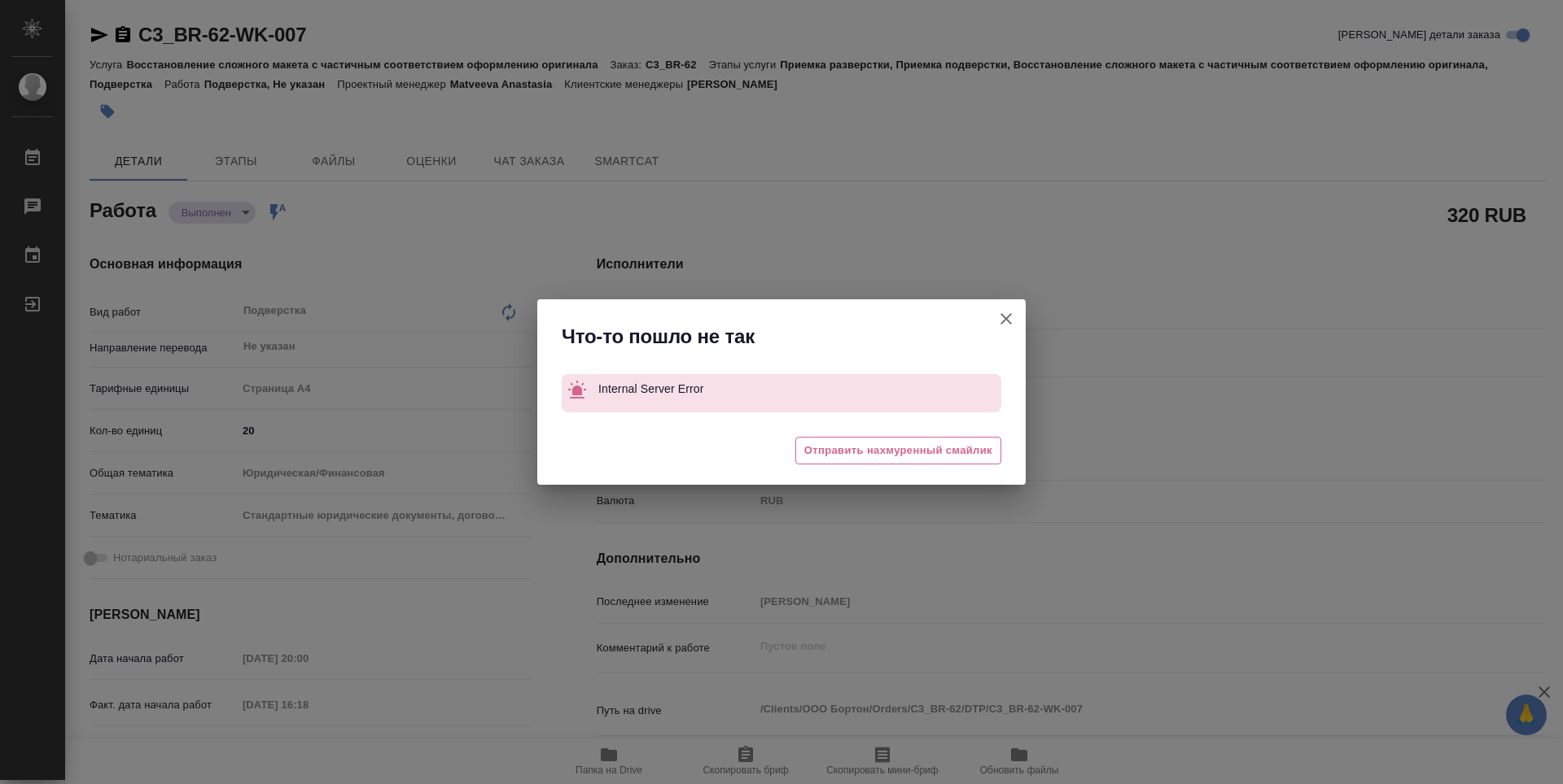
type textarea "x"
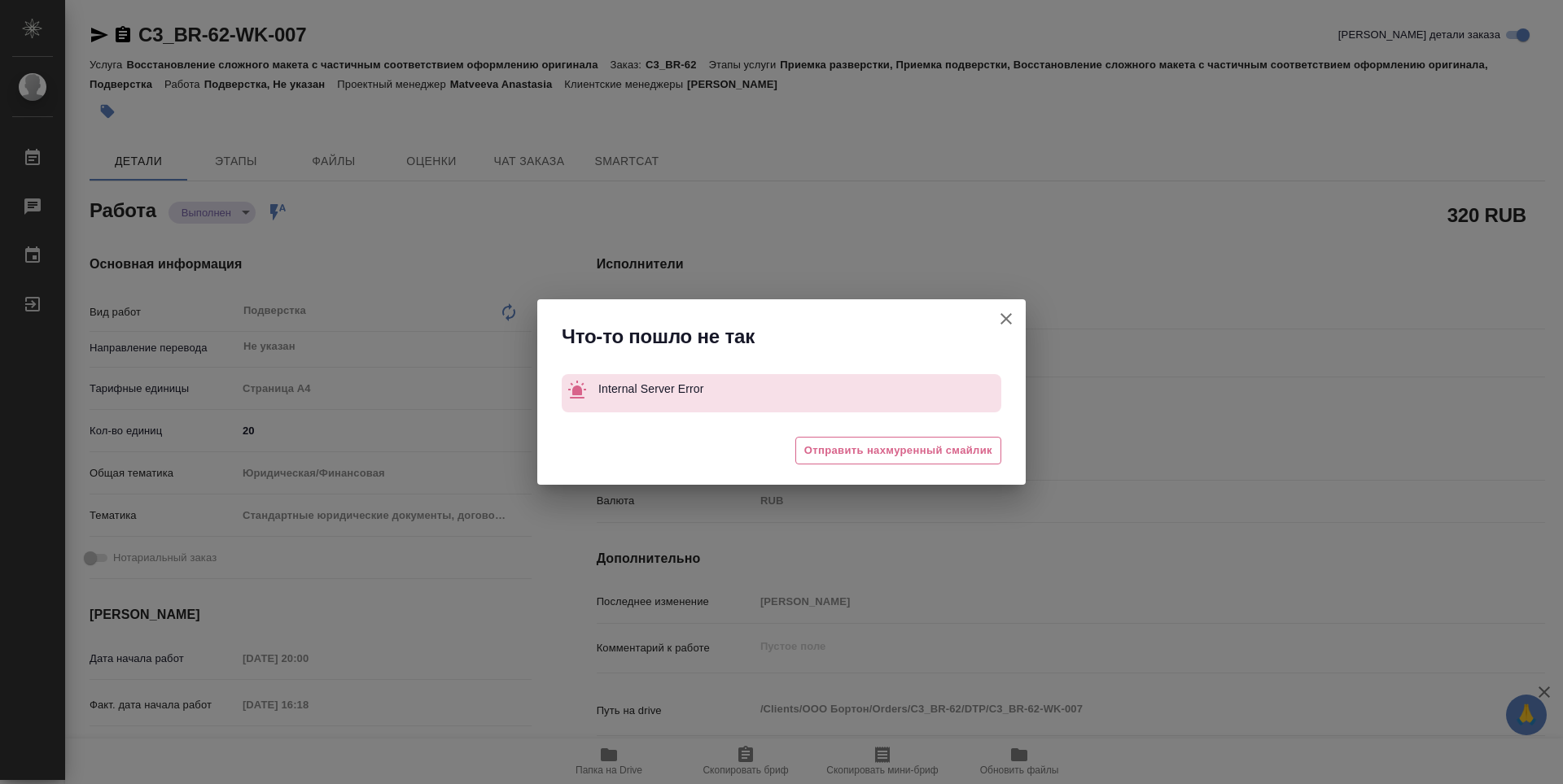
type textarea "x"
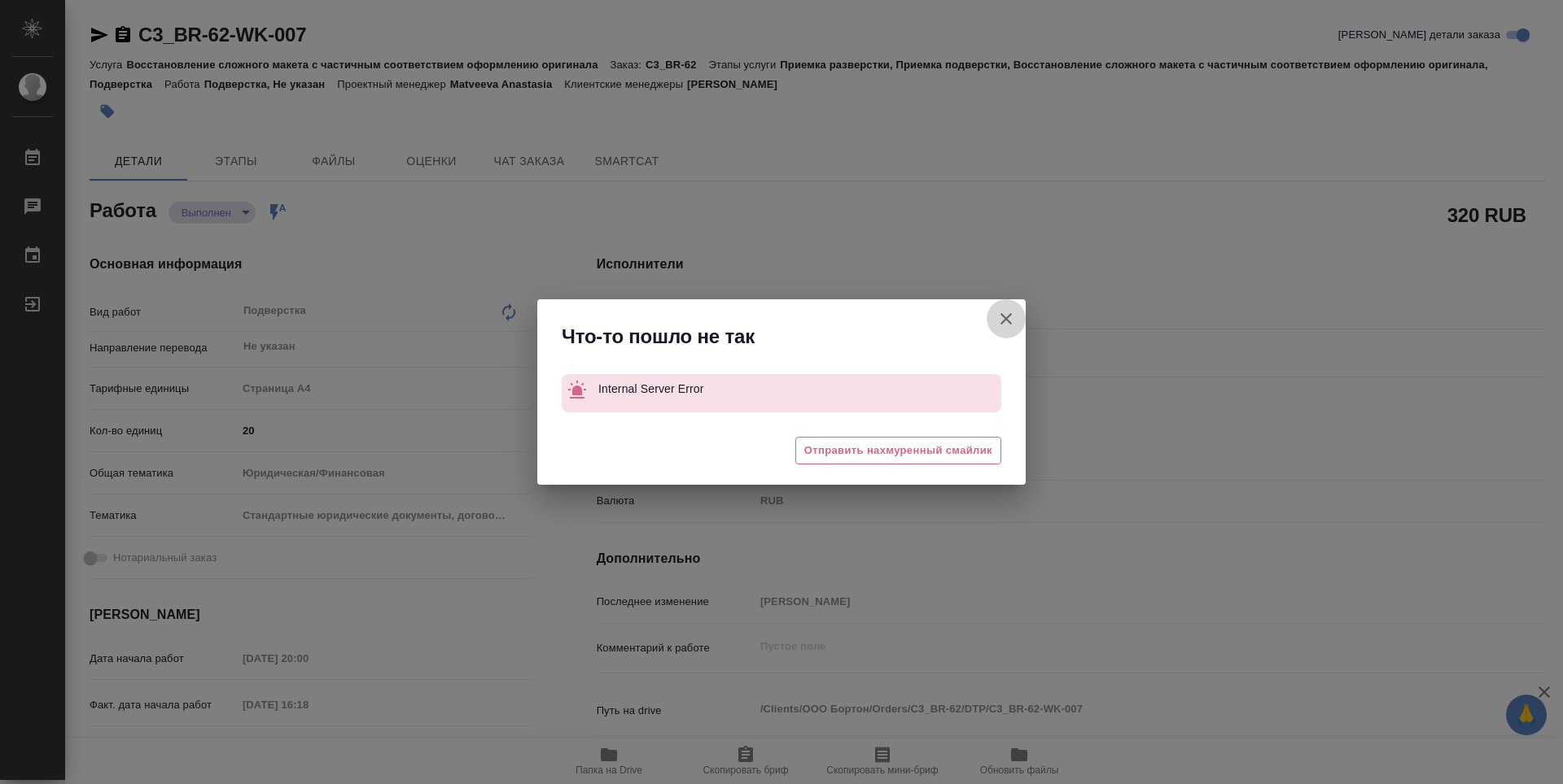
click at [1013, 322] on icon "button" at bounding box center [1007, 319] width 20 height 20
type textarea "x"
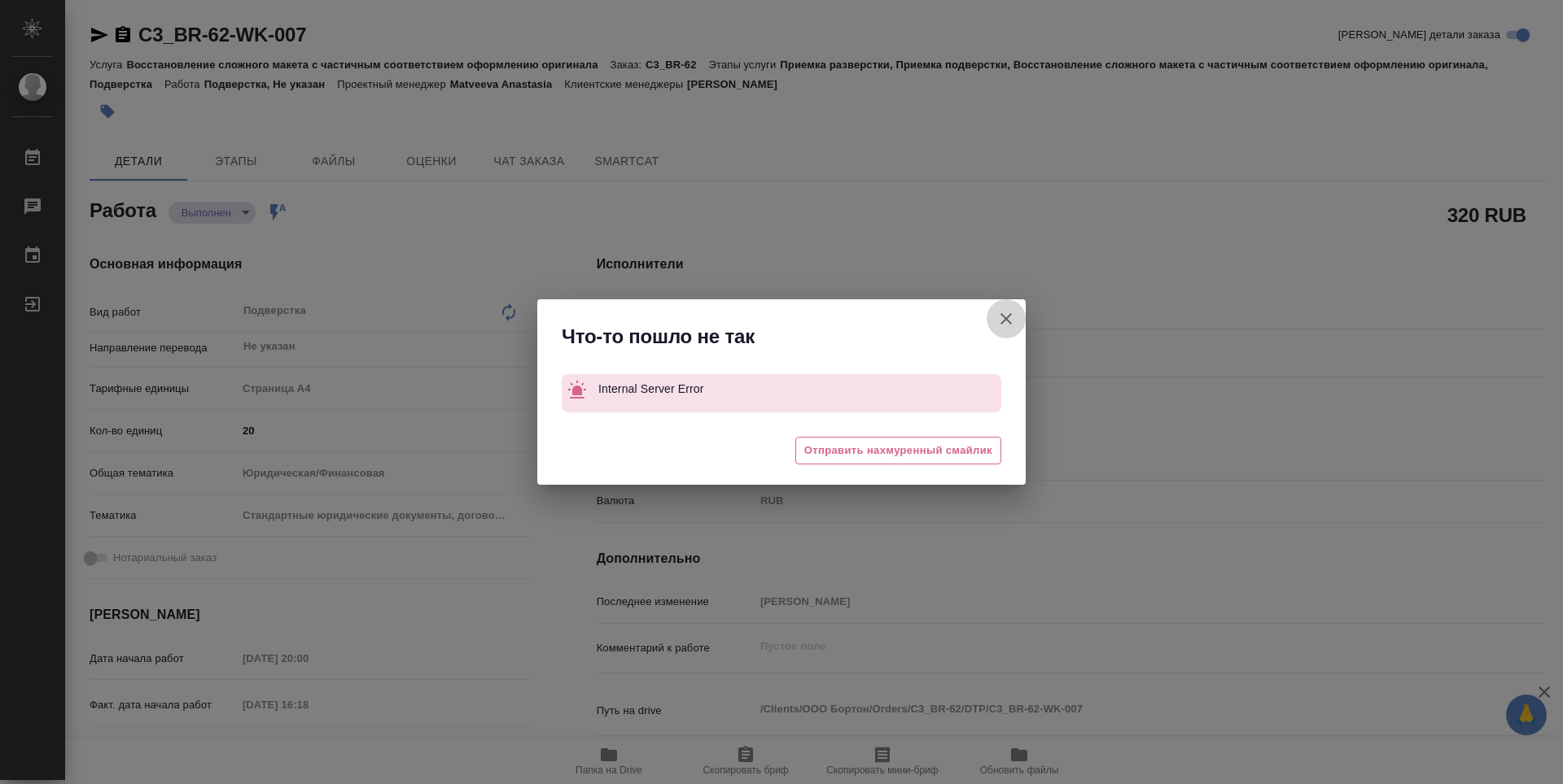
type textarea "x"
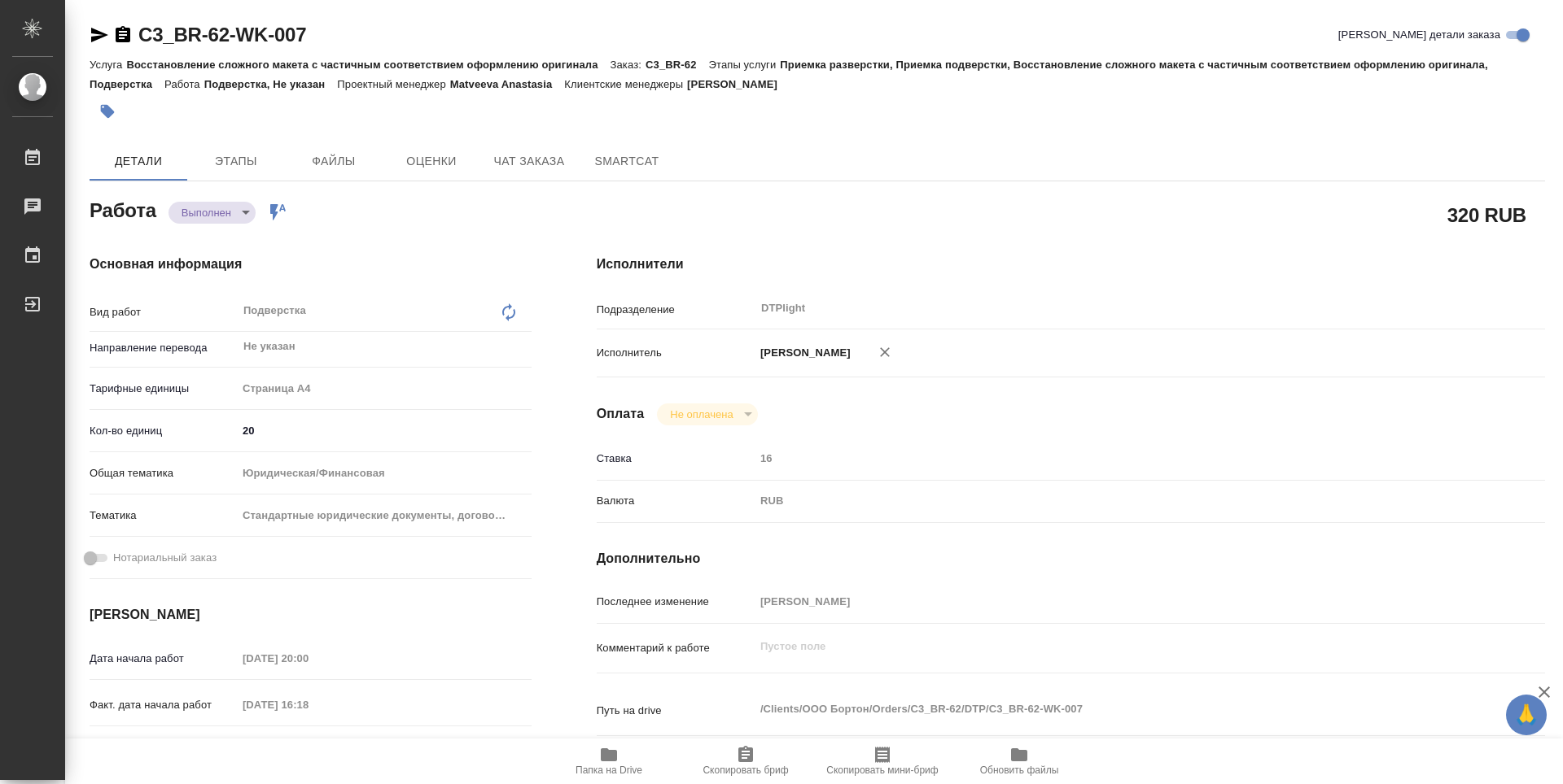
type textarea "x"
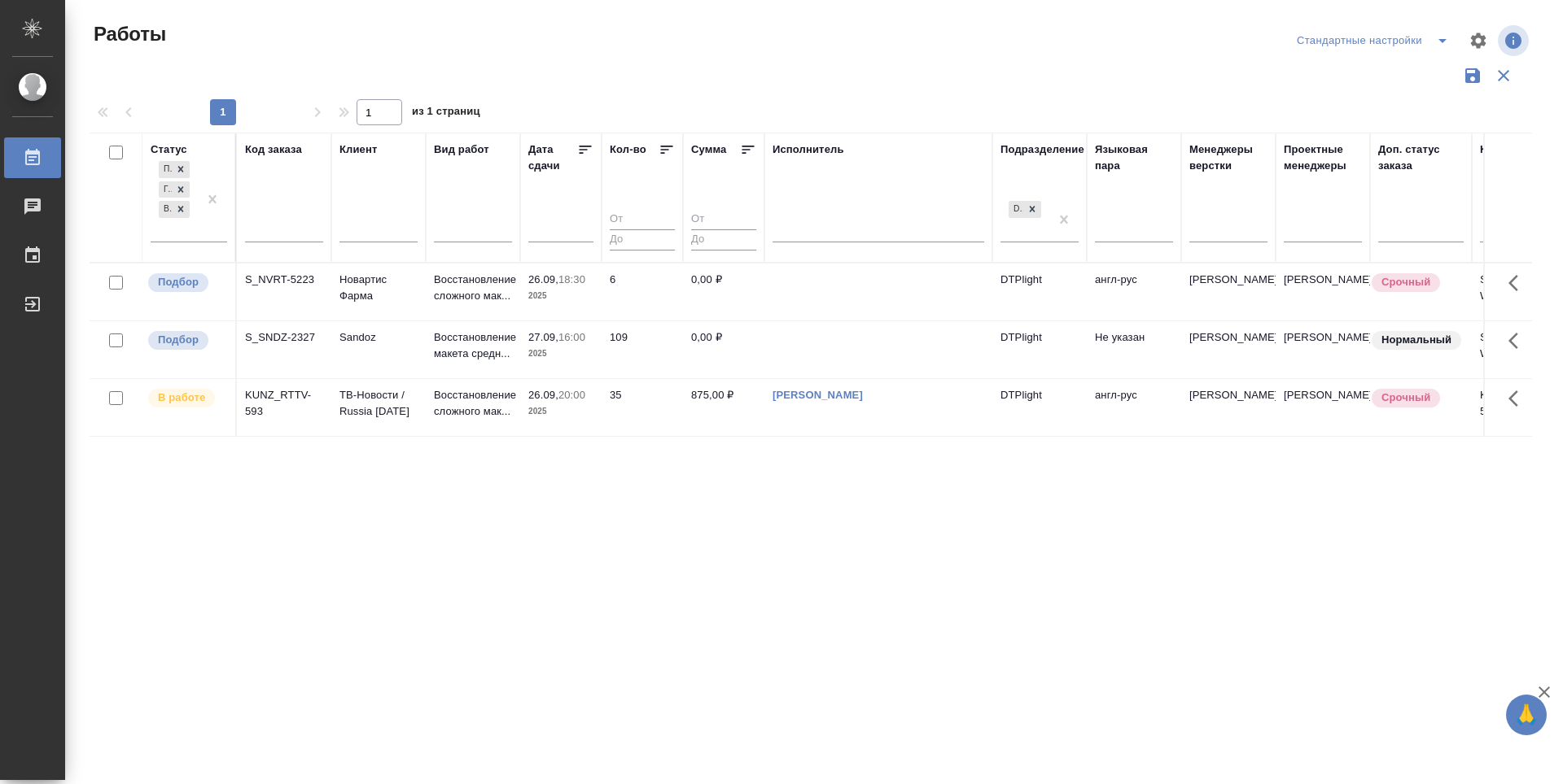
click at [587, 143] on icon at bounding box center [585, 149] width 16 height 16
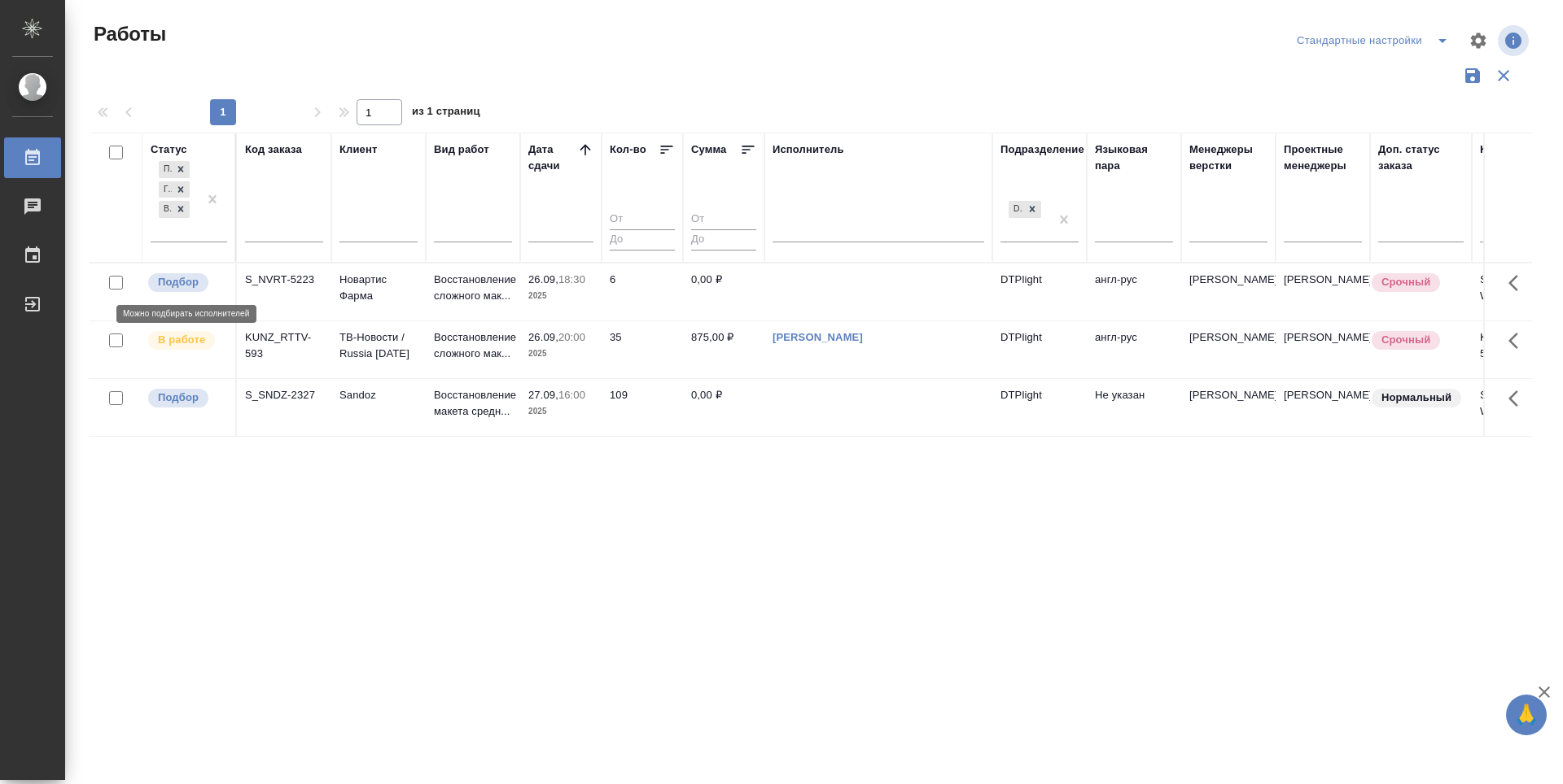
click at [187, 279] on p "Подбор" at bounding box center [177, 282] width 41 height 16
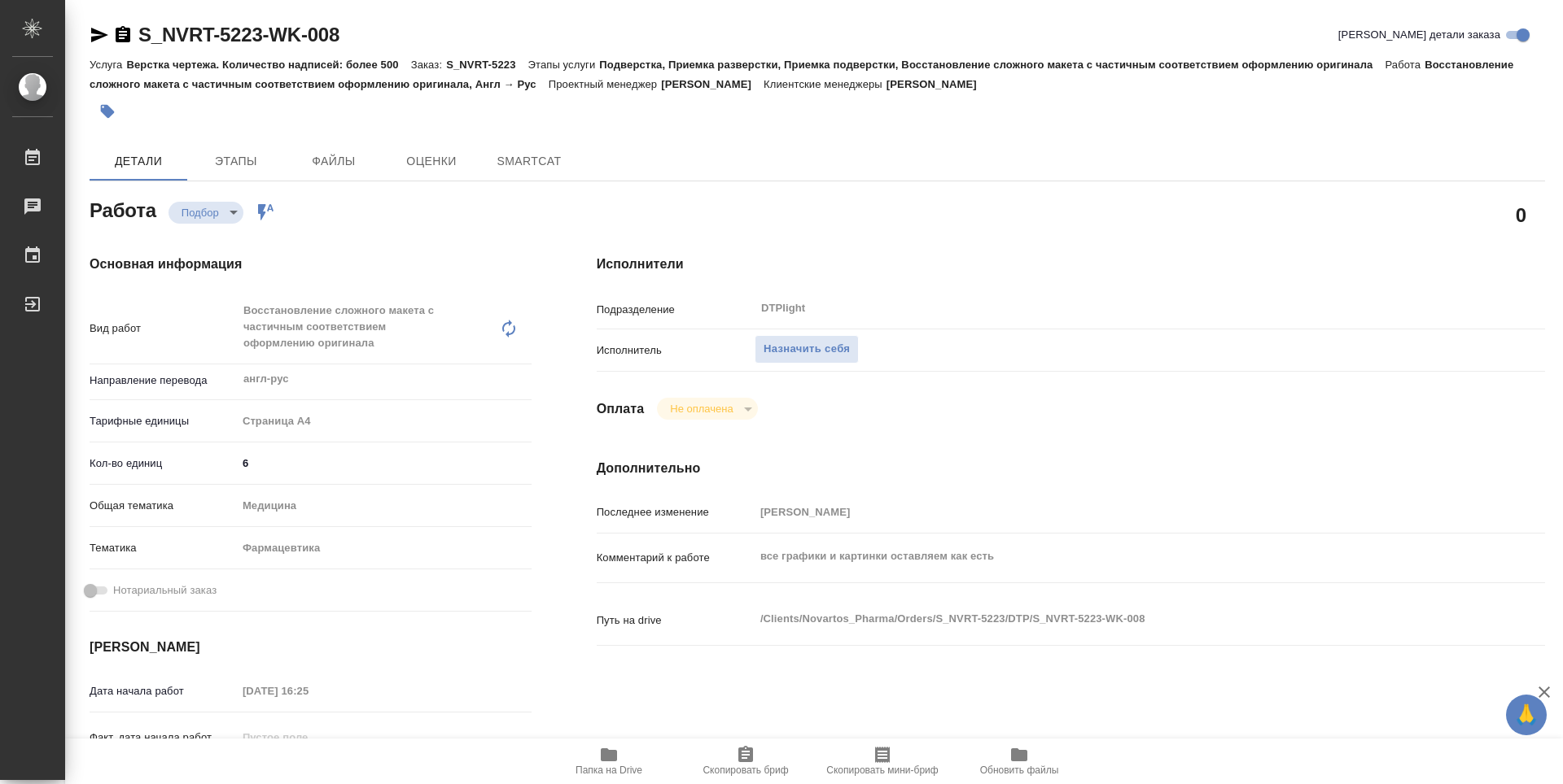
type textarea "x"
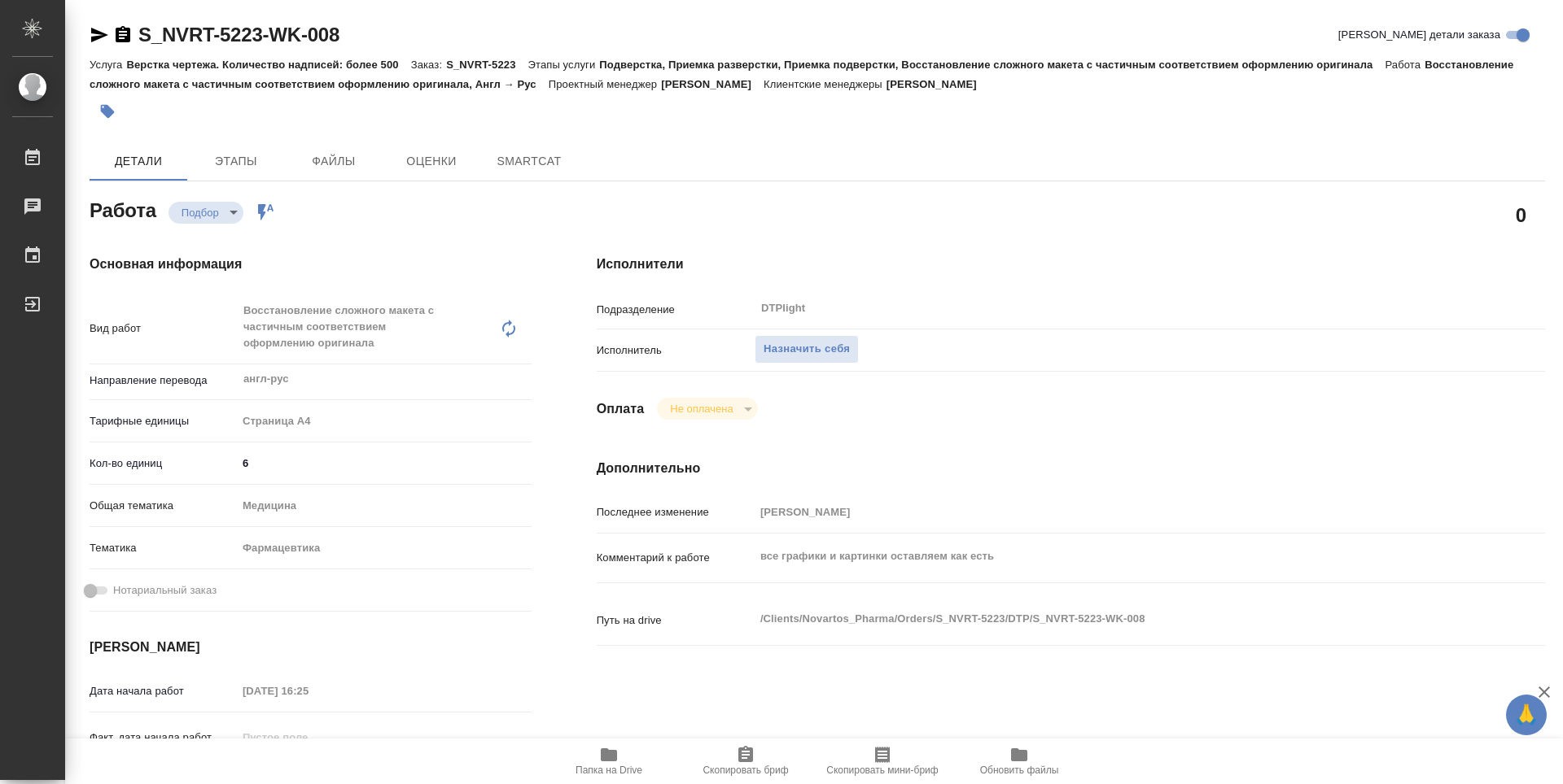
type textarea "x"
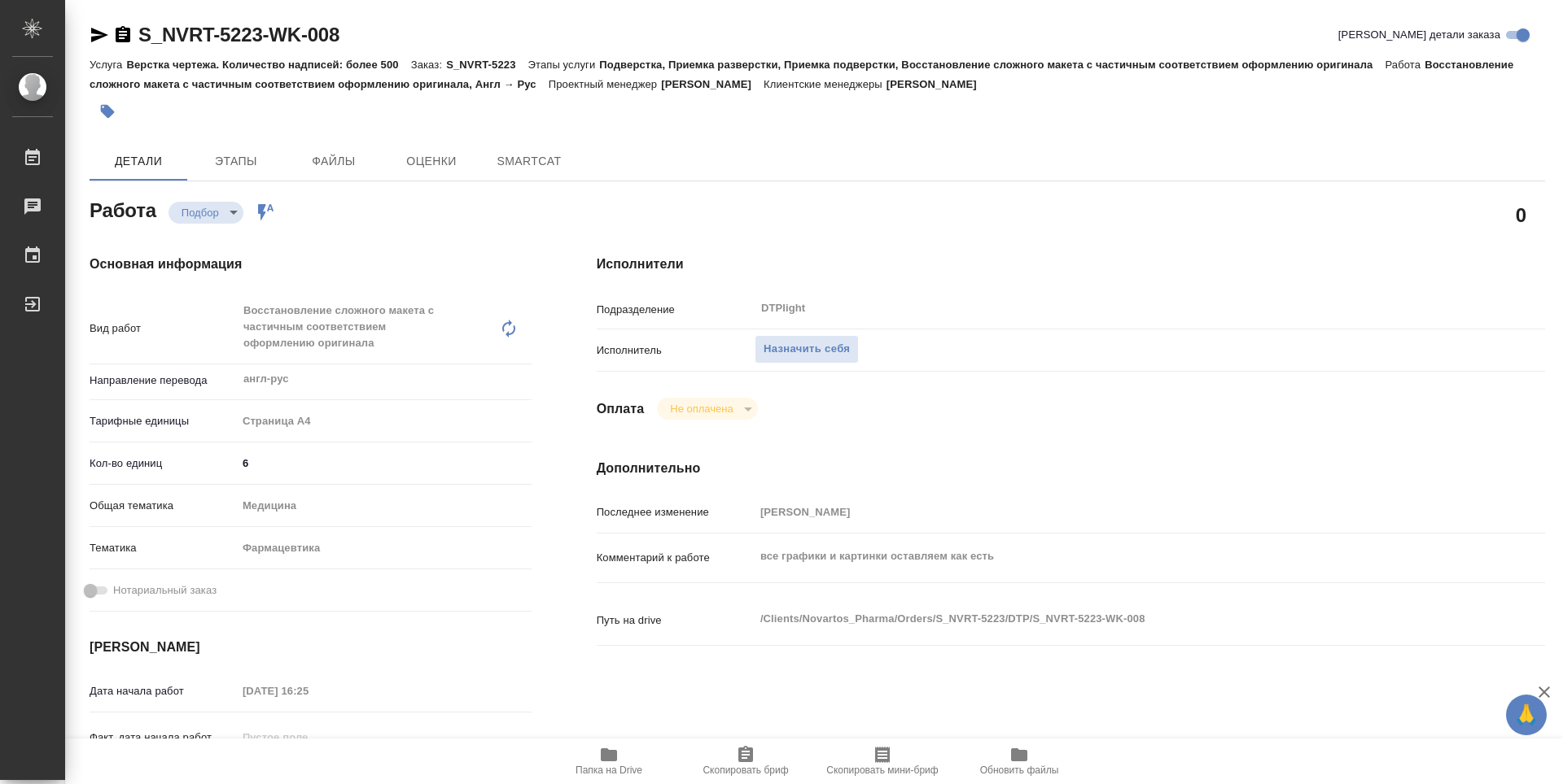
type textarea "x"
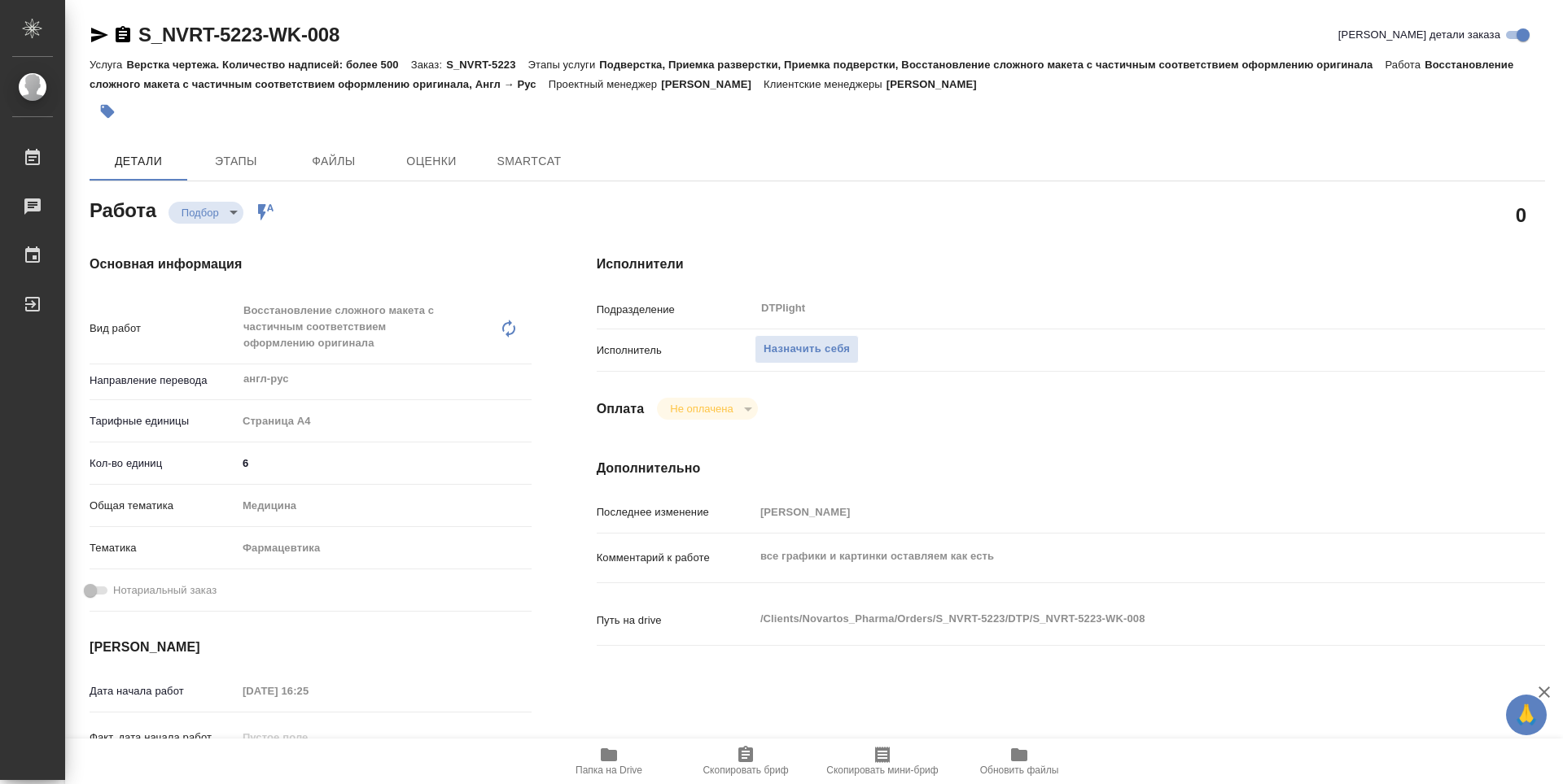
type textarea "x"
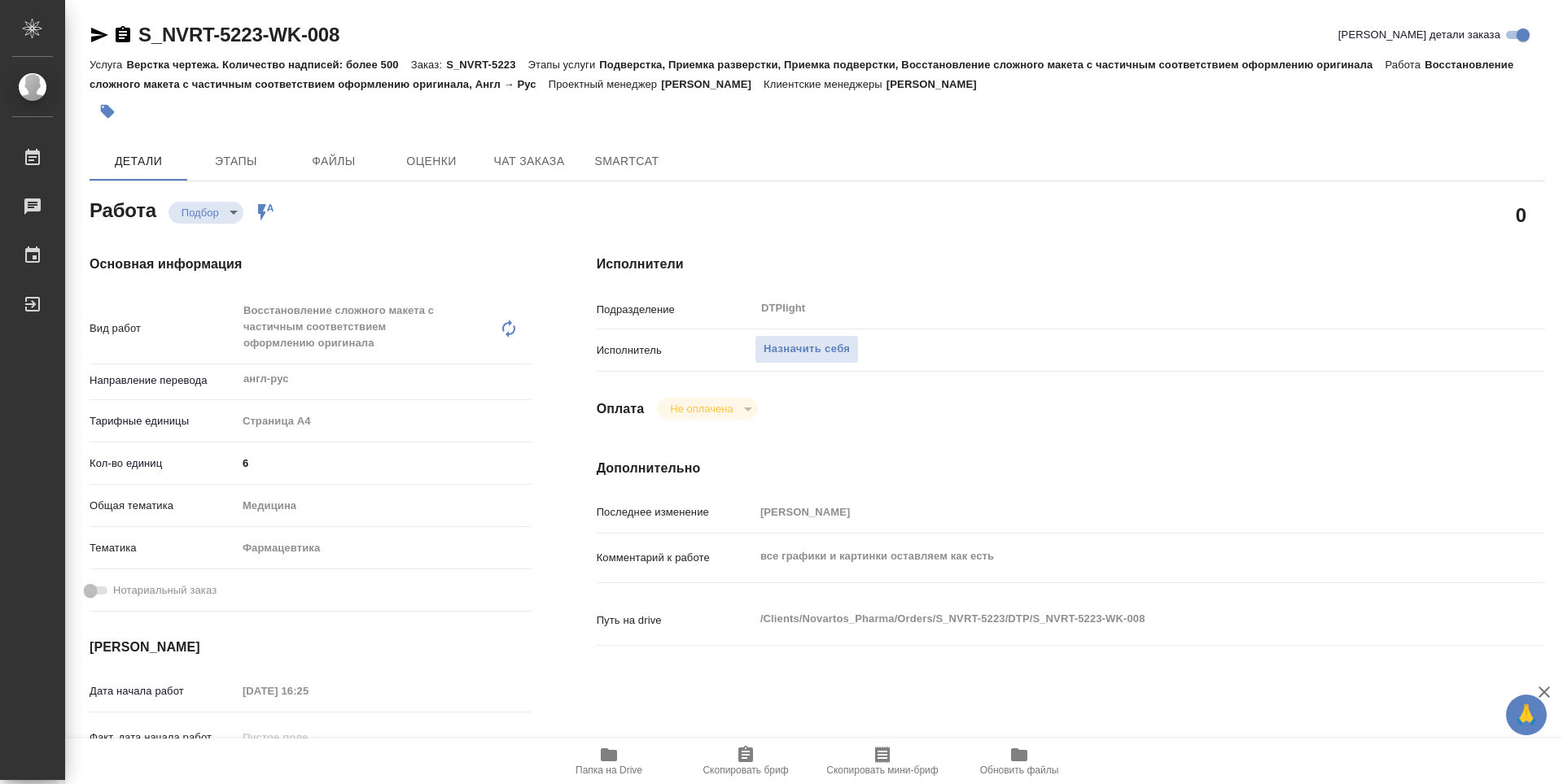
type textarea "x"
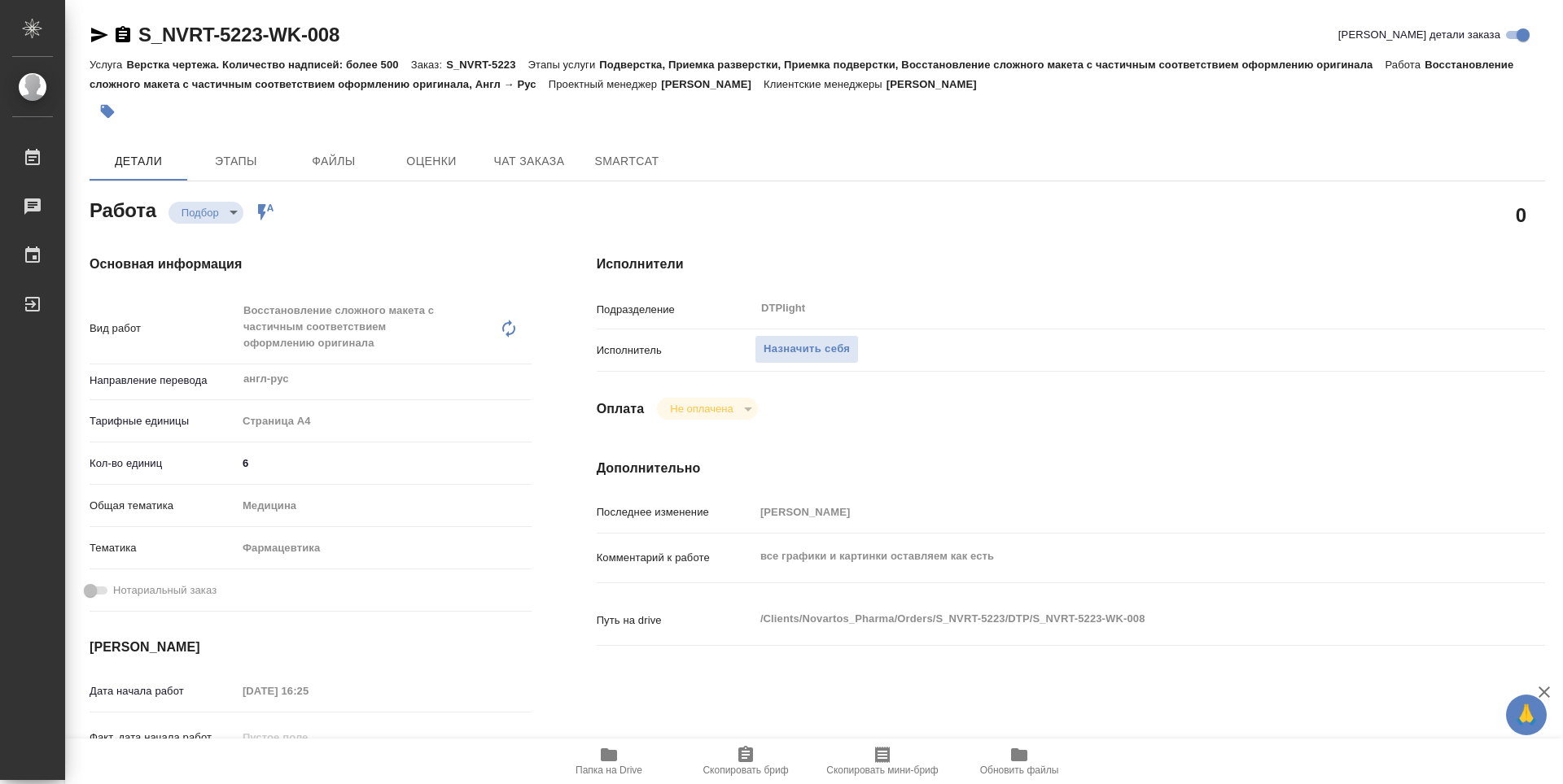
type textarea "x"
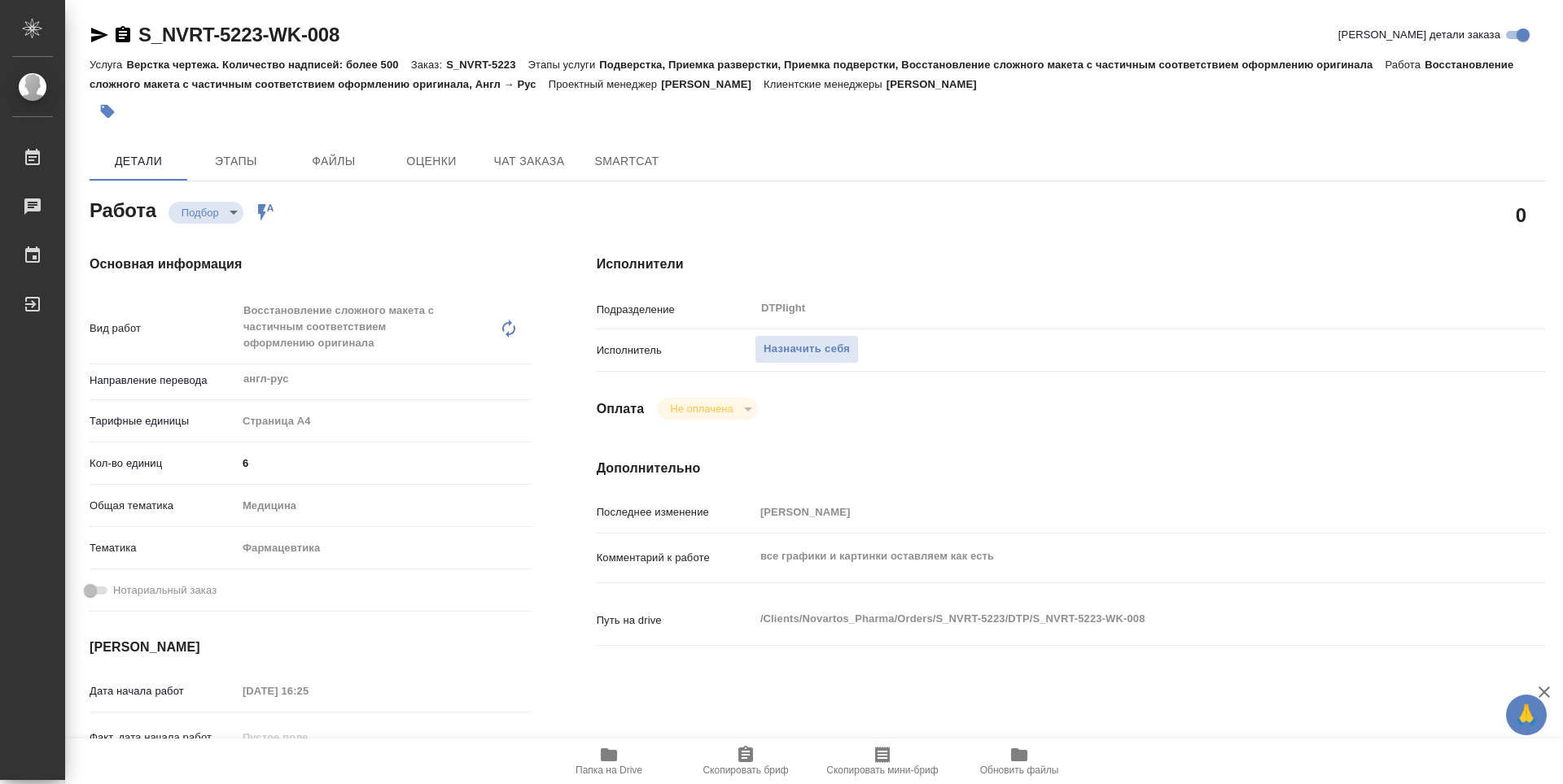
click at [615, 748] on icon "button" at bounding box center [609, 755] width 20 height 20
click at [840, 355] on span "Назначить себя" at bounding box center [806, 349] width 87 height 19
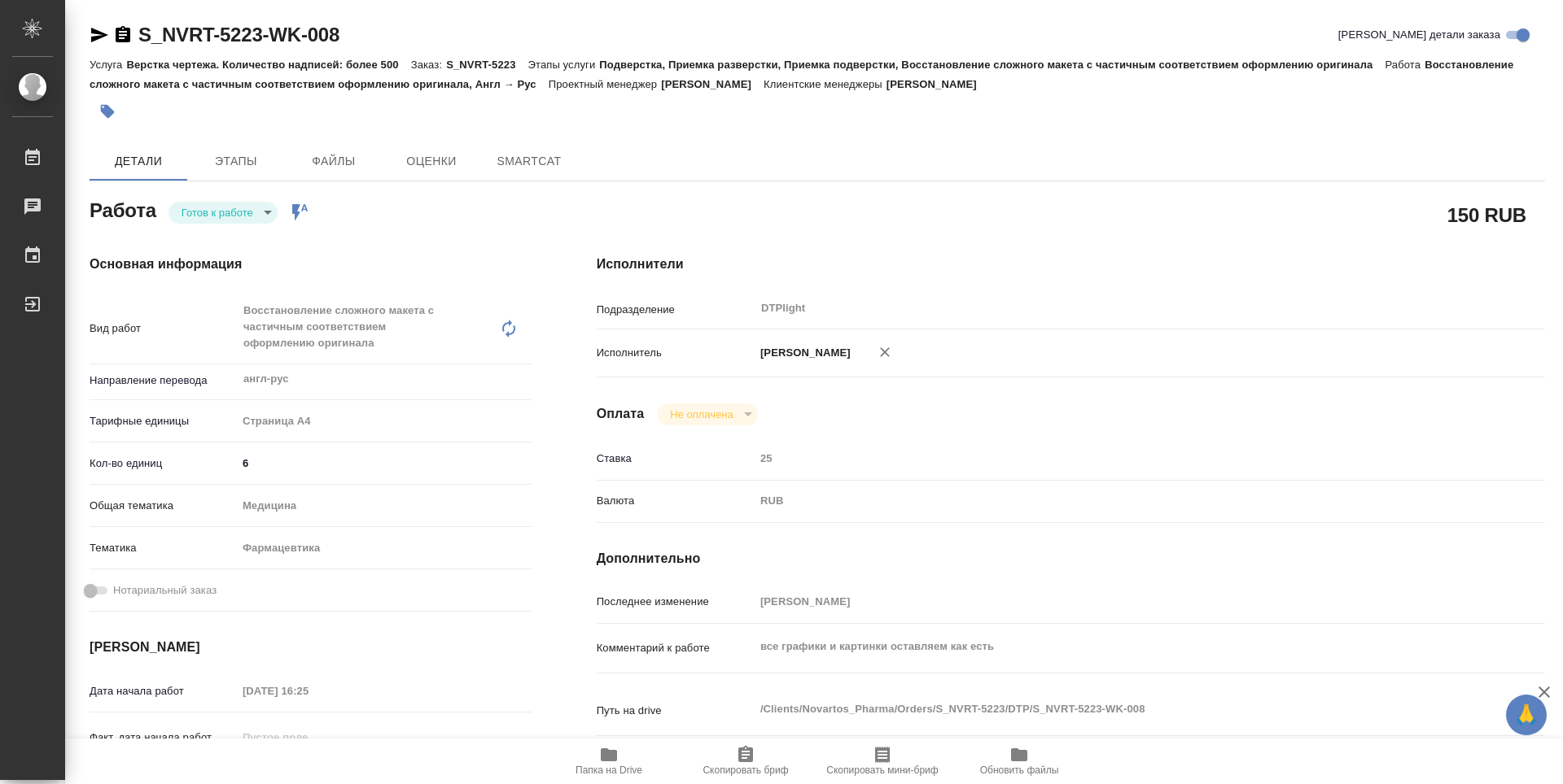
type textarea "x"
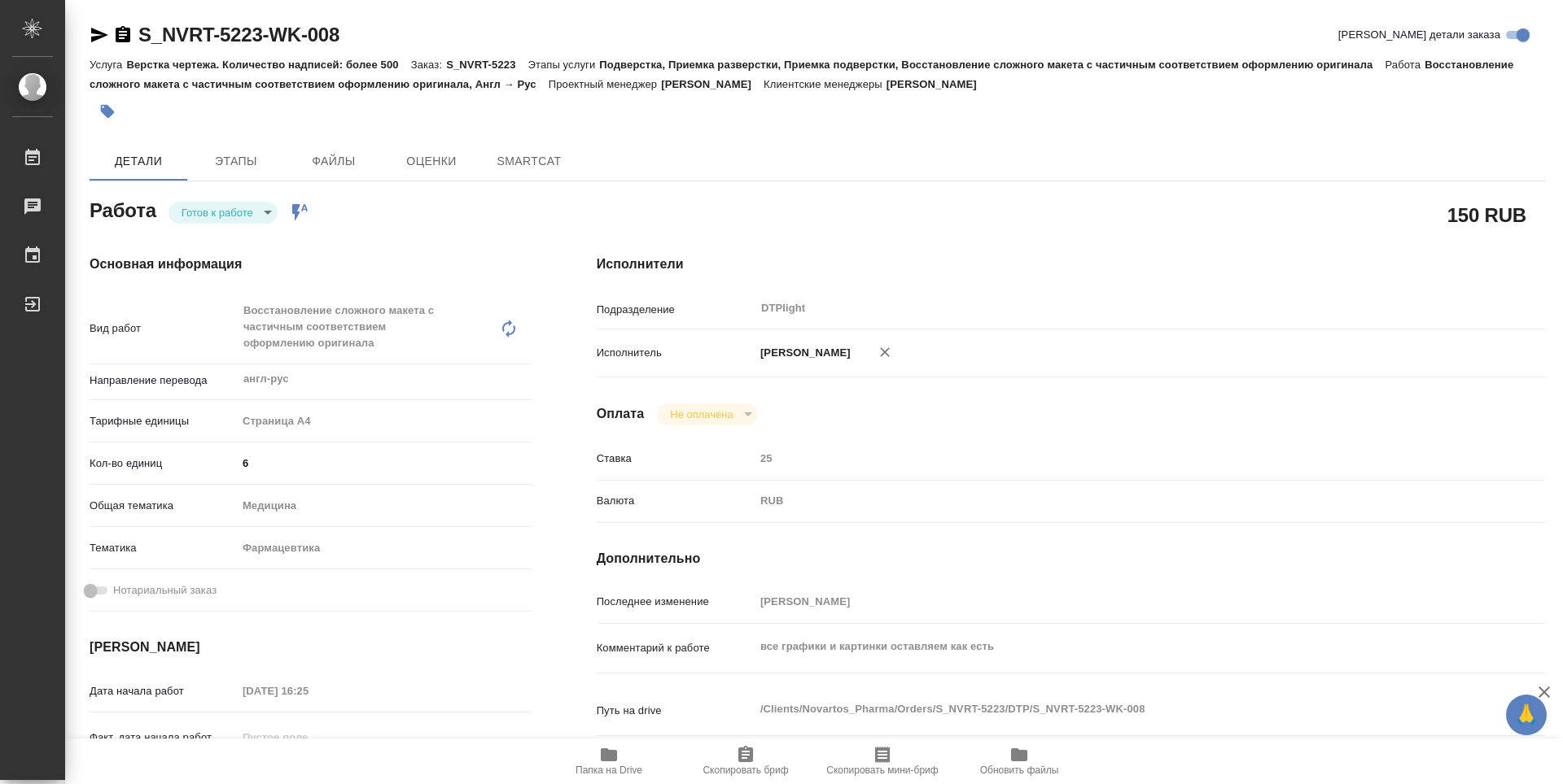
type textarea "x"
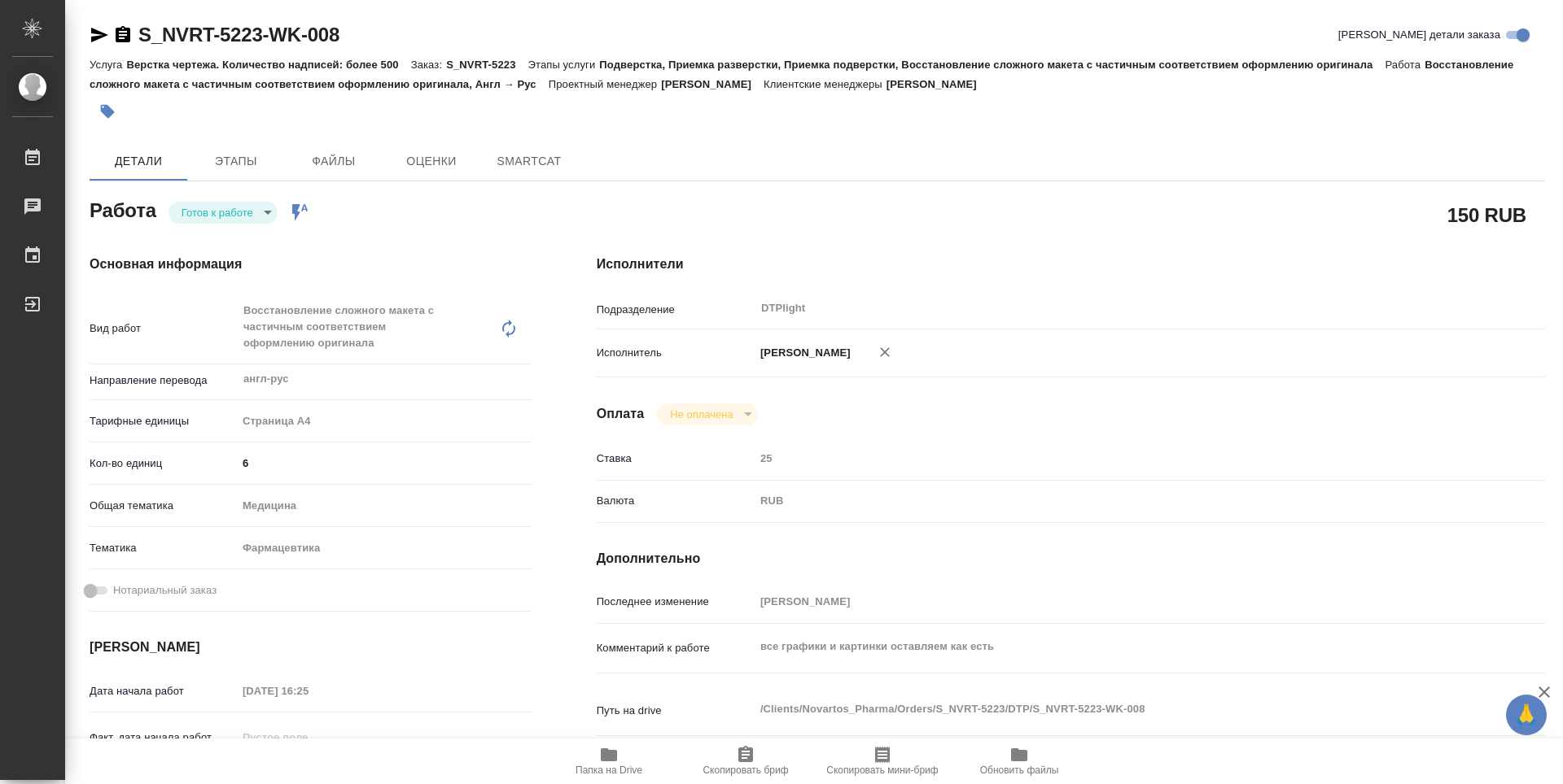
type textarea "x"
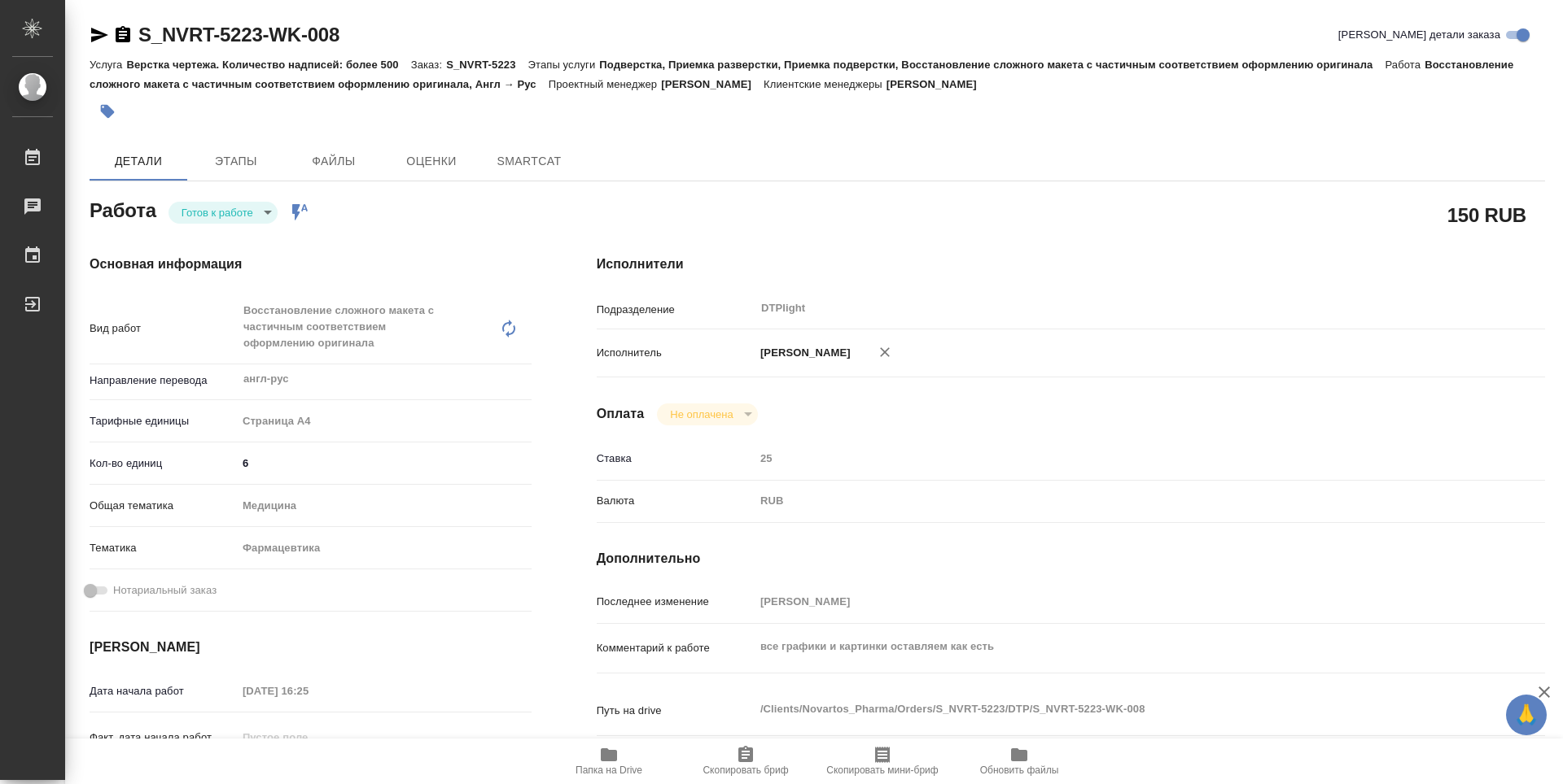
type textarea "x"
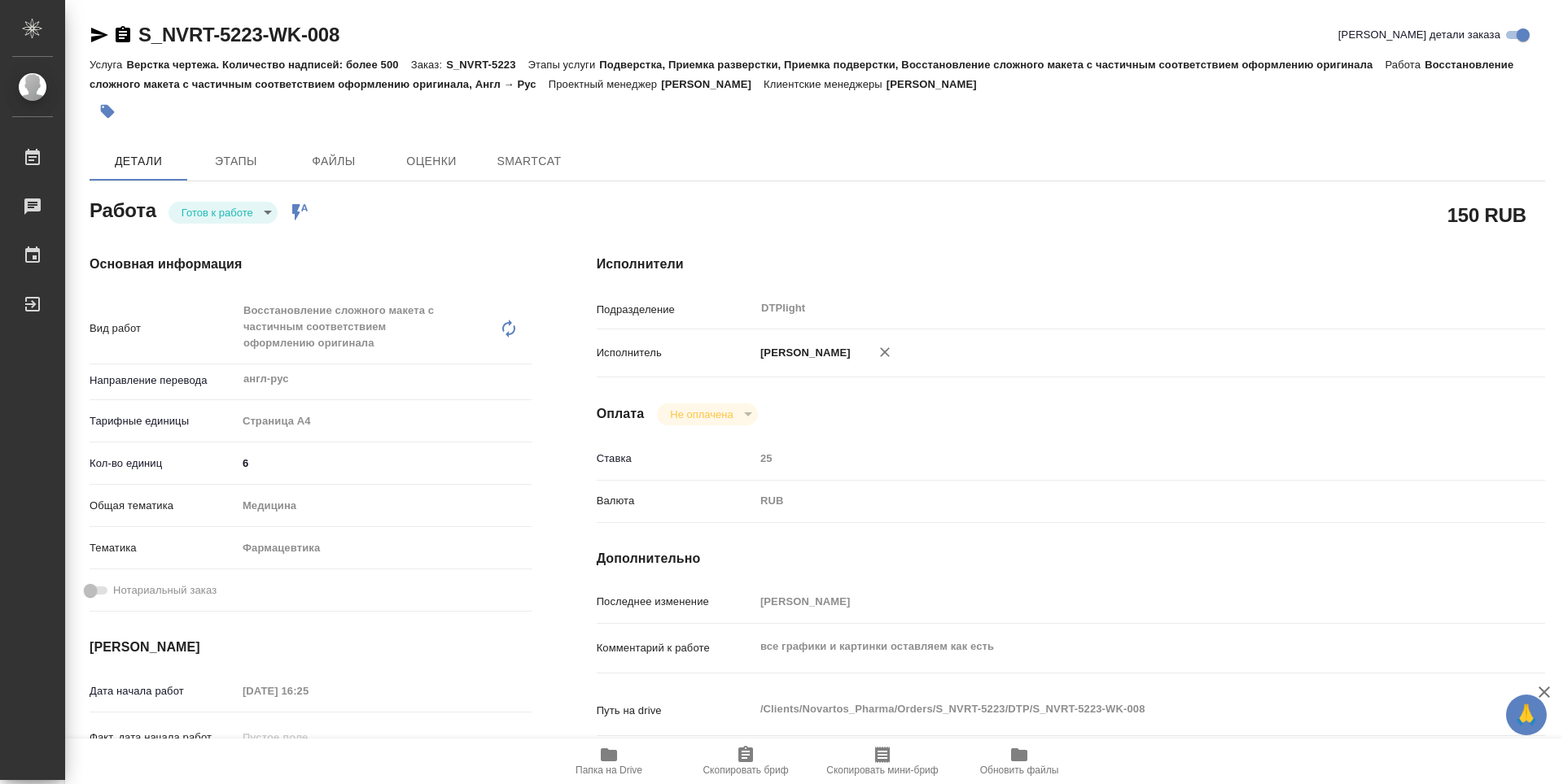
type textarea "x"
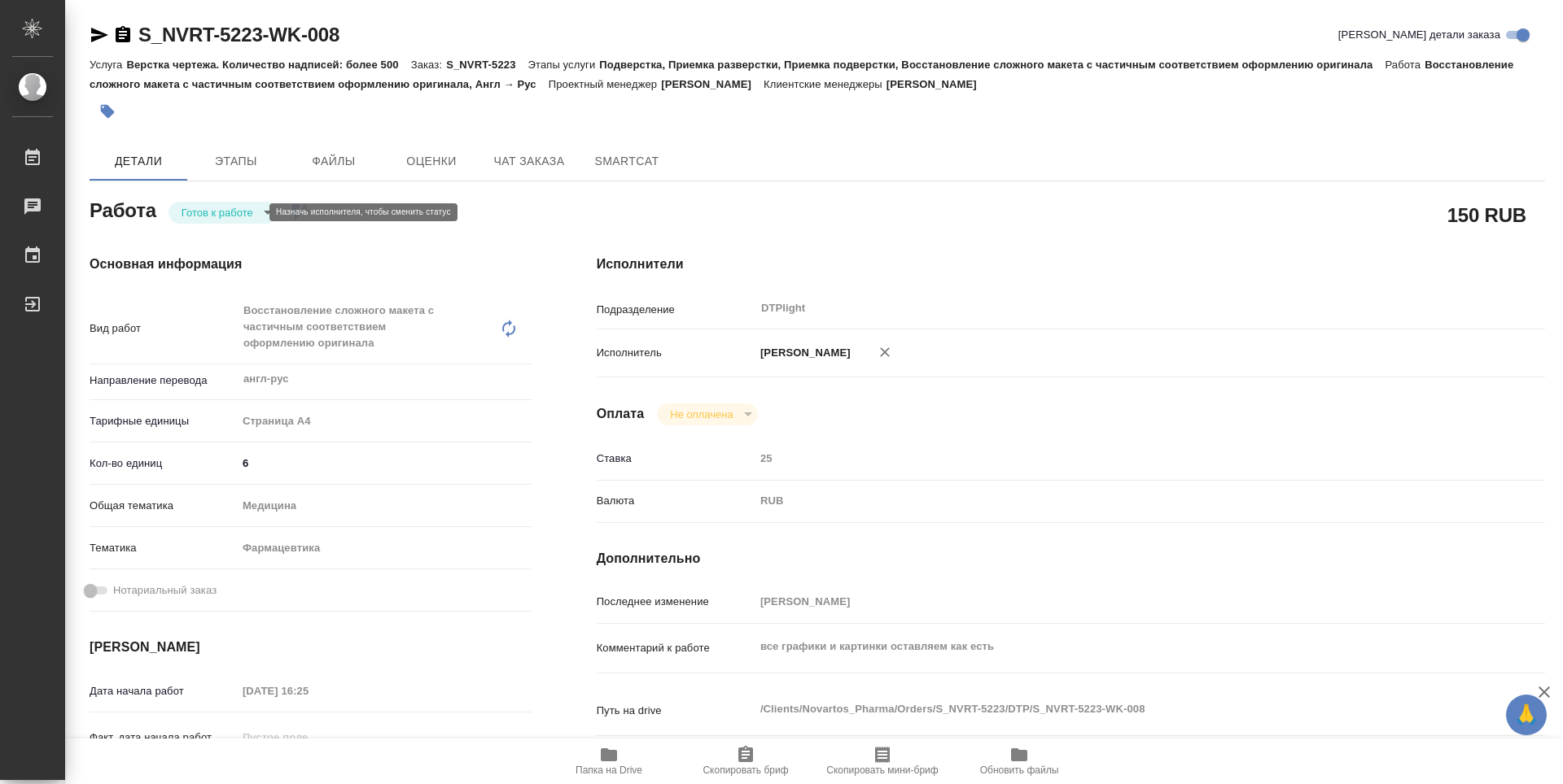
click at [223, 206] on body "🙏 .cls-1 fill:#fff; AWATERA Zubakova Viktoriya Работы Чаты График Выйти S_NVRT-…" at bounding box center [782, 392] width 1563 height 784
type textarea "x"
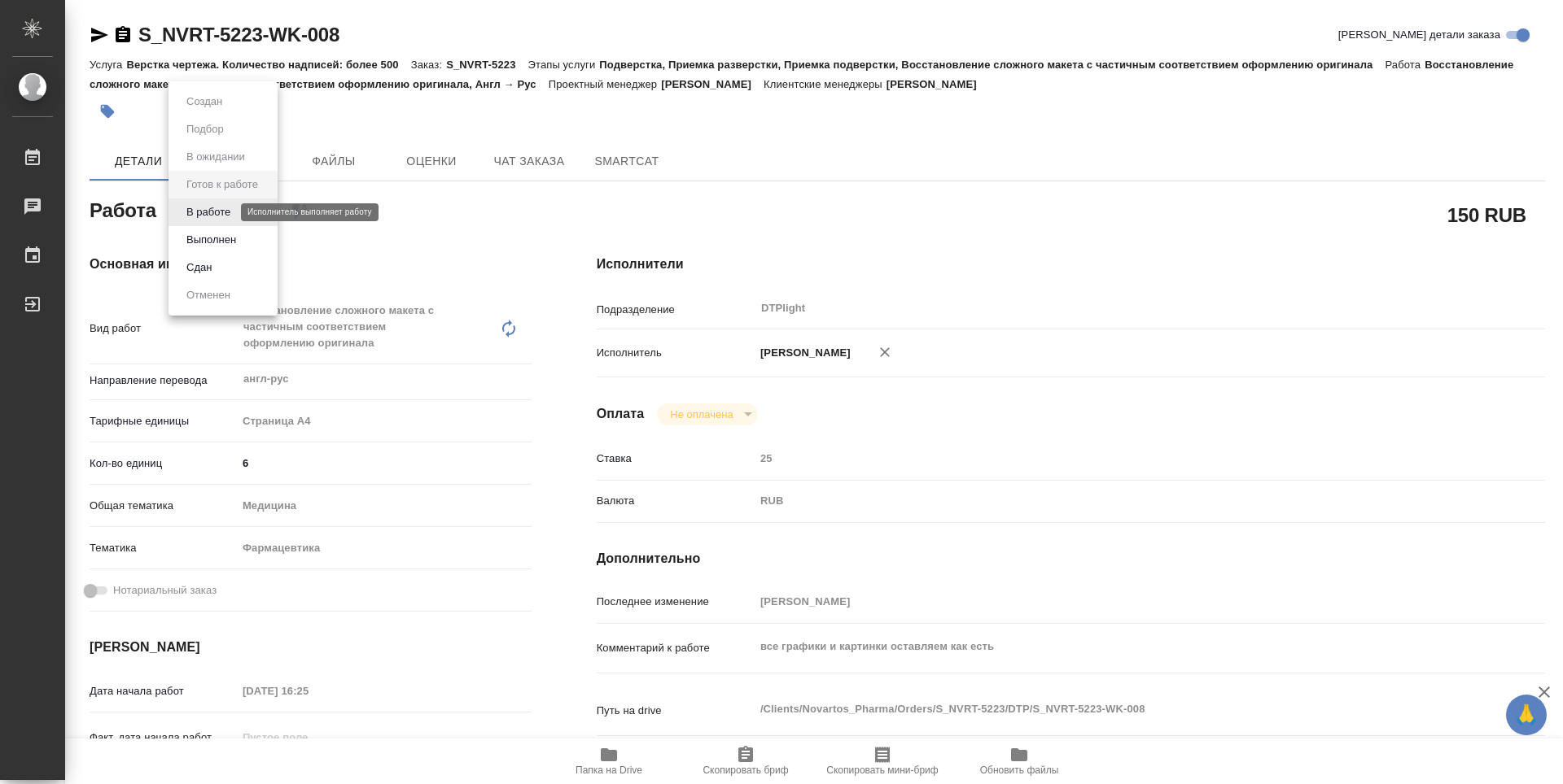
type textarea "x"
click at [223, 206] on button "В работе" at bounding box center [208, 212] width 54 height 18
type textarea "x"
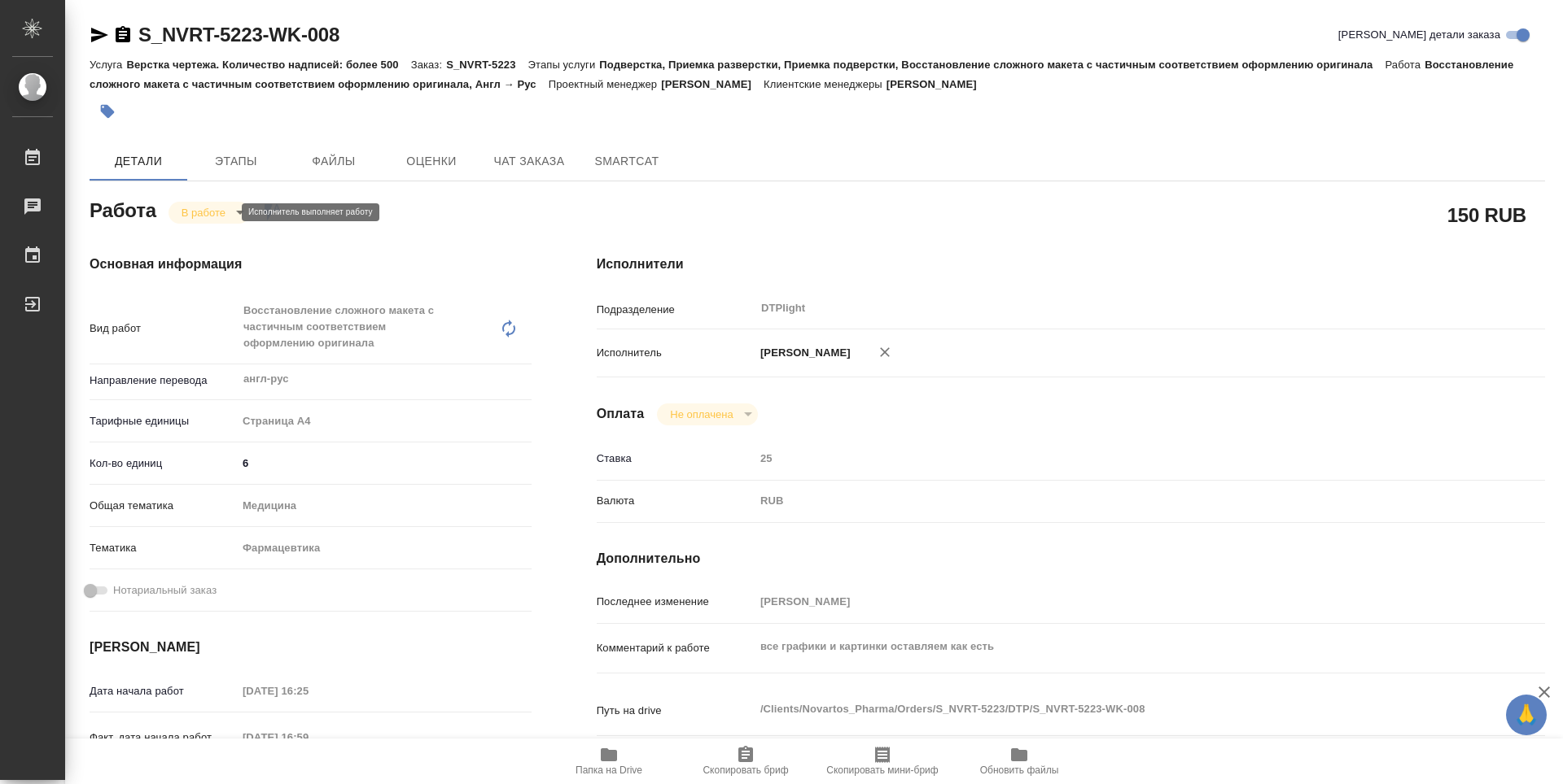
type textarea "x"
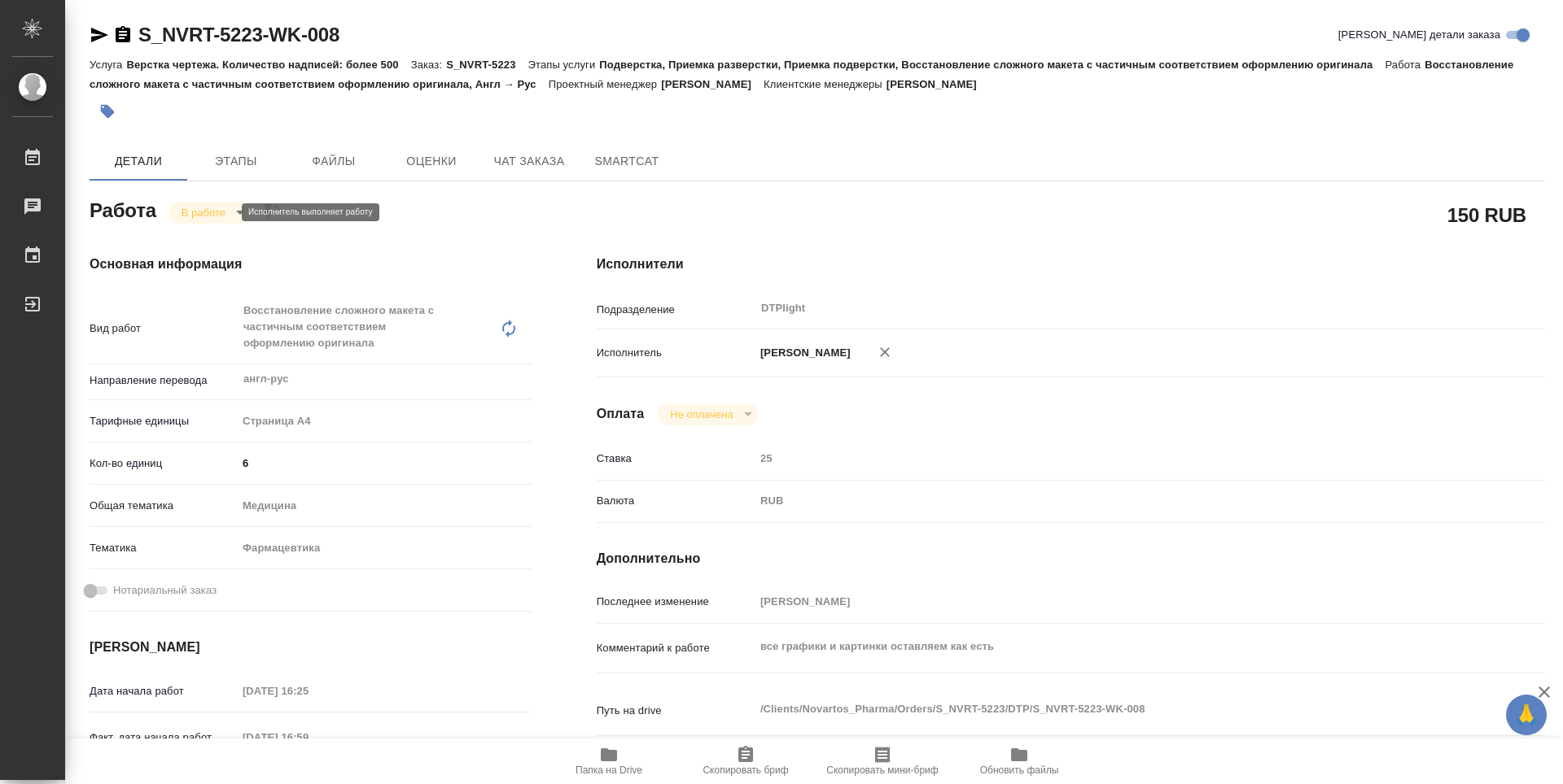
type textarea "x"
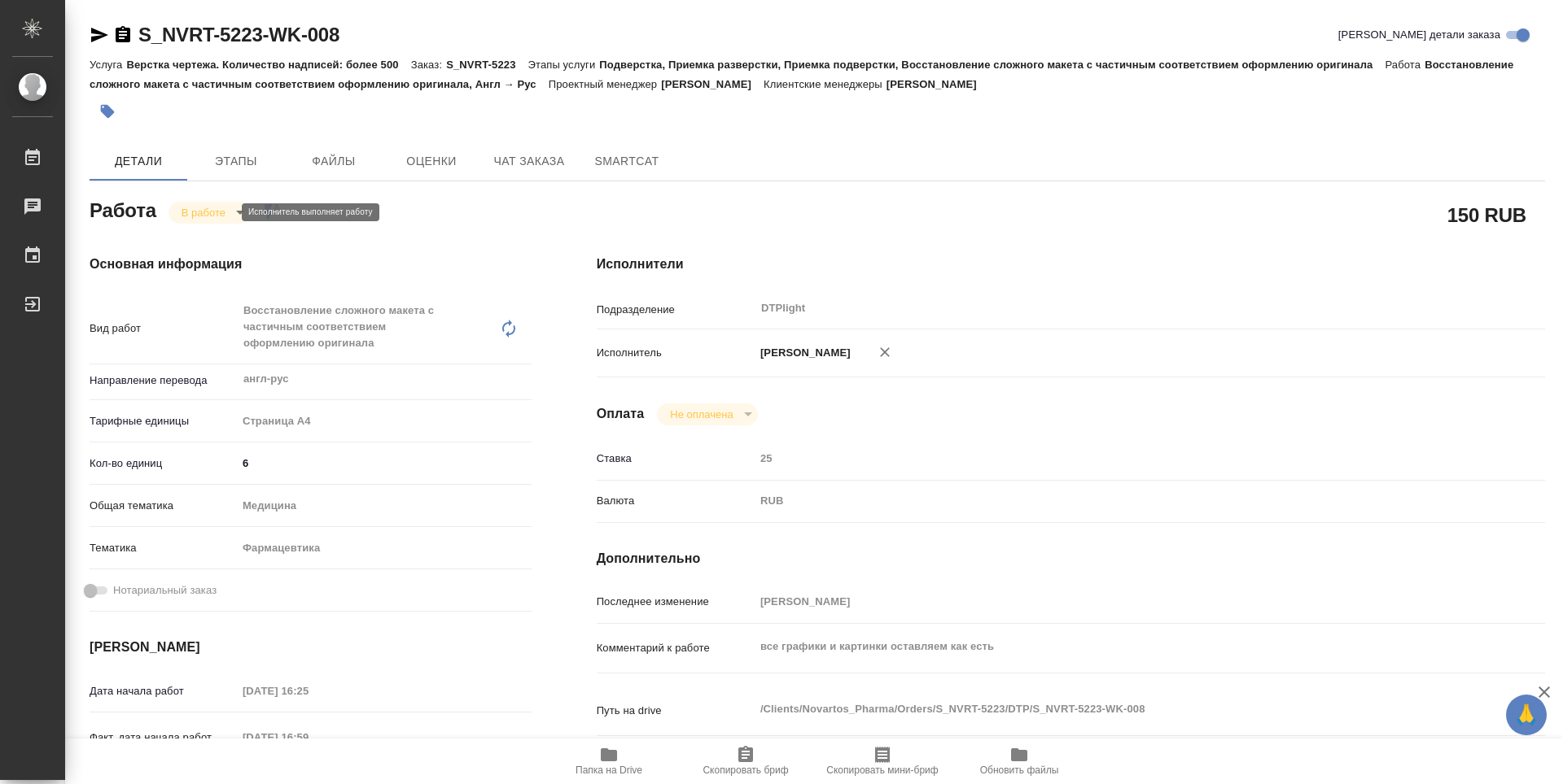
type textarea "x"
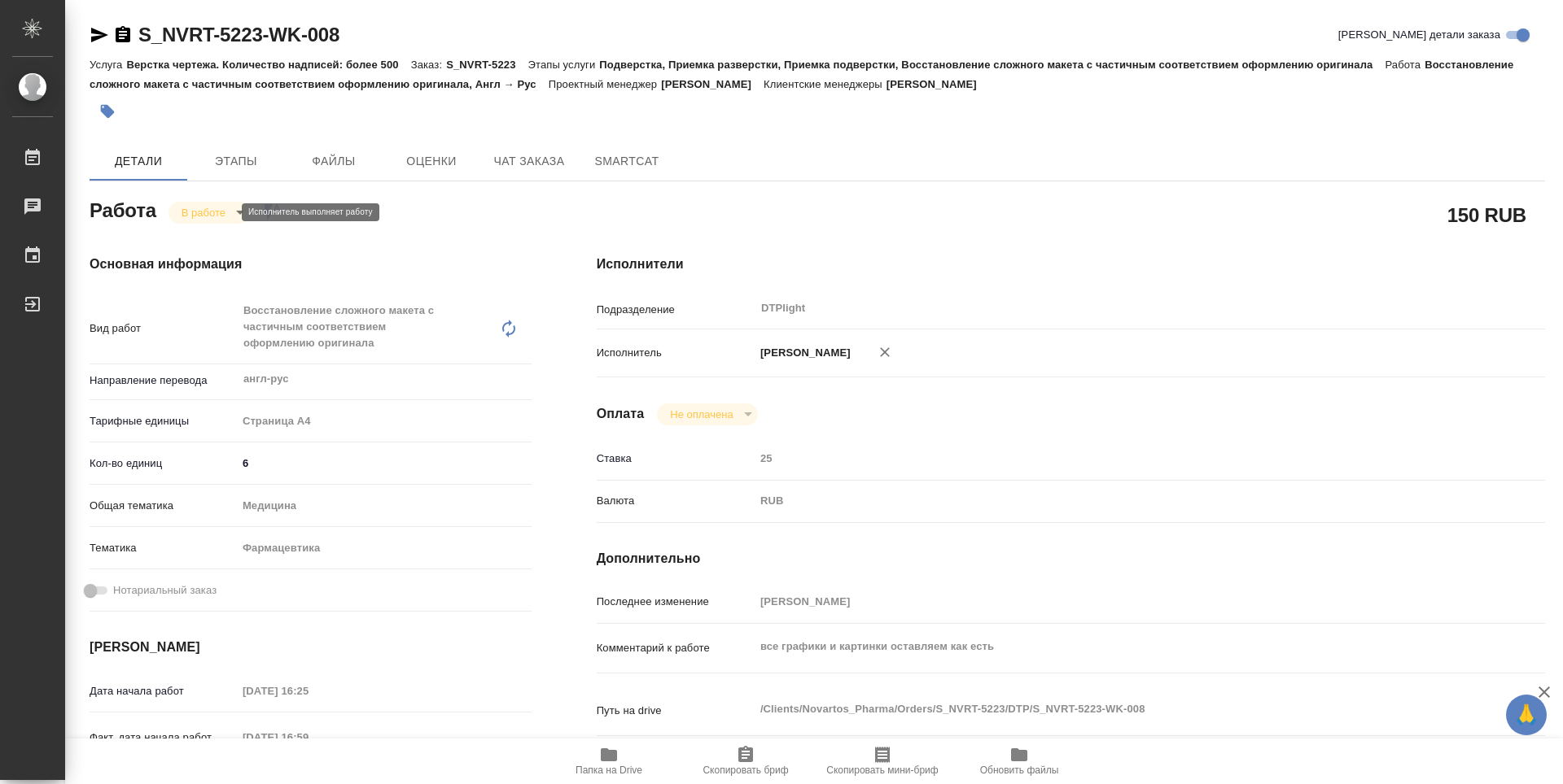
type textarea "x"
drag, startPoint x: 370, startPoint y: 29, endPoint x: 135, endPoint y: 33, distance: 235.0
click at [135, 33] on div "S_NVRT-5223-WK-008 Кратко детали заказа" at bounding box center [817, 35] width 1455 height 26
copy link "S_NVRT-5223-WK-008"
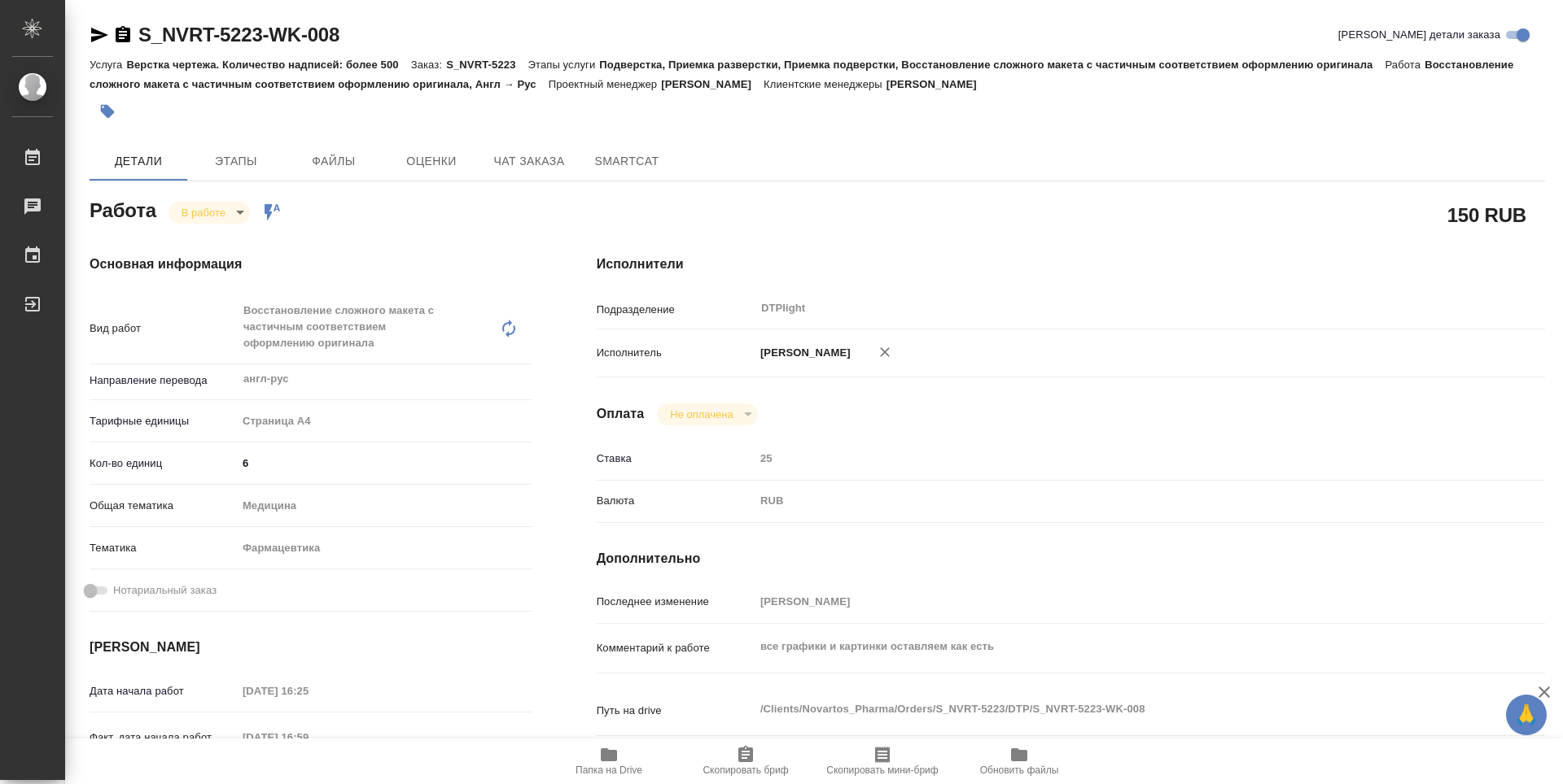
click at [935, 197] on div "150 RUB" at bounding box center [1072, 214] width 949 height 41
